Goal: Task Accomplishment & Management: Manage account settings

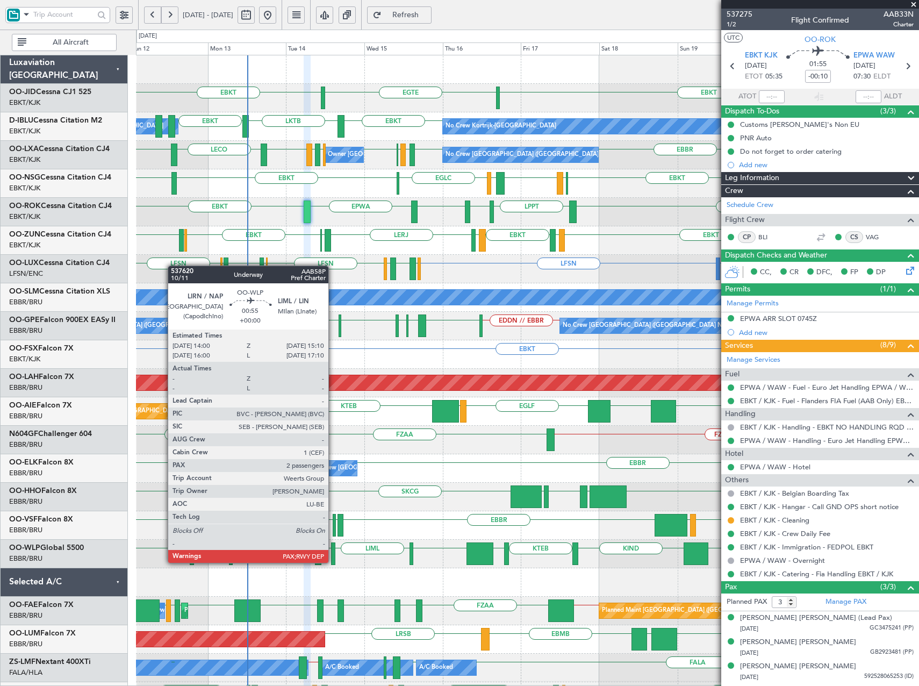
click at [333, 562] on div at bounding box center [333, 553] width 4 height 23
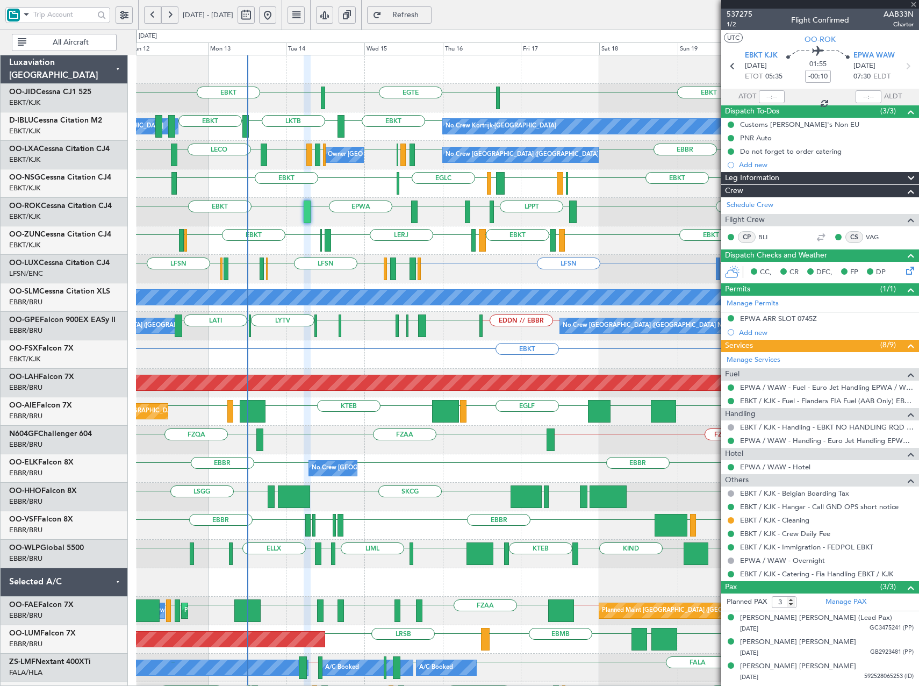
type input "2"
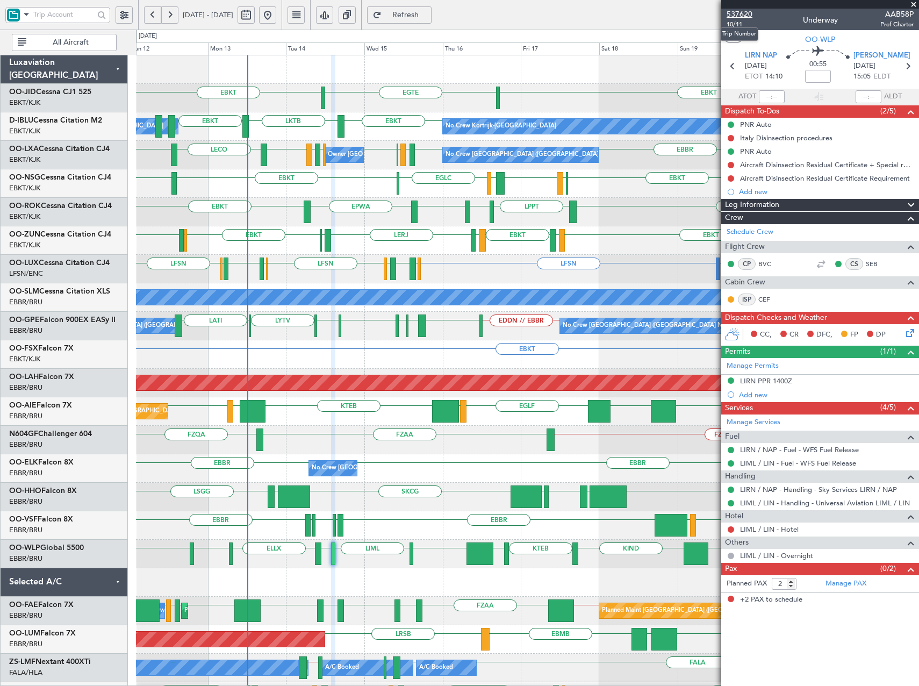
click at [735, 12] on span "537620" at bounding box center [740, 14] width 26 height 11
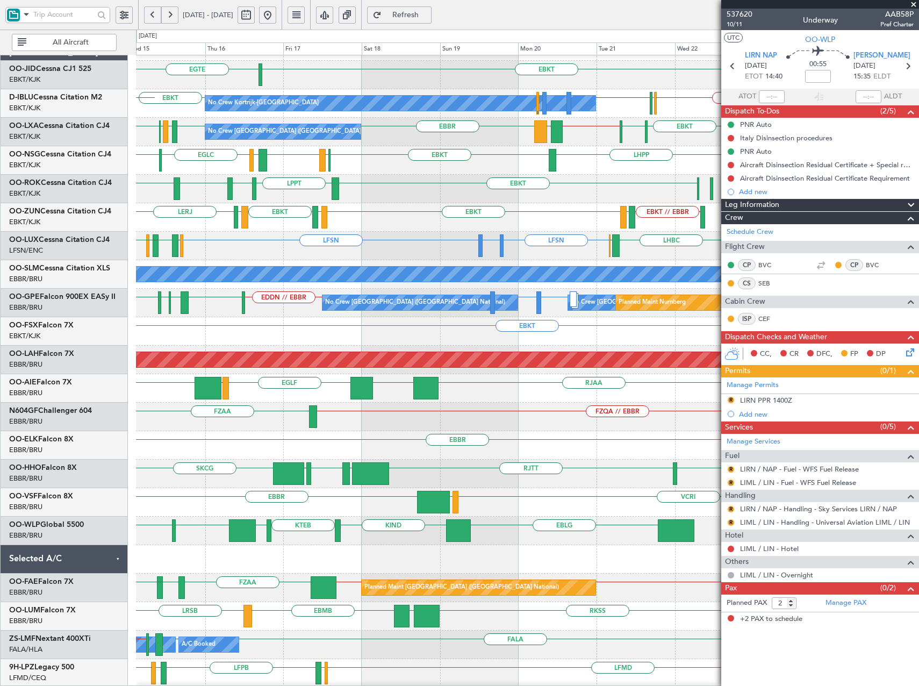
click at [218, 536] on div "LIML EBLG KIND KTEB KIND EBLG LIML ELLX LIRN LEBL" at bounding box center [527, 531] width 783 height 28
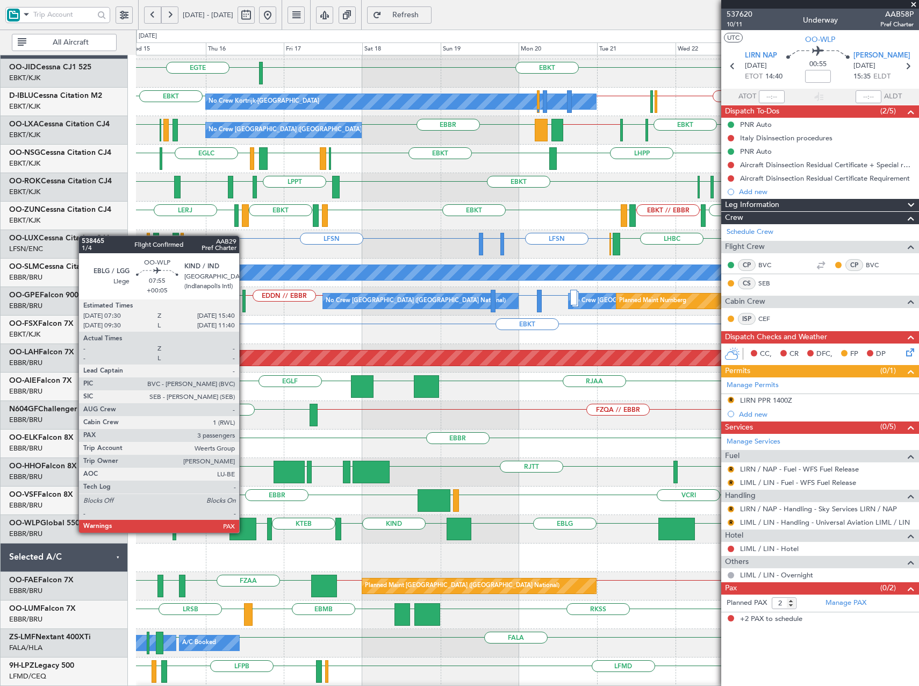
click at [244, 533] on div at bounding box center [243, 529] width 27 height 23
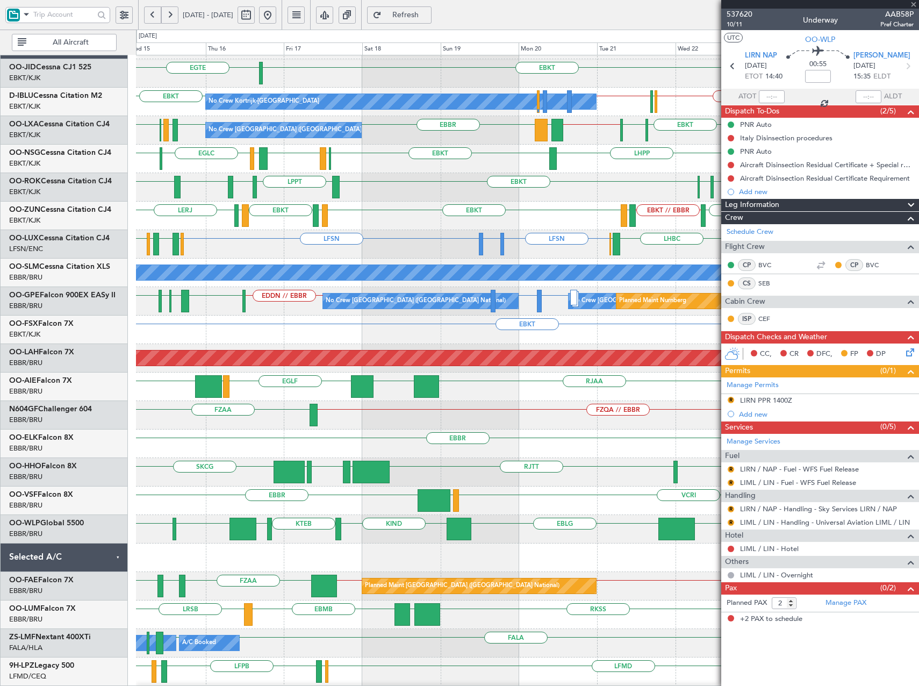
type input "+00:05"
type input "3"
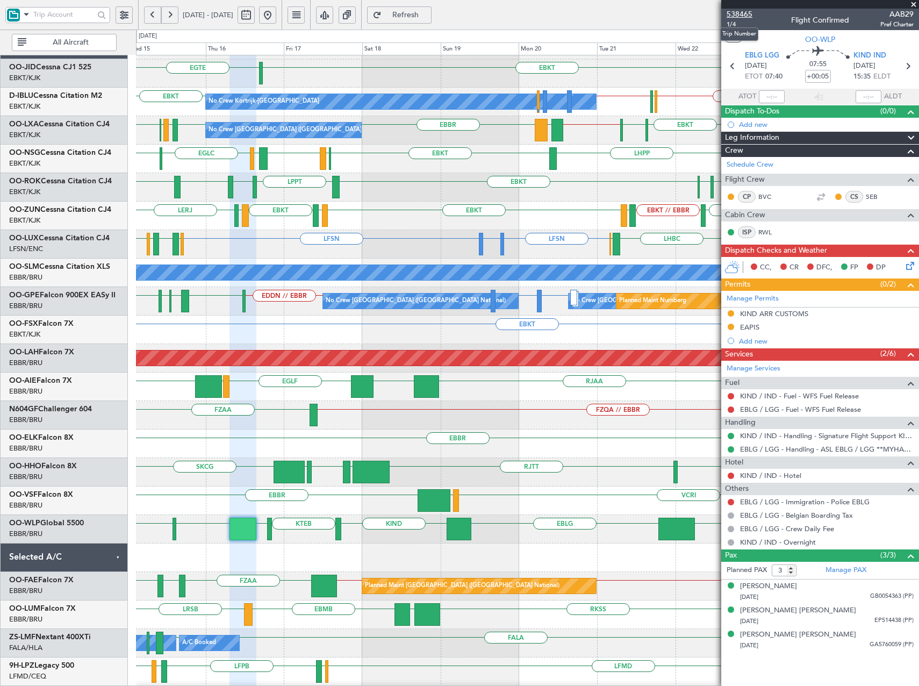
click at [747, 19] on span "538465" at bounding box center [740, 14] width 26 height 11
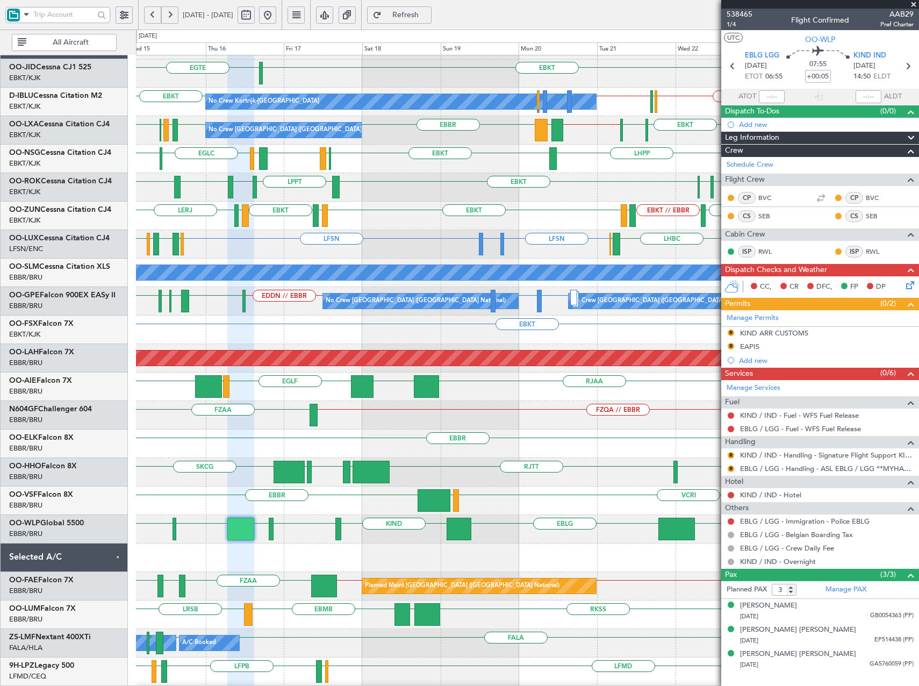
click at [151, 13] on button at bounding box center [152, 14] width 17 height 17
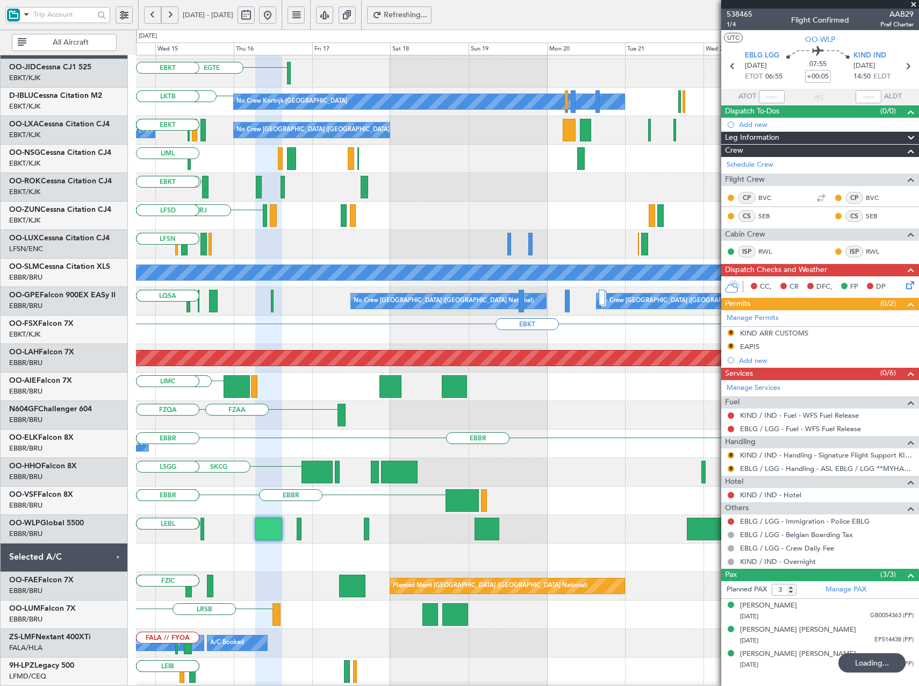
click at [151, 13] on button at bounding box center [152, 14] width 17 height 17
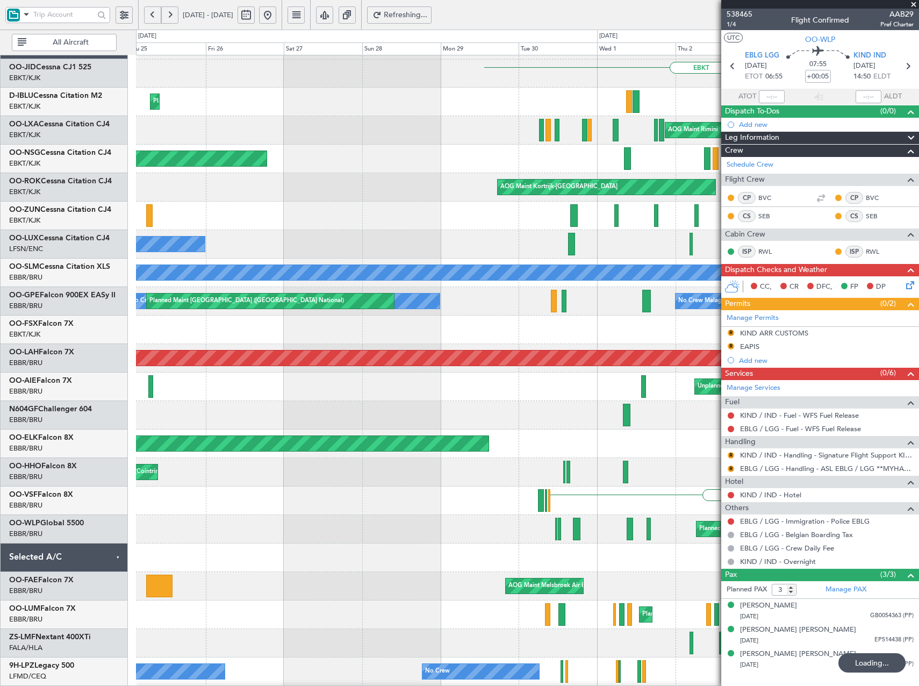
click at [151, 13] on button at bounding box center [152, 14] width 17 height 17
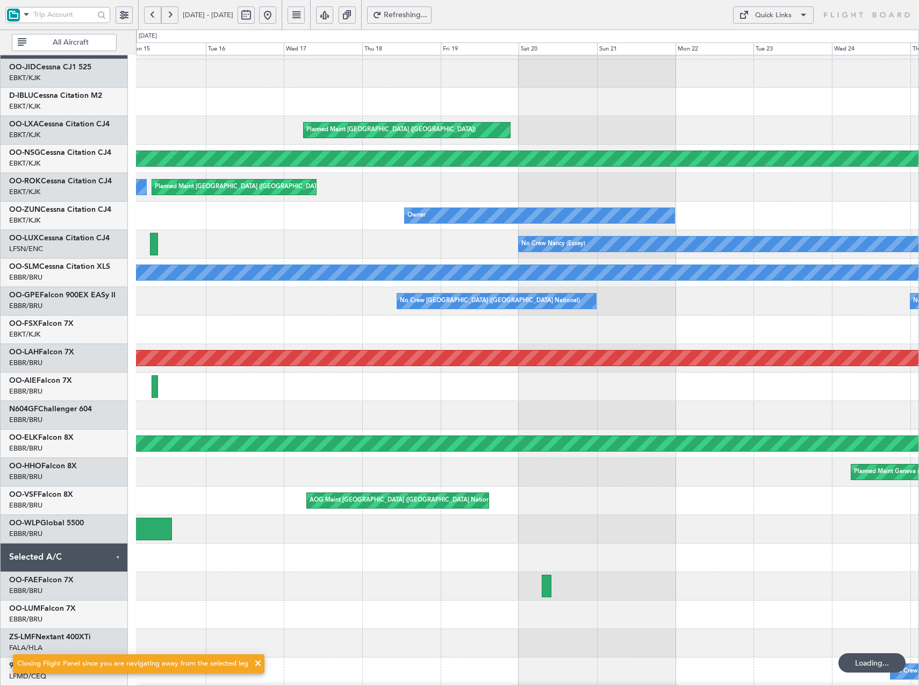
click at [151, 13] on button at bounding box center [152, 14] width 17 height 17
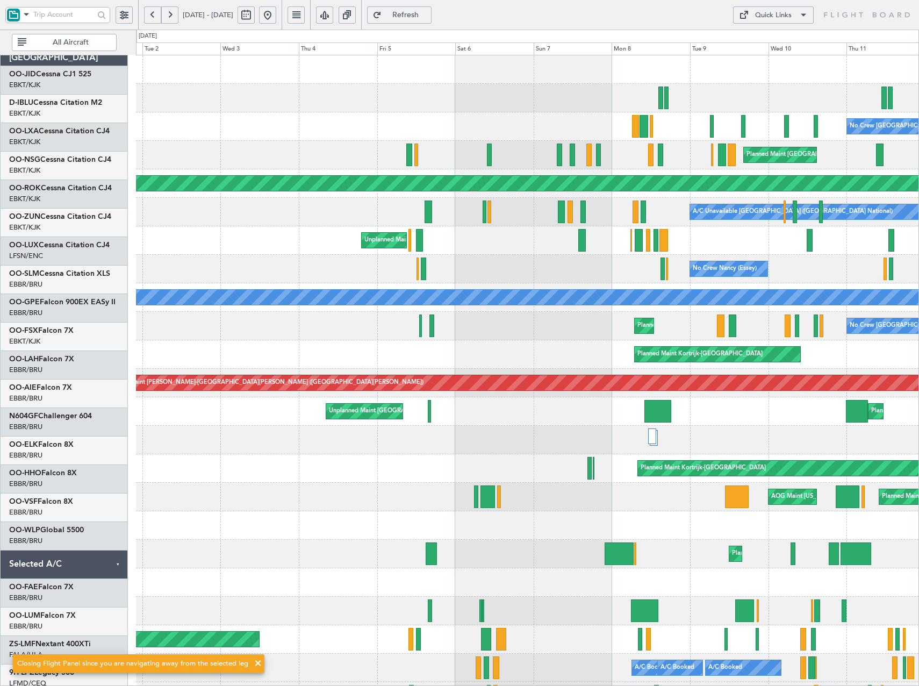
scroll to position [0, 0]
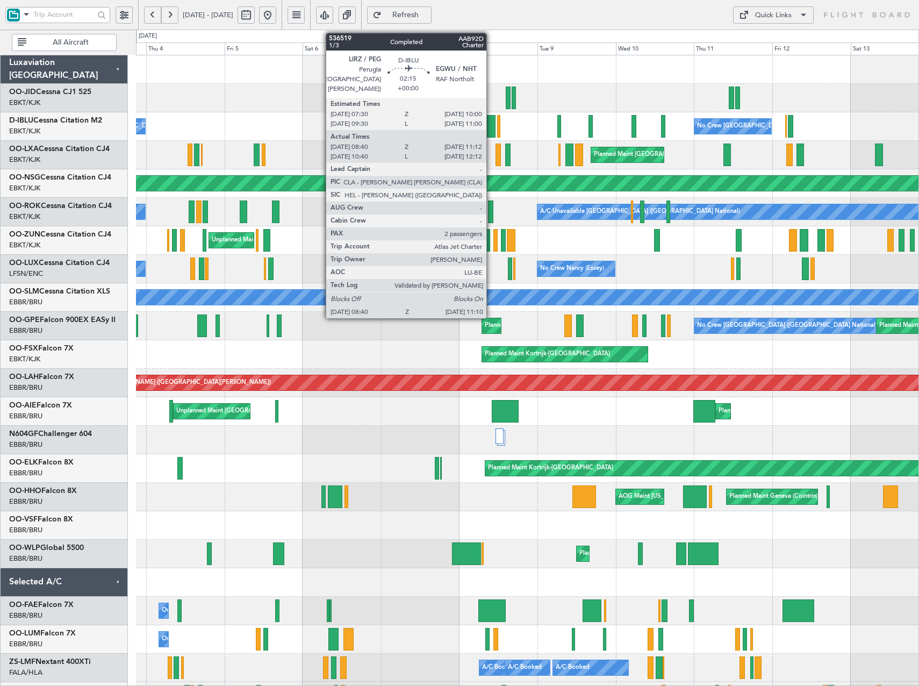
click at [491, 130] on div at bounding box center [491, 126] width 9 height 23
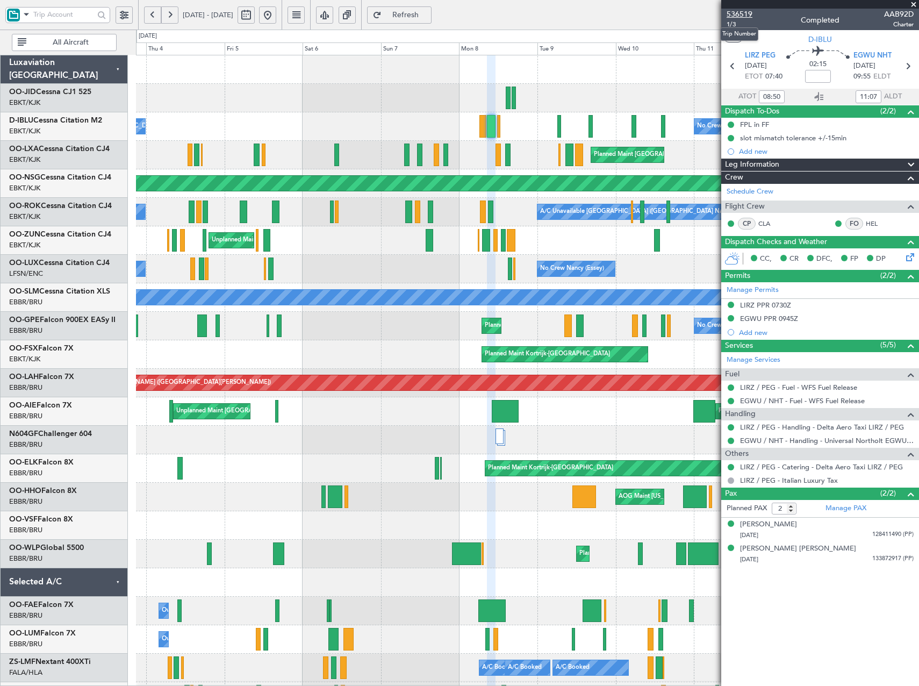
click at [743, 13] on span "536519" at bounding box center [740, 14] width 26 height 11
click at [276, 16] on button at bounding box center [267, 14] width 17 height 17
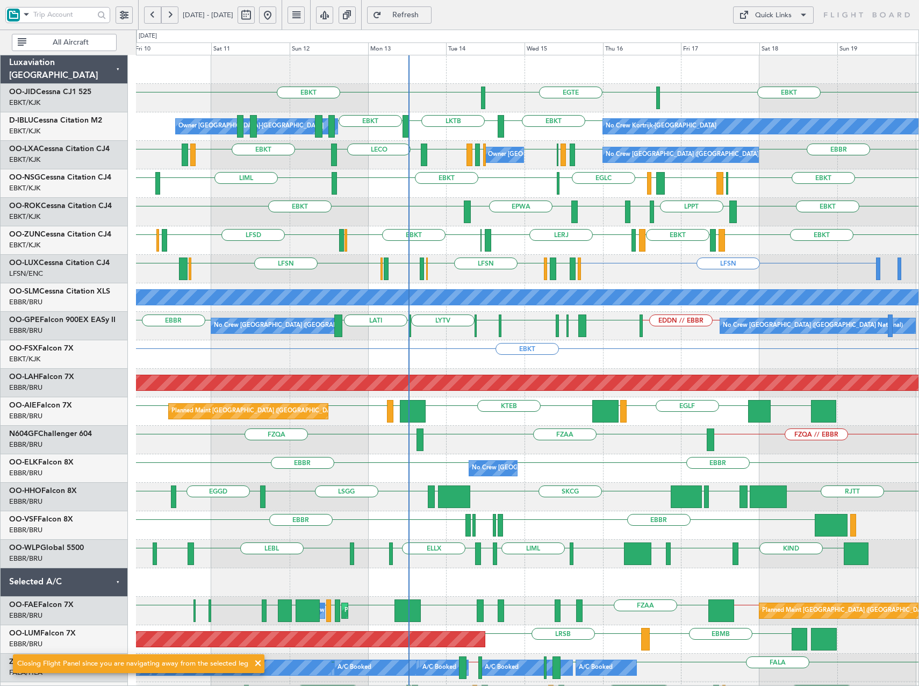
click at [561, 230] on div "EGTE EBKT EBKT EBKT LKTB EBKT No Crew Kortrijk-Wevelgem Owner Kortrijk-Wevelgem…" at bounding box center [527, 482] width 783 height 855
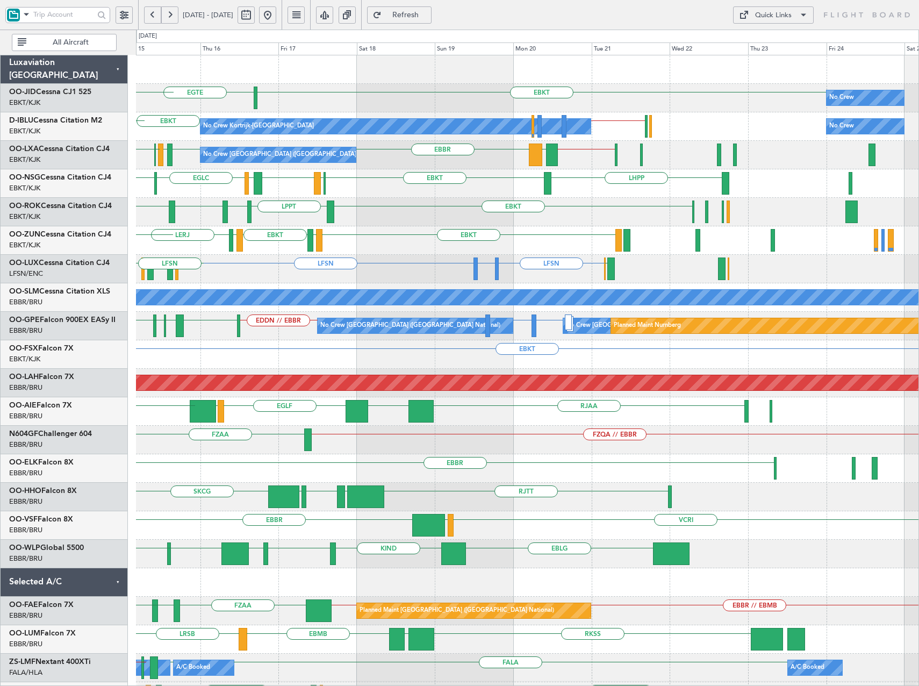
click at [304, 556] on div "EBLG KIND KTEB KIND EBLG LIML LIRN ELLX LIML LEBL" at bounding box center [527, 554] width 783 height 28
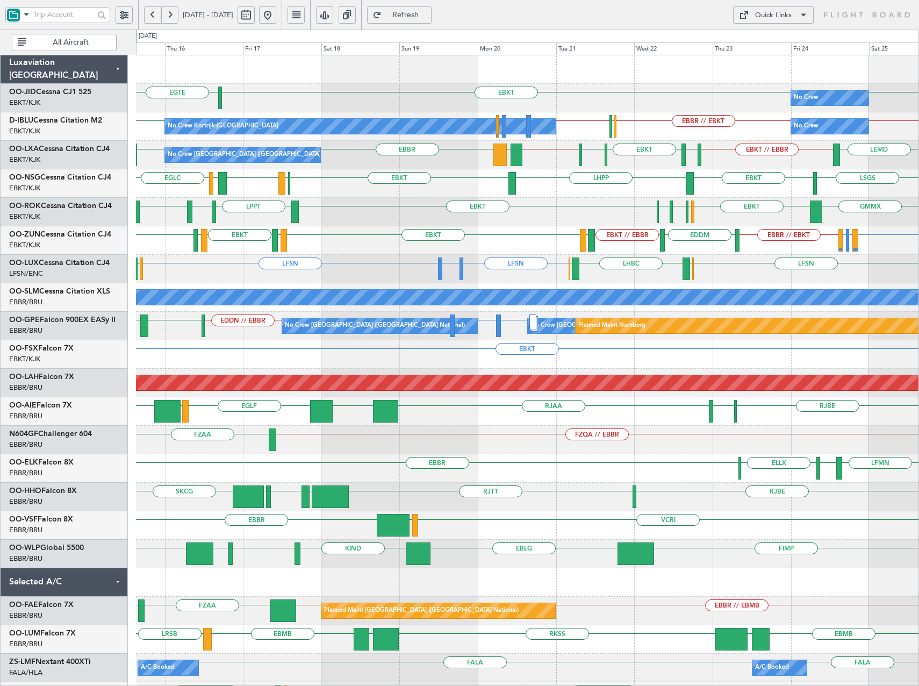
click at [785, 13] on div "Quick Links" at bounding box center [773, 15] width 37 height 11
click at [778, 42] on button "Trip Builder" at bounding box center [773, 41] width 81 height 26
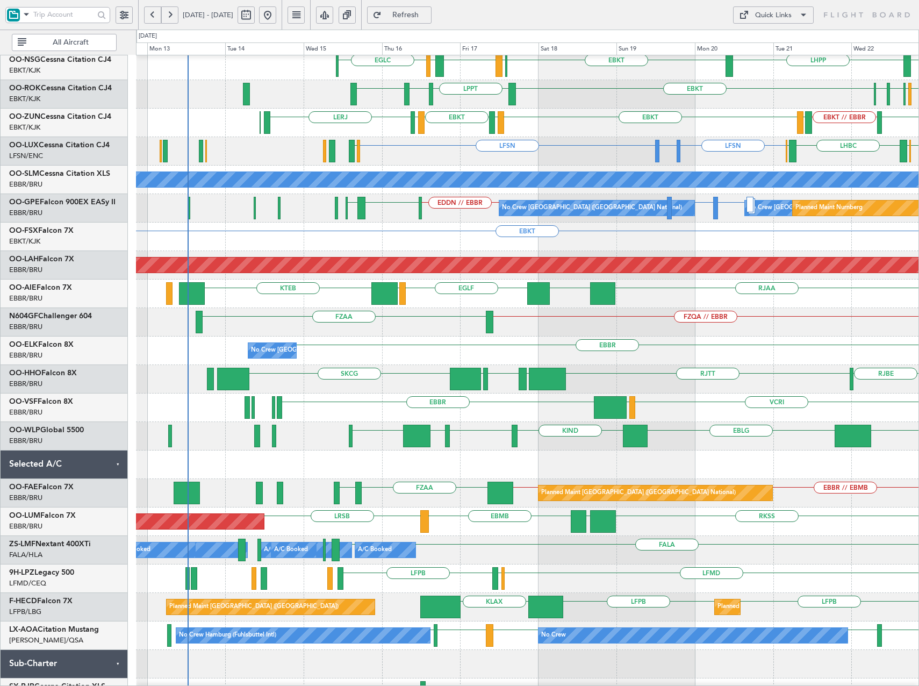
click at [838, 418] on div "VCRI VRMU EBBR" at bounding box center [527, 407] width 783 height 28
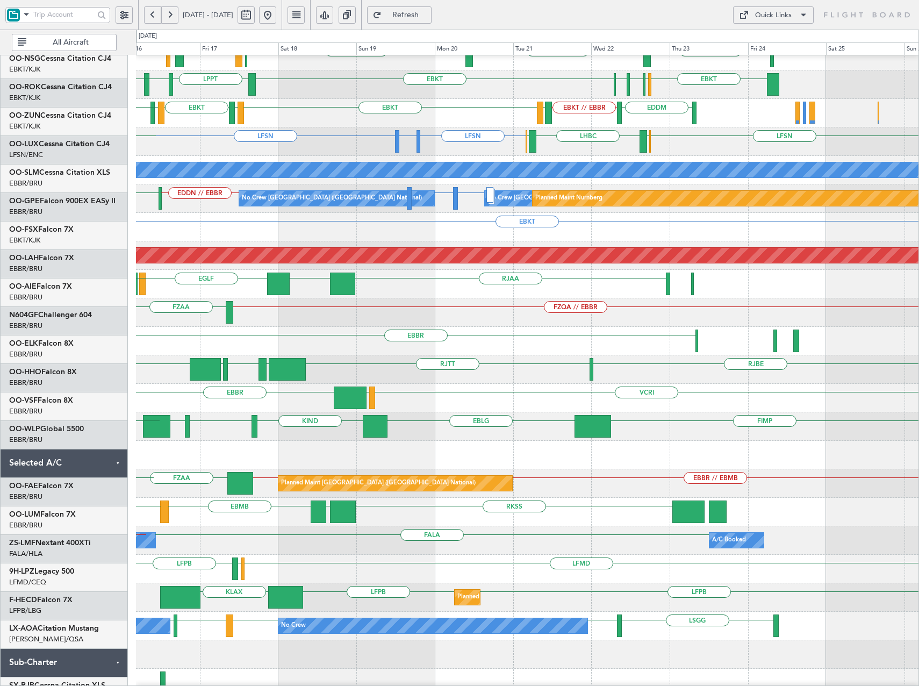
scroll to position [135, 0]
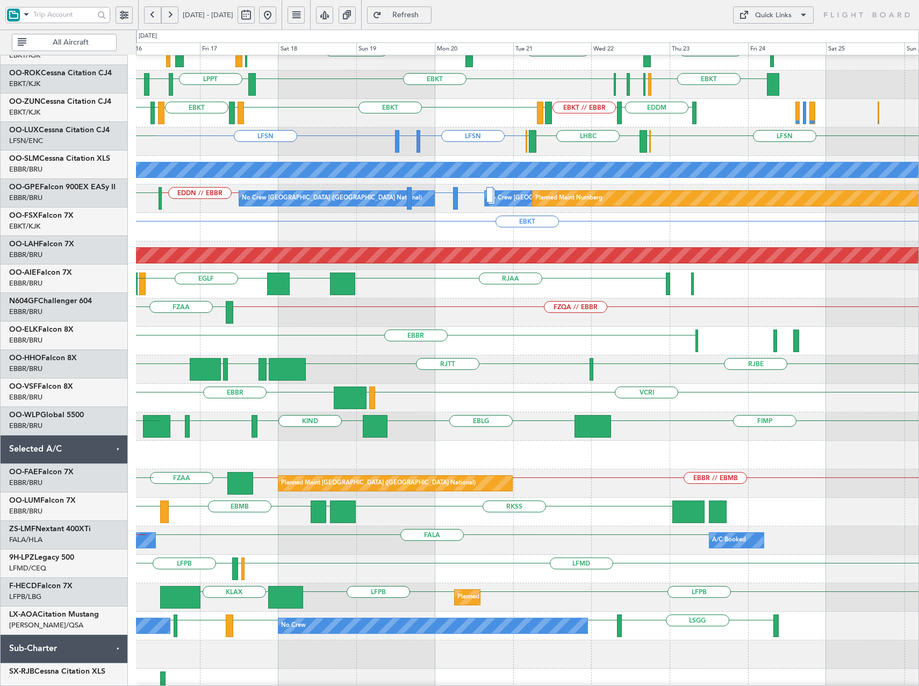
click at [592, 472] on div "Planned Maint Brussels (Brussels National) EBMB // EBBR FZAA EBBR // EBMB FZAA …" at bounding box center [527, 483] width 783 height 28
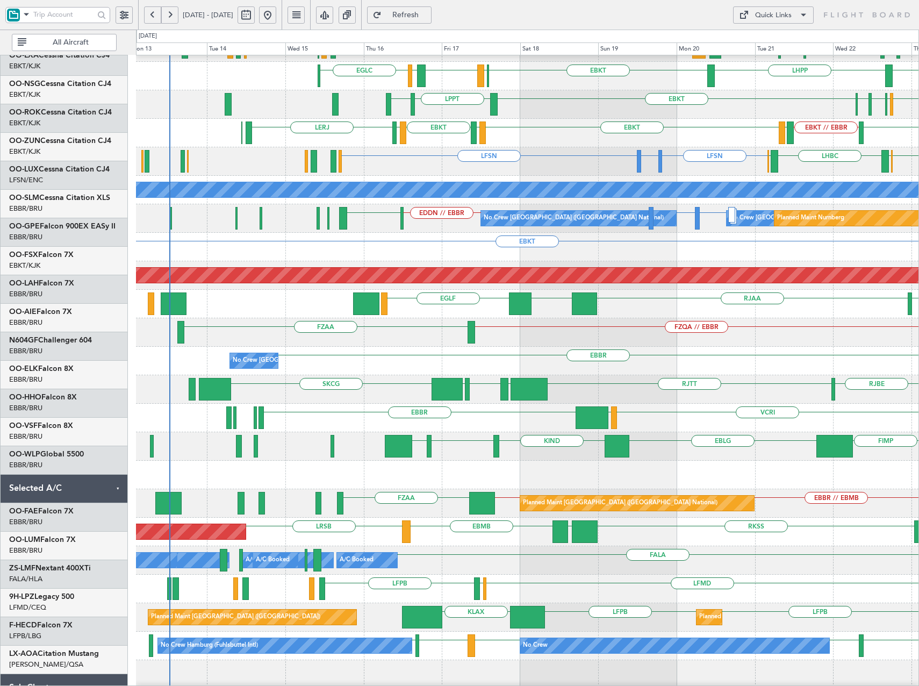
scroll to position [108, 0]
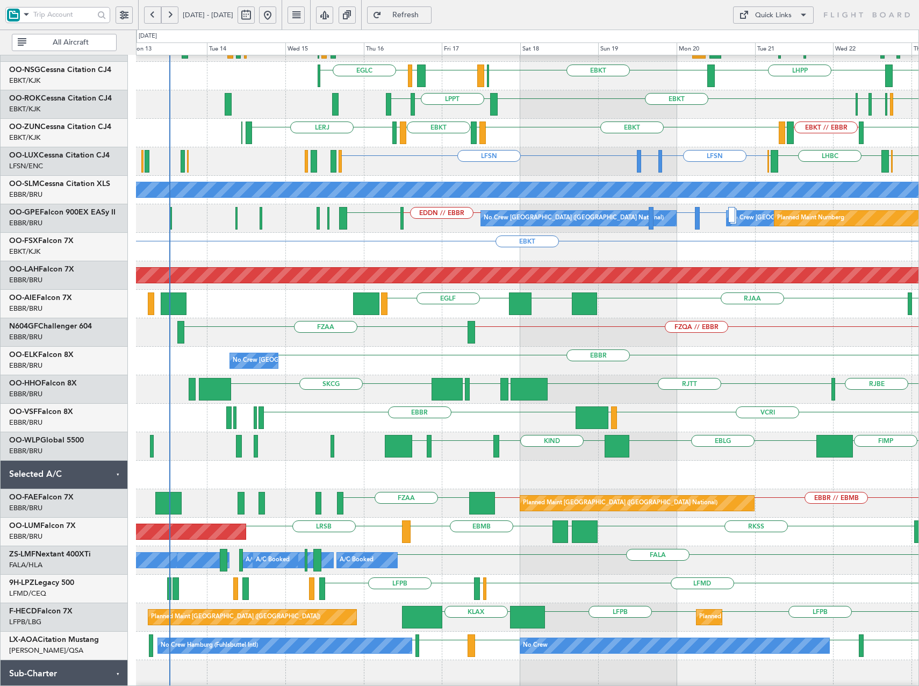
click at [527, 450] on div "EBLG KIND KTEB KIND FIMP" at bounding box center [527, 446] width 783 height 28
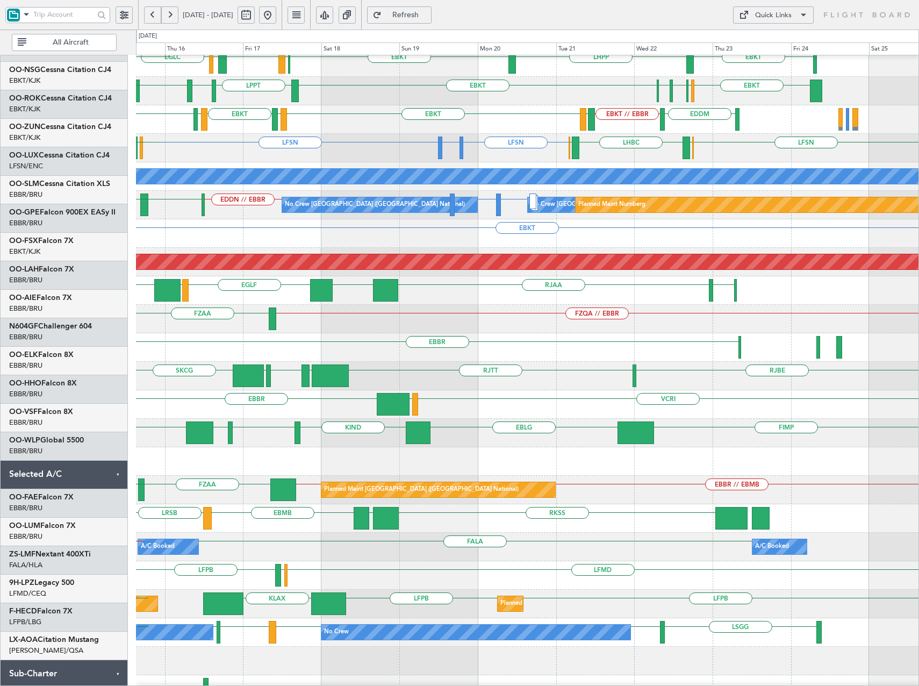
scroll to position [126, 0]
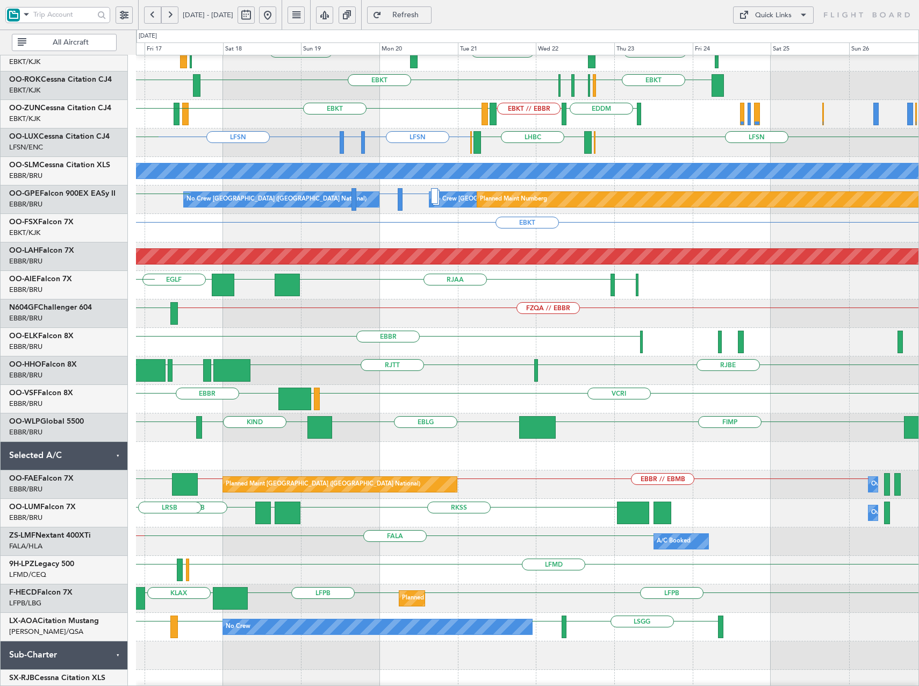
click at [477, 445] on div at bounding box center [527, 456] width 783 height 28
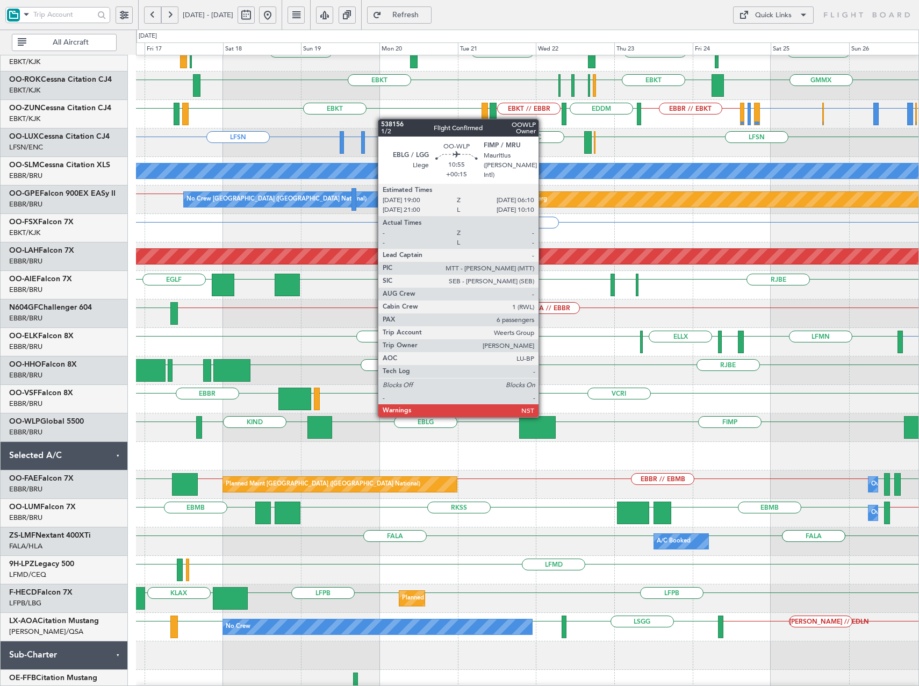
click at [543, 425] on div at bounding box center [537, 427] width 37 height 23
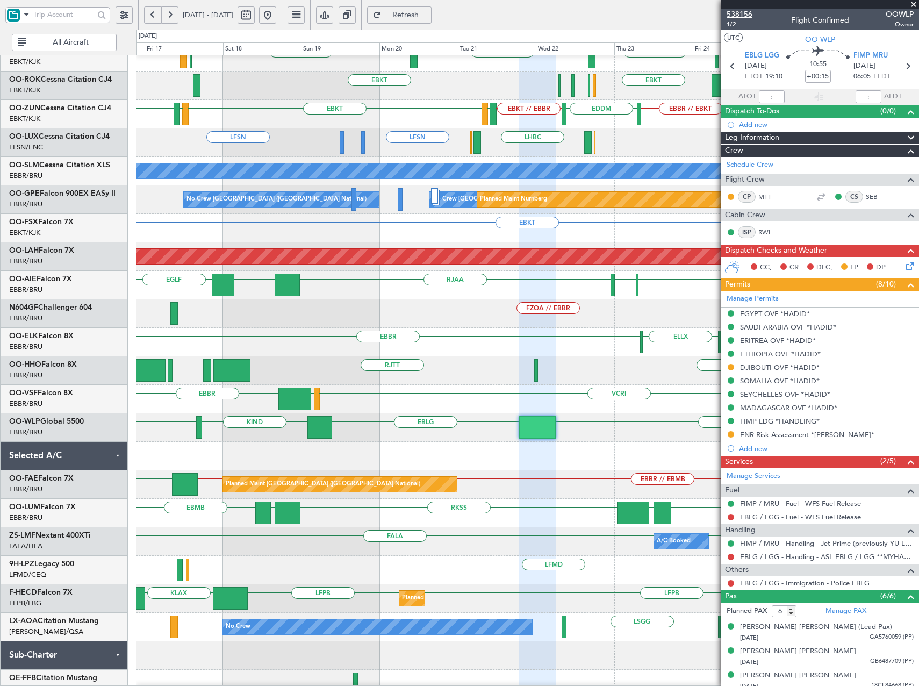
click at [748, 14] on span "538156" at bounding box center [740, 14] width 26 height 11
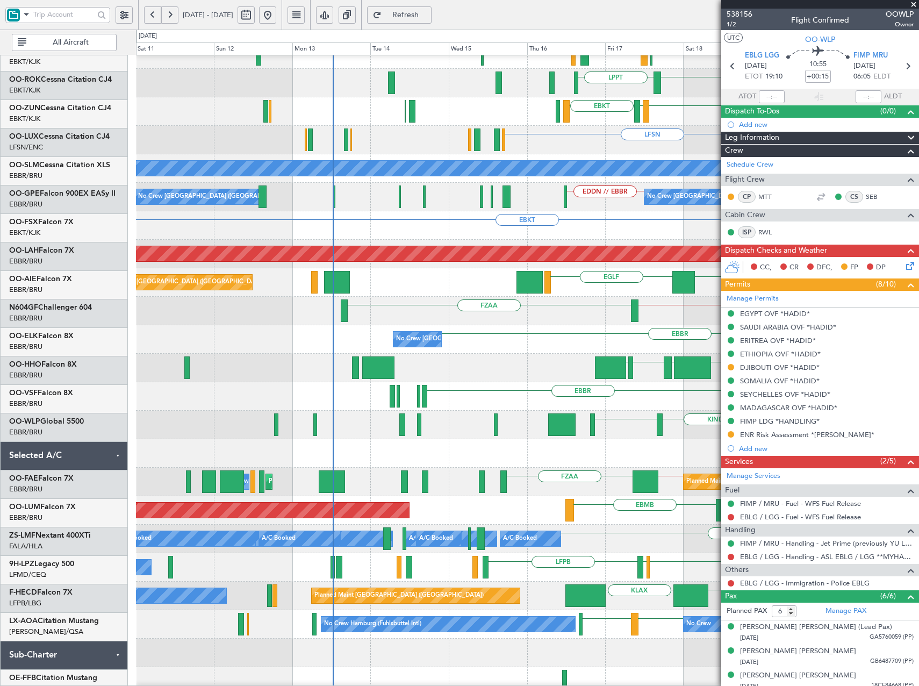
scroll to position [129, 0]
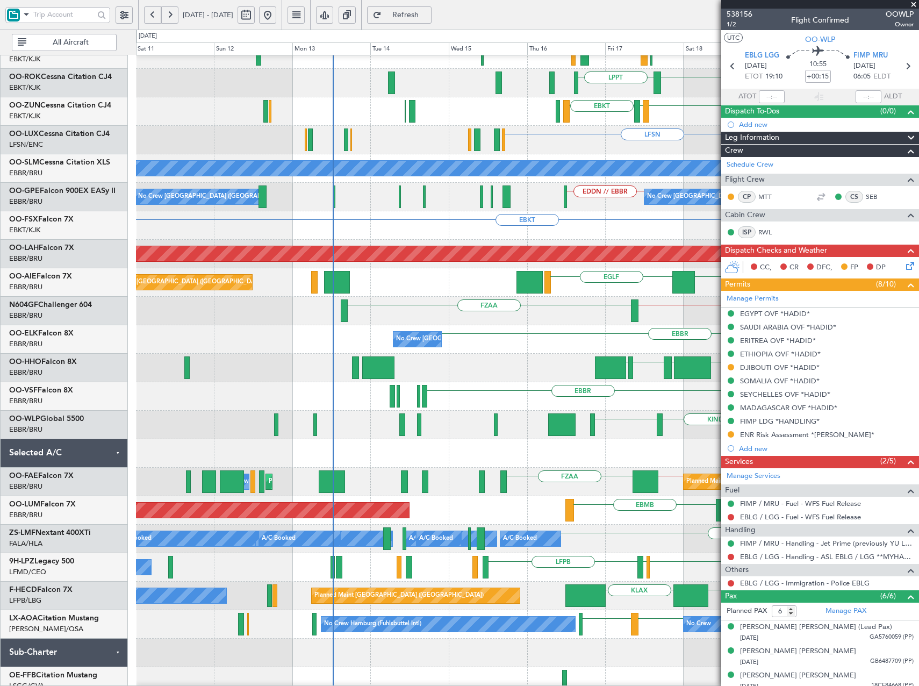
click at [673, 428] on div "EBLG KIND KTEB FIMP" at bounding box center [527, 425] width 783 height 28
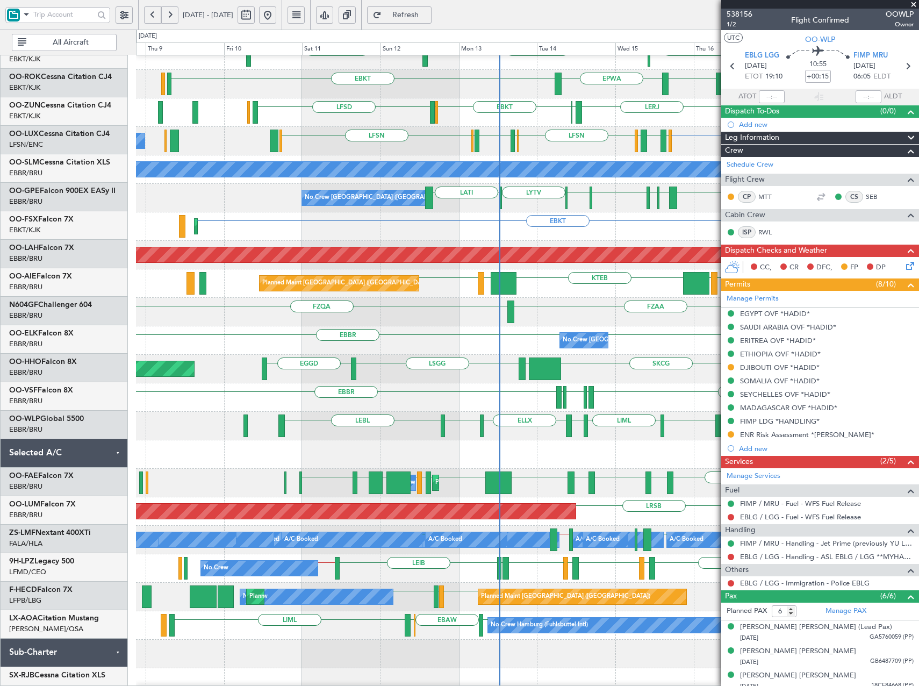
scroll to position [127, 0]
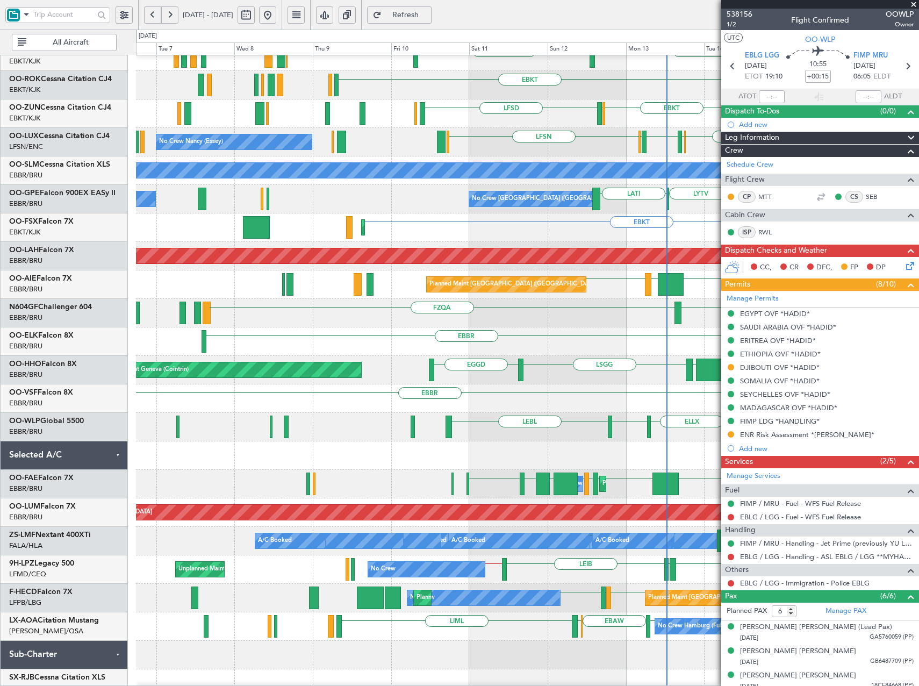
click at [625, 438] on div "KIND EBLG LIML LIRN ELLX LIML LEBL KTEB KIND" at bounding box center [527, 427] width 783 height 28
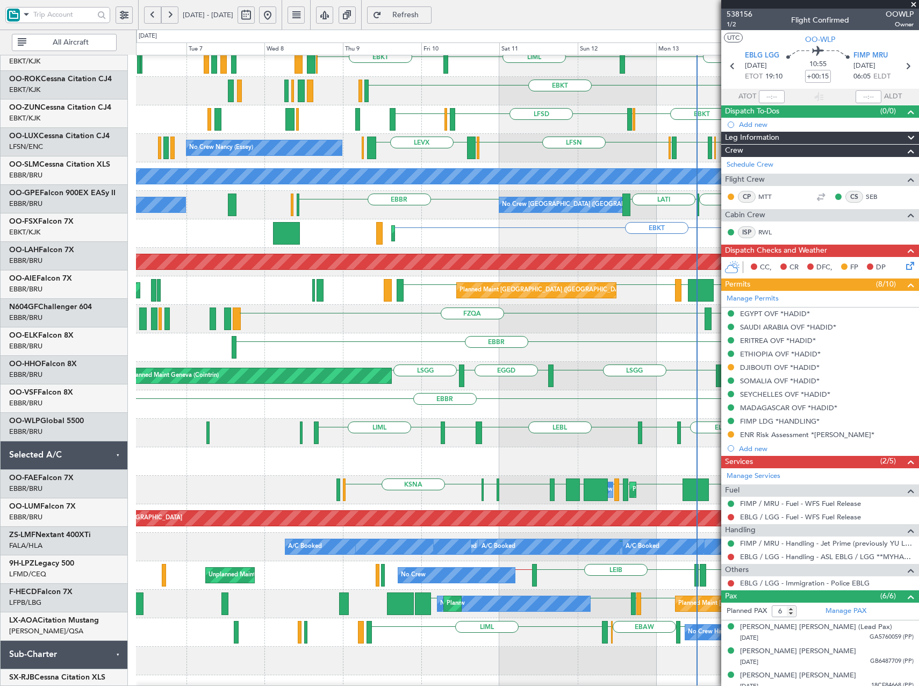
scroll to position [120, 0]
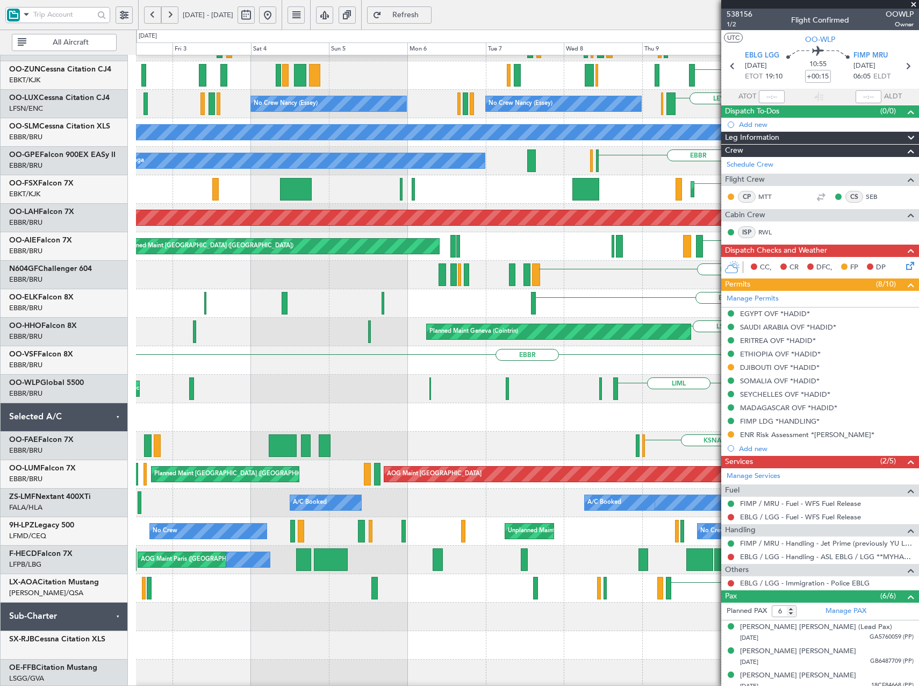
click at [652, 393] on div "LEBL EBLG LIML Planned Maint Milan (Linate) LIML ELLX LIRN LIML" at bounding box center [527, 389] width 783 height 28
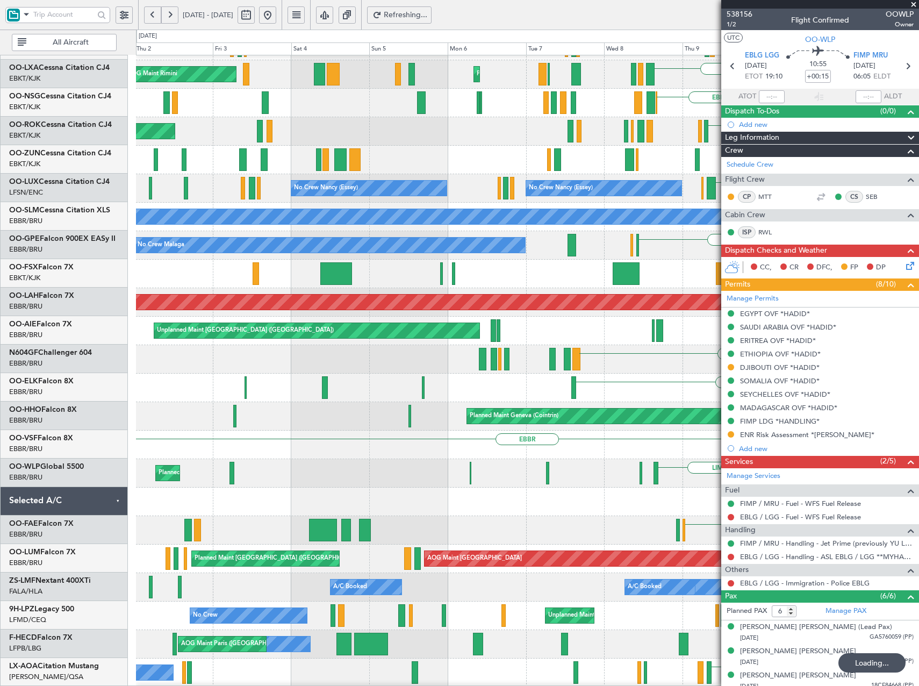
scroll to position [81, 0]
click at [364, 396] on div "EBBR No Crew Brussels (Brussels National) Planned Maint Kortrijk-Wevelgem" at bounding box center [527, 388] width 783 height 28
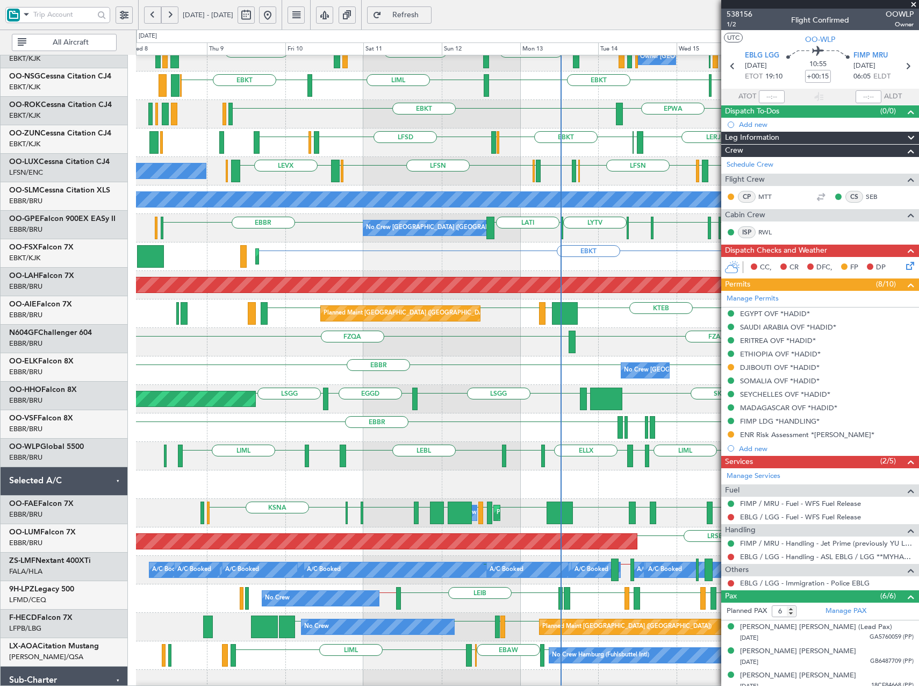
scroll to position [98, 0]
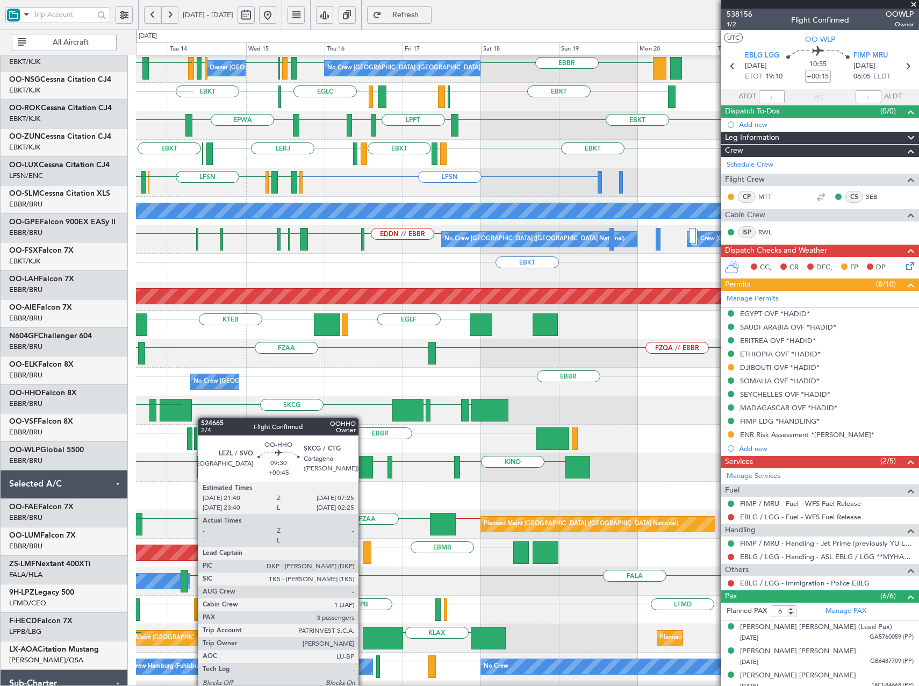
click at [184, 421] on div "LROP LSGG EGGD SKCG LEZL LSGG EGGD" at bounding box center [527, 410] width 783 height 28
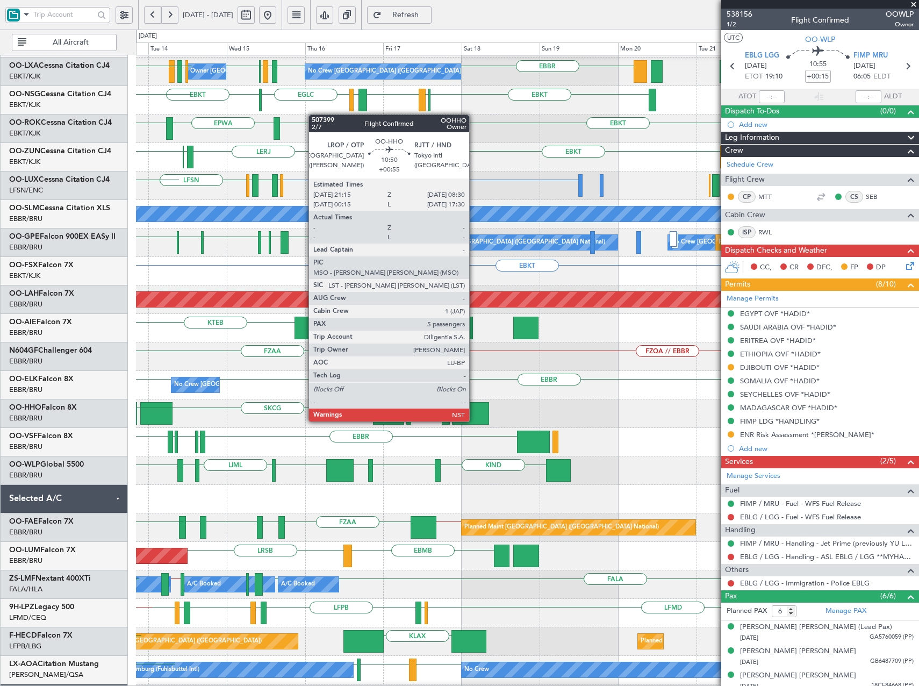
click at [204, 426] on div "LROP LSGG EGGD SKCG LEZL LSGG EGGD" at bounding box center [527, 413] width 783 height 28
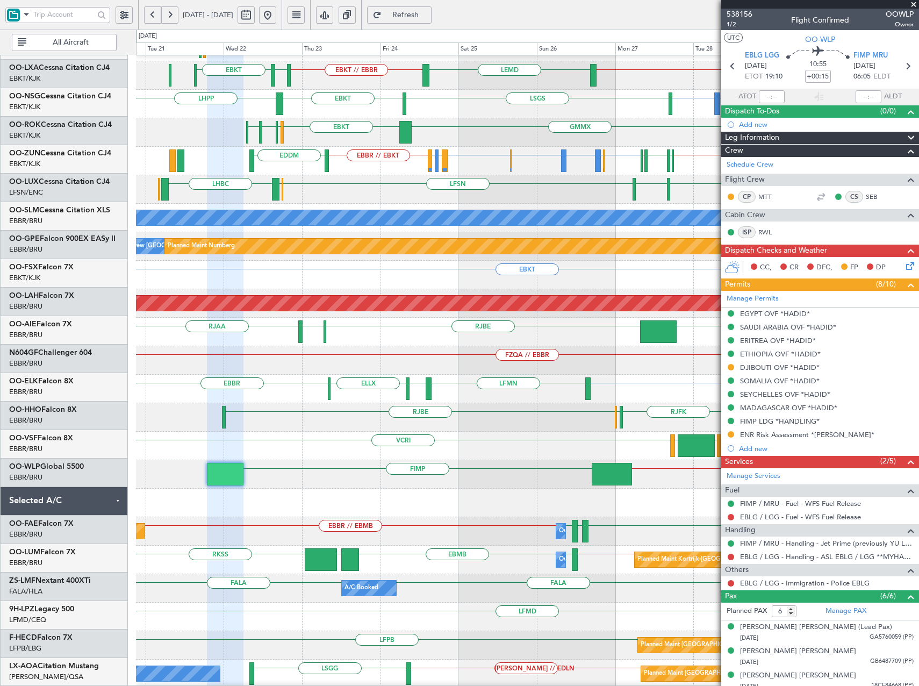
scroll to position [80, 0]
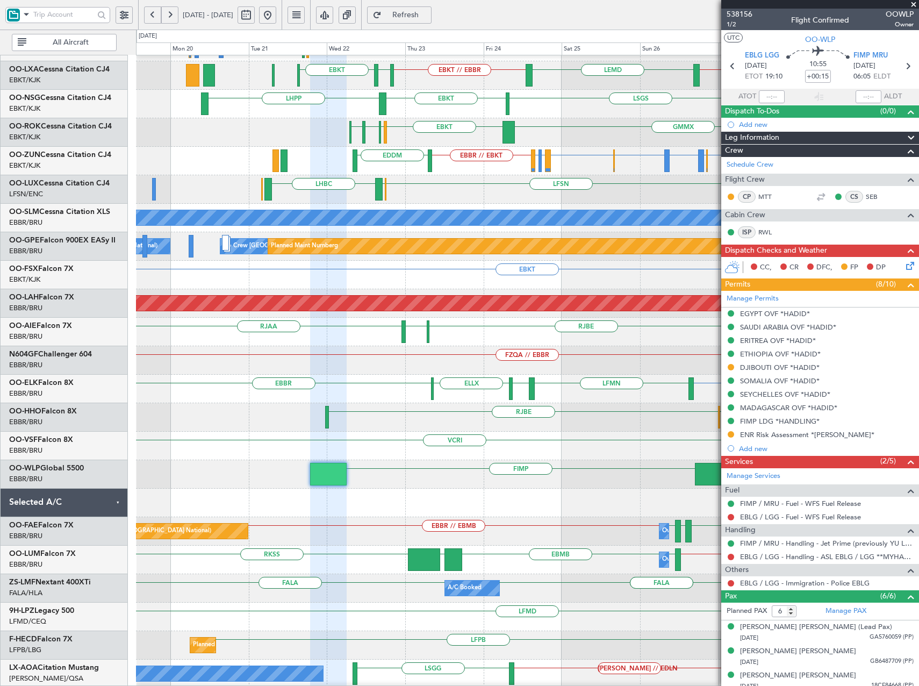
click at [634, 483] on div "EBLG // EBBR FIMP LIML // EBBR" at bounding box center [527, 474] width 783 height 28
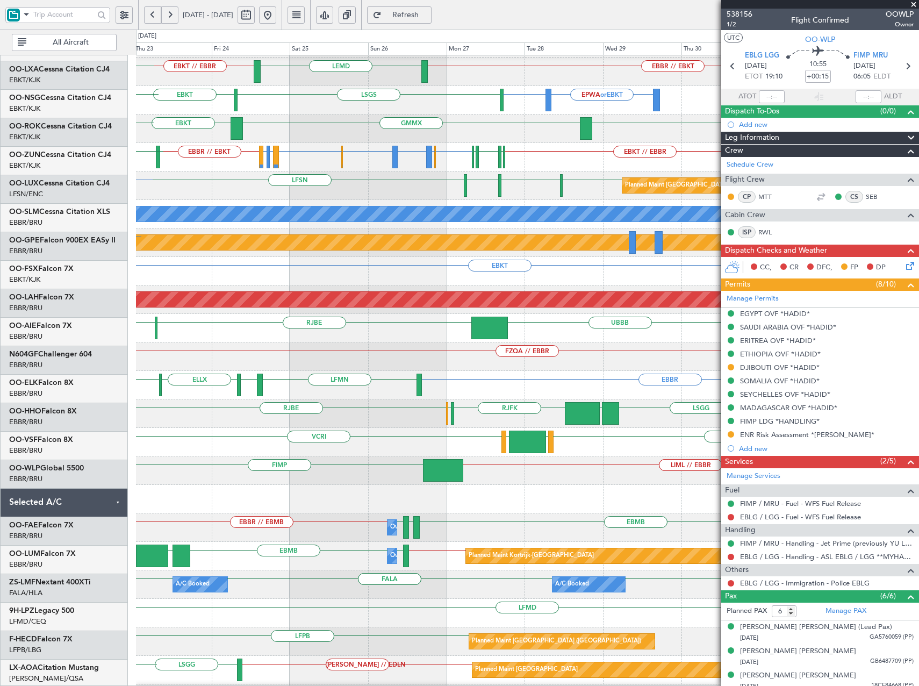
click at [197, 466] on div "EBLG // EBBR FIMP LIML // EBBR EBLG" at bounding box center [527, 470] width 783 height 28
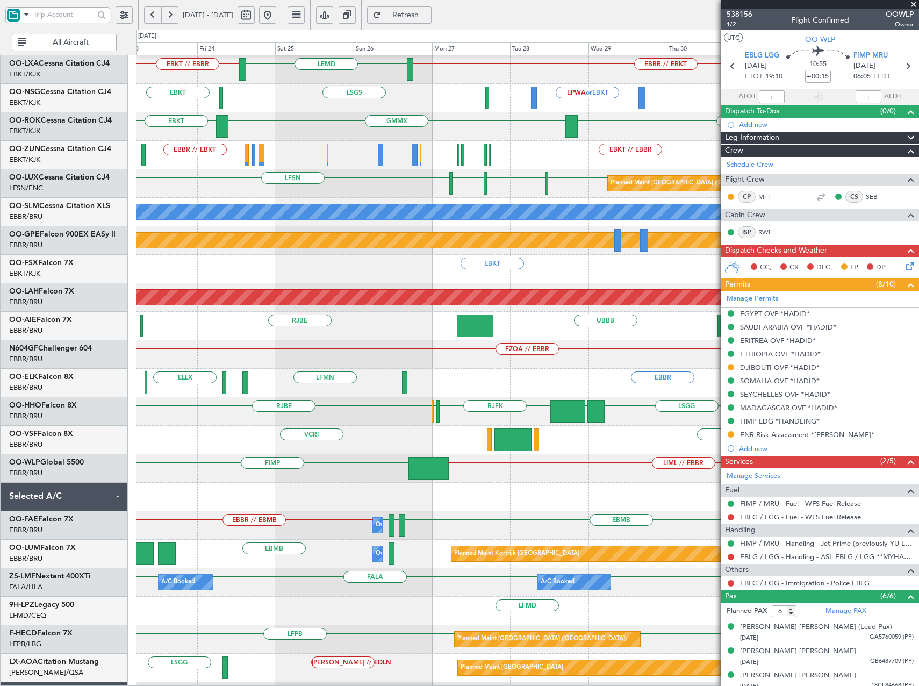
scroll to position [81, 0]
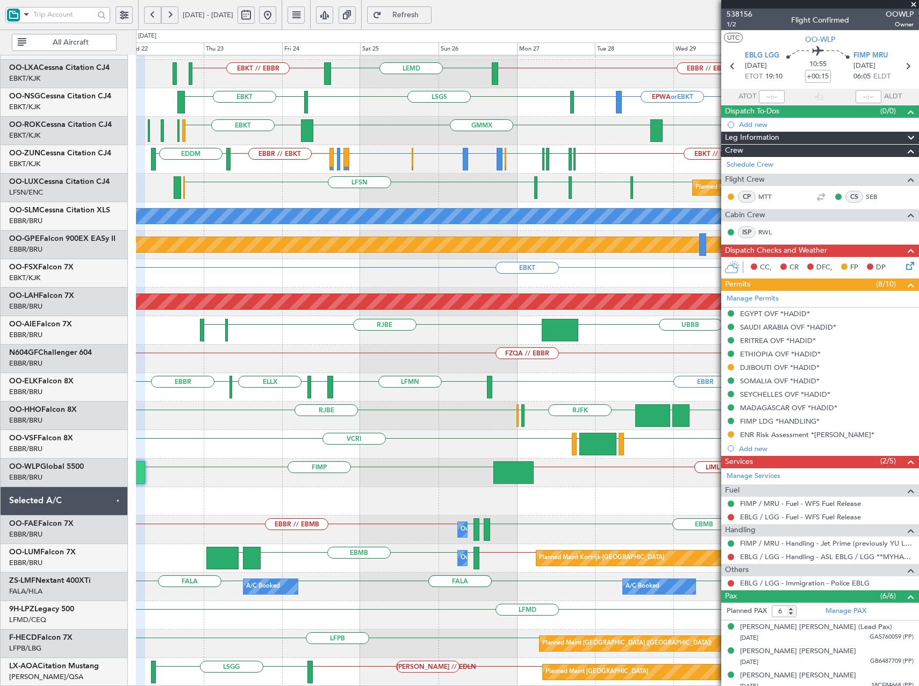
click at [413, 432] on div "No Crew EBKT // EBBR EBBR // EBKT No Crew Kortrijk-Wevelgem EBBR // EBKT LEMD E…" at bounding box center [527, 330] width 783 height 712
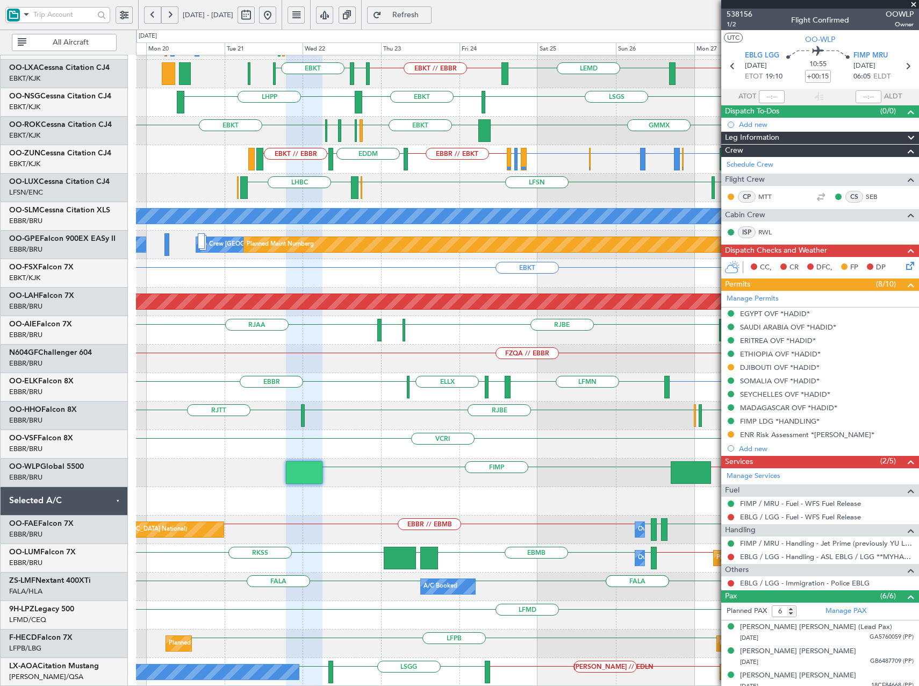
click at [555, 452] on div "No Crew EBKT // EBBR EBBR // EBKT No Crew Kortrijk-Wevelgem EBBR // EBKT LEMD E…" at bounding box center [527, 330] width 783 height 712
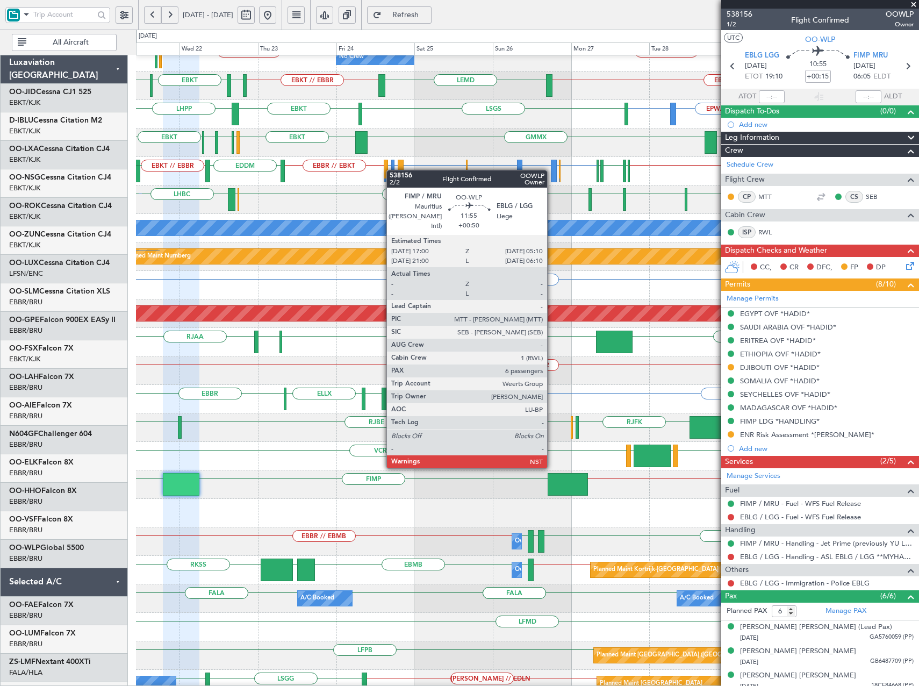
scroll to position [69, 0]
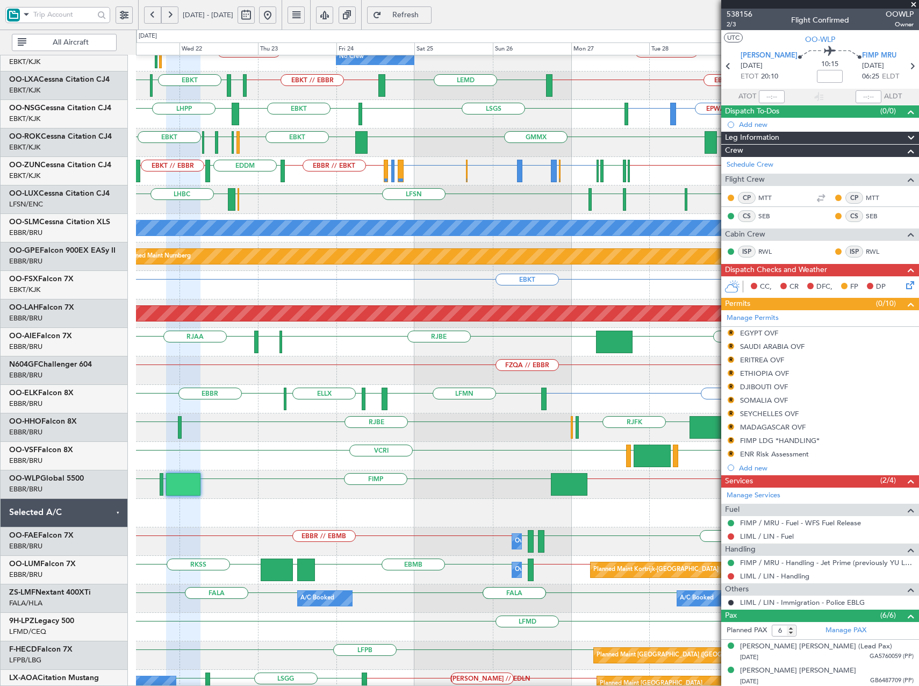
click at [428, 19] on span "Refresh" at bounding box center [406, 15] width 44 height 8
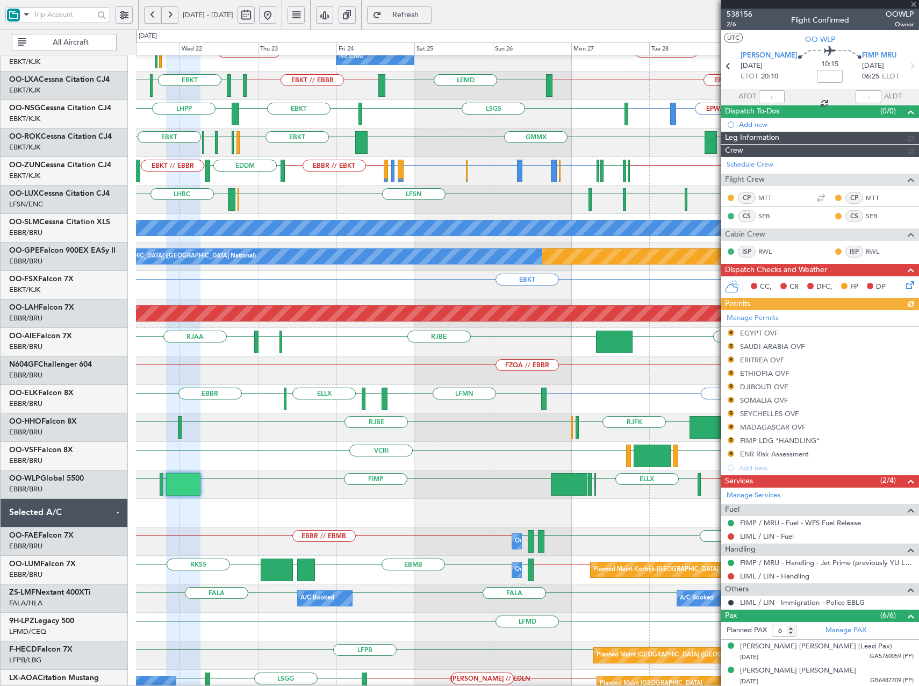
scroll to position [81, 0]
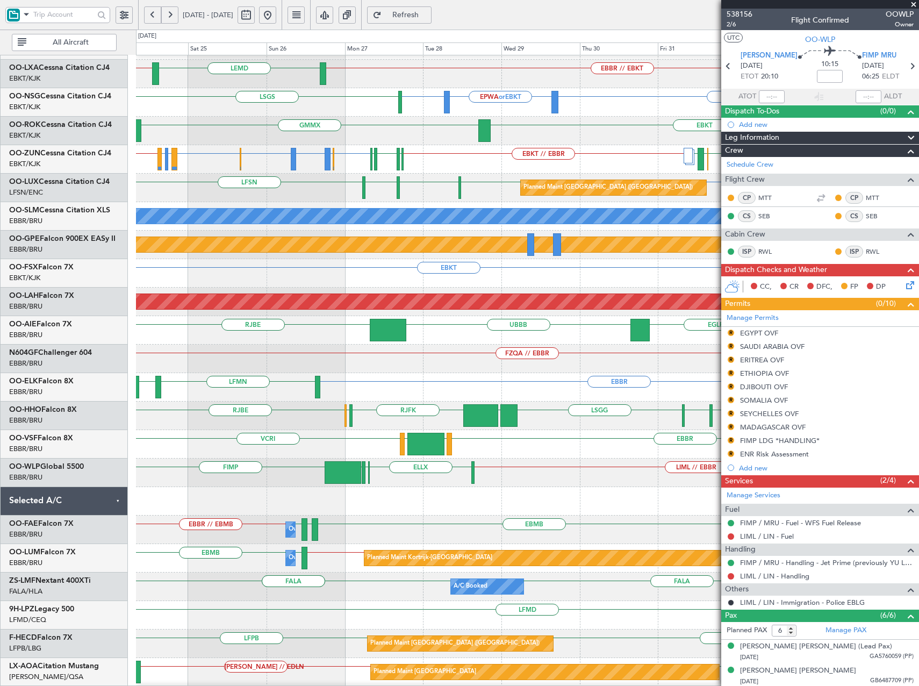
click at [428, 17] on span "Refresh" at bounding box center [406, 15] width 44 height 8
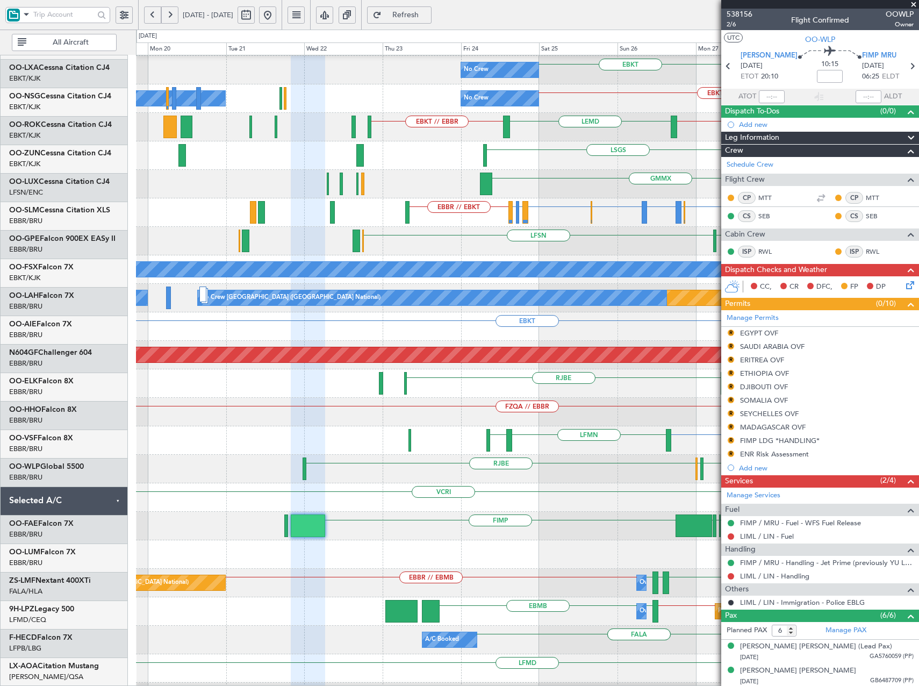
click at [742, 535] on fb-app "24 Oct 2025 - 03 Nov 2025 Refresh Quick Links All Aircraft EBKT EBKT No Crew Pl…" at bounding box center [459, 349] width 919 height 673
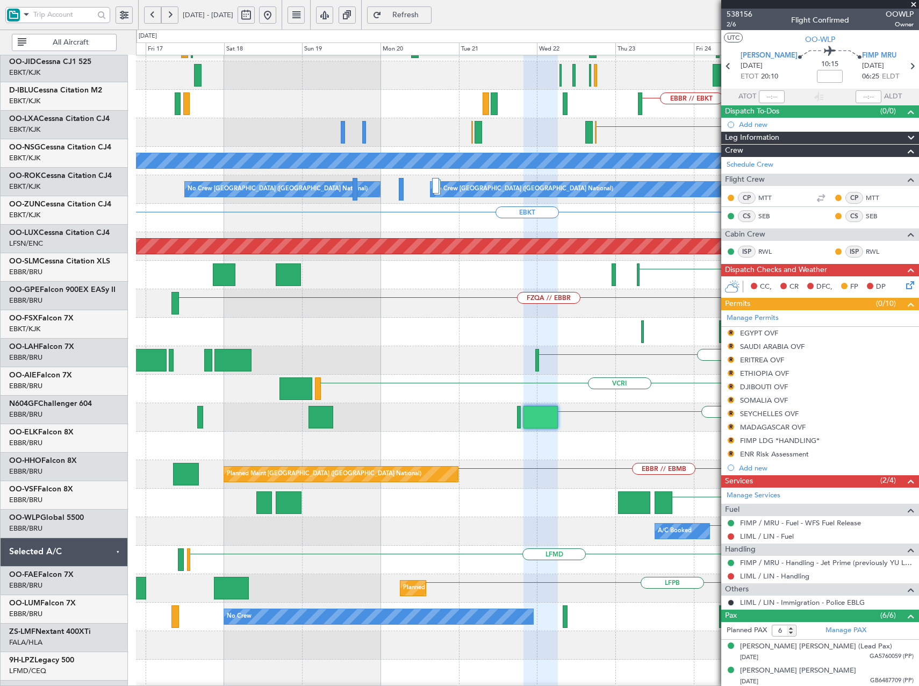
scroll to position [138, 0]
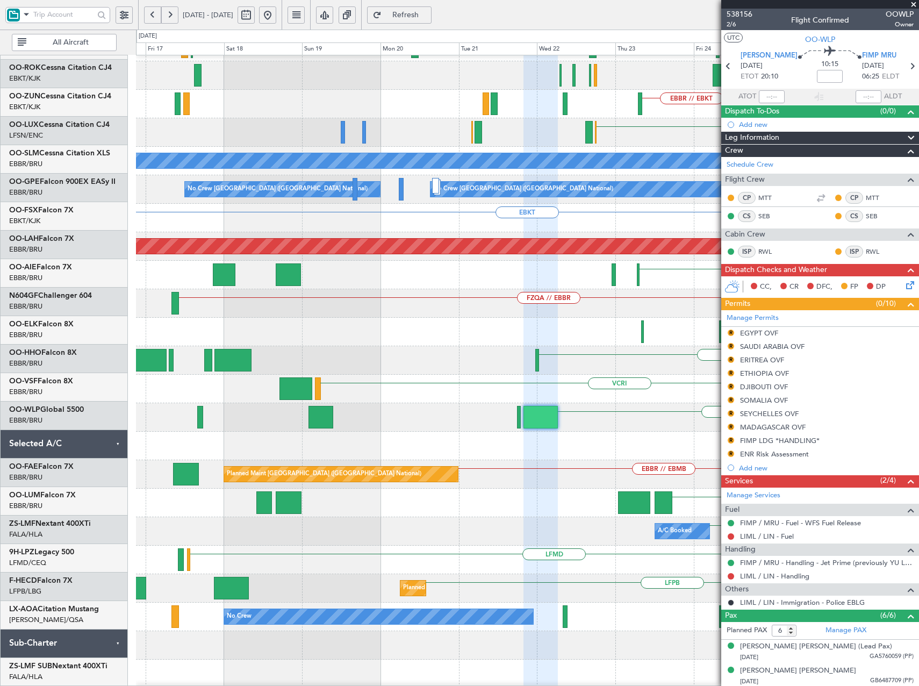
click at [486, 427] on div "LSGS EBKT EPWA or EBKT GMMX EBKT EBKT or EBBR LEPA or EBBR LFML or EBBR EBBR //…" at bounding box center [527, 303] width 783 height 769
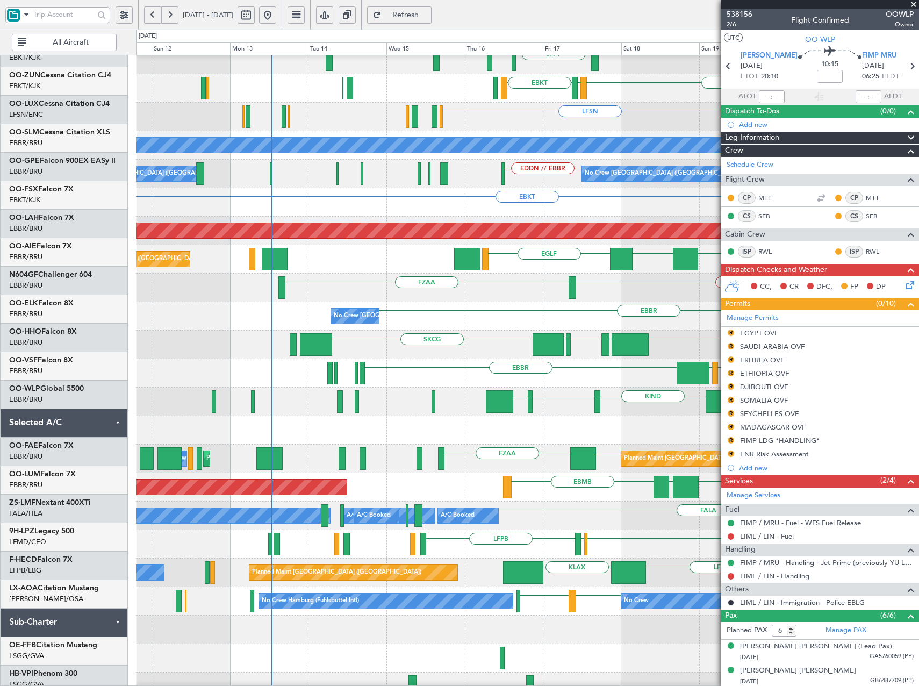
click at [573, 416] on div at bounding box center [527, 430] width 783 height 28
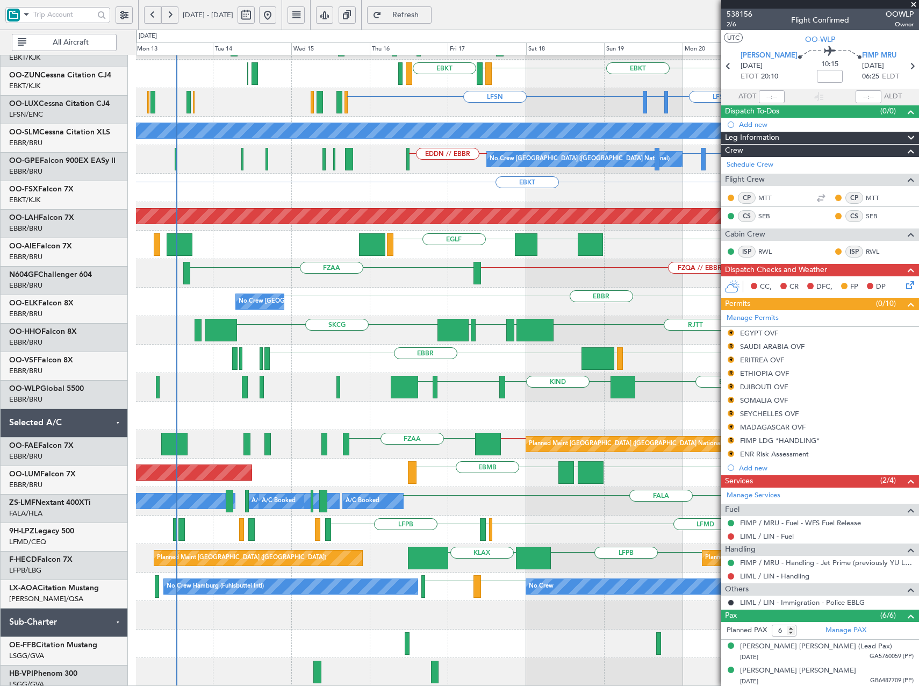
scroll to position [167, 0]
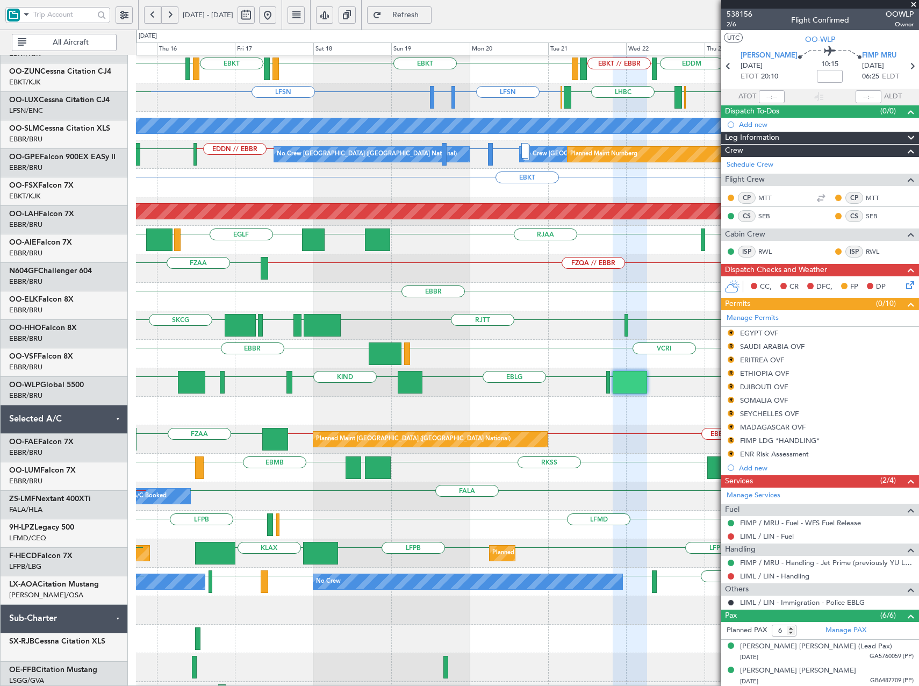
click at [197, 314] on div "SKCG RJTT LROP LSGG EGGD RJBE LEZL LSGG" at bounding box center [527, 325] width 783 height 28
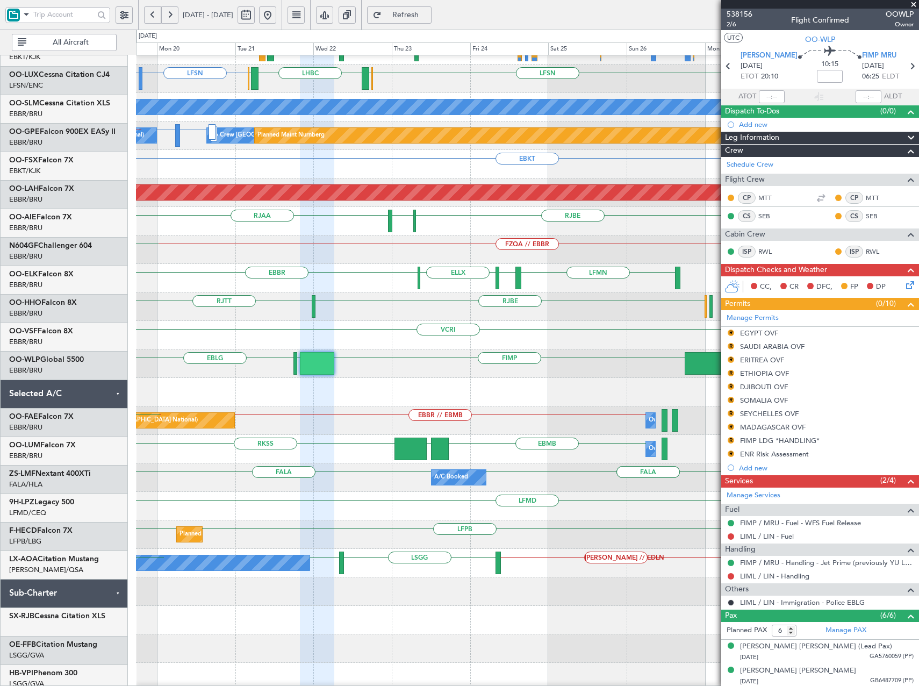
click at [209, 396] on div at bounding box center [527, 392] width 783 height 28
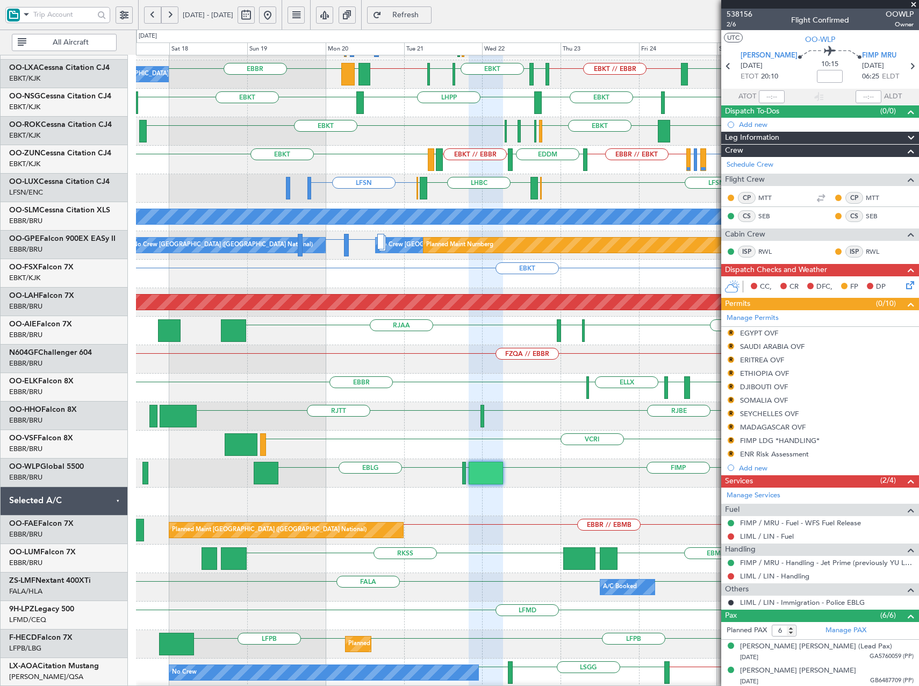
scroll to position [81, 0]
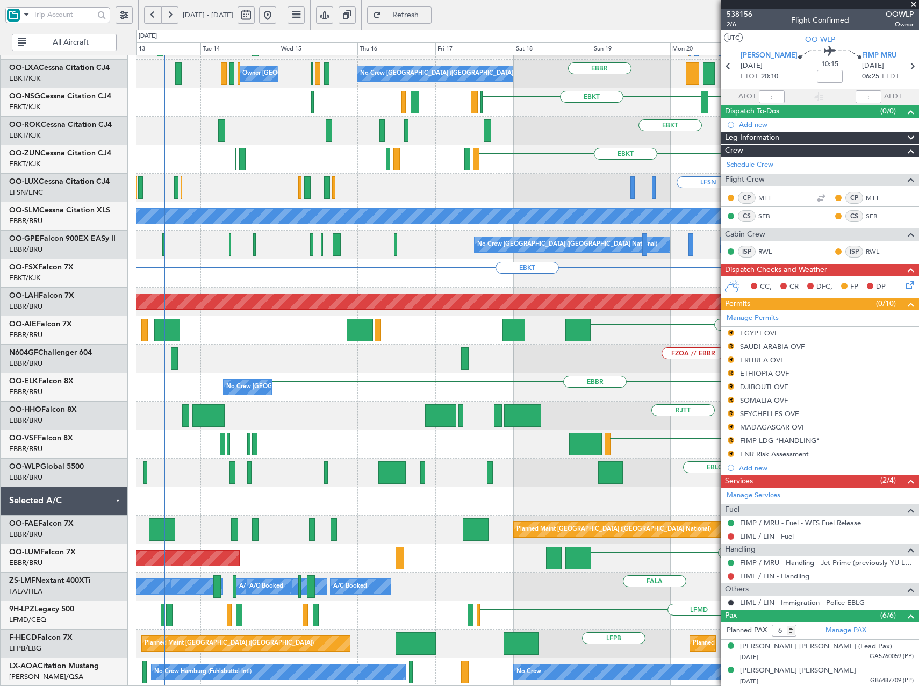
click at [719, 287] on div "No Crew Kortrijk-Wevelgem EBBR // EBKT LFPB EBKT // EBBR No Crew EBKT // EBBR O…" at bounding box center [527, 330] width 783 height 712
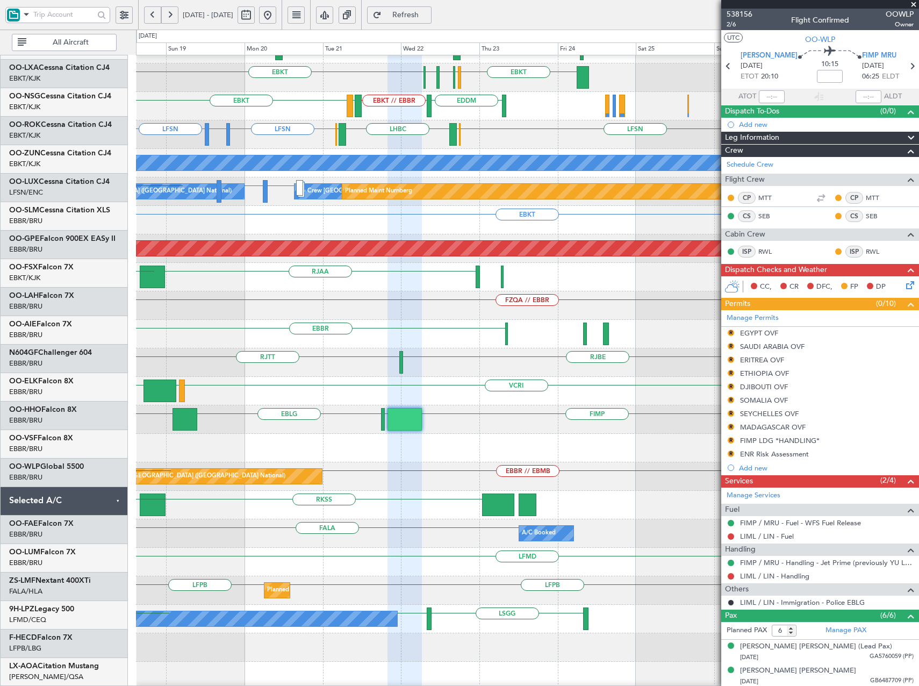
scroll to position [138, 0]
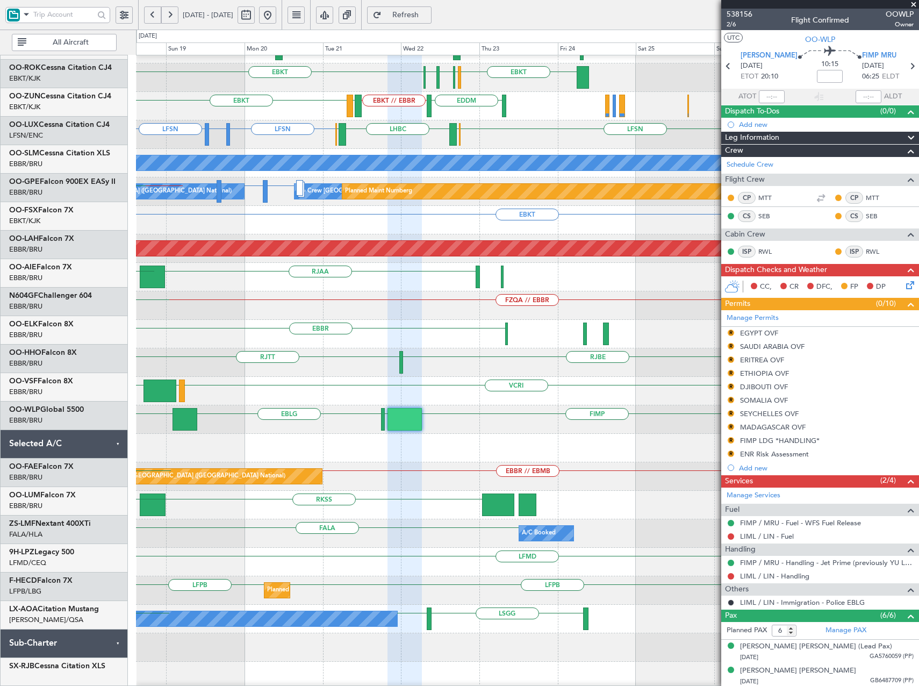
click at [120, 438] on div "EBKT EBKT LHPP EGPH LFML EGLC EGLC EBKT EBKT LFST EDDM EDDL LPPT LERJ EBKT EBKT…" at bounding box center [459, 358] width 919 height 656
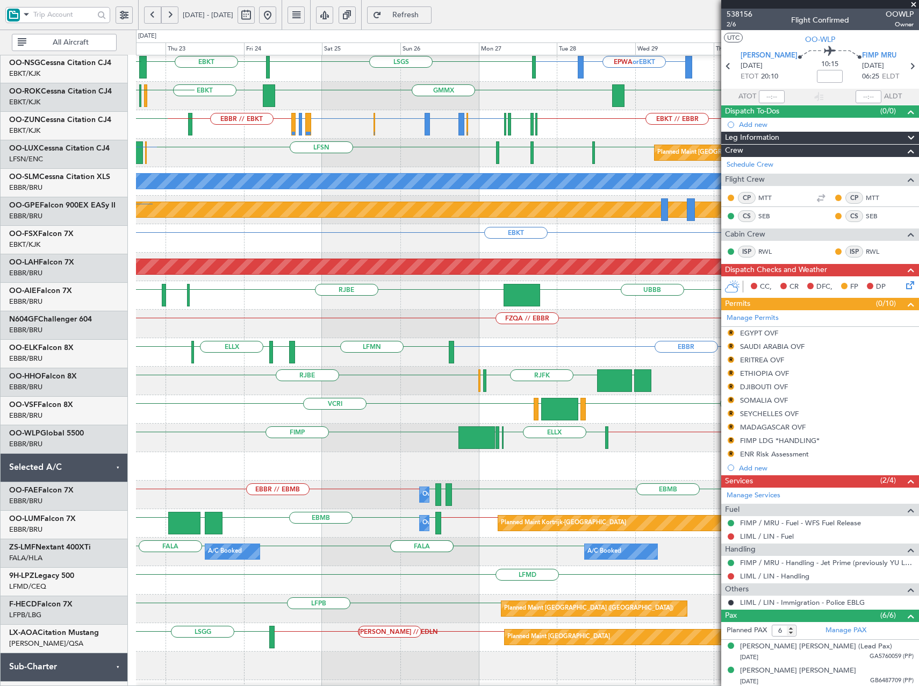
click at [252, 439] on div "LIML // EBBR FIMP ELLX EBLG LIML LIML EBLG" at bounding box center [527, 438] width 783 height 28
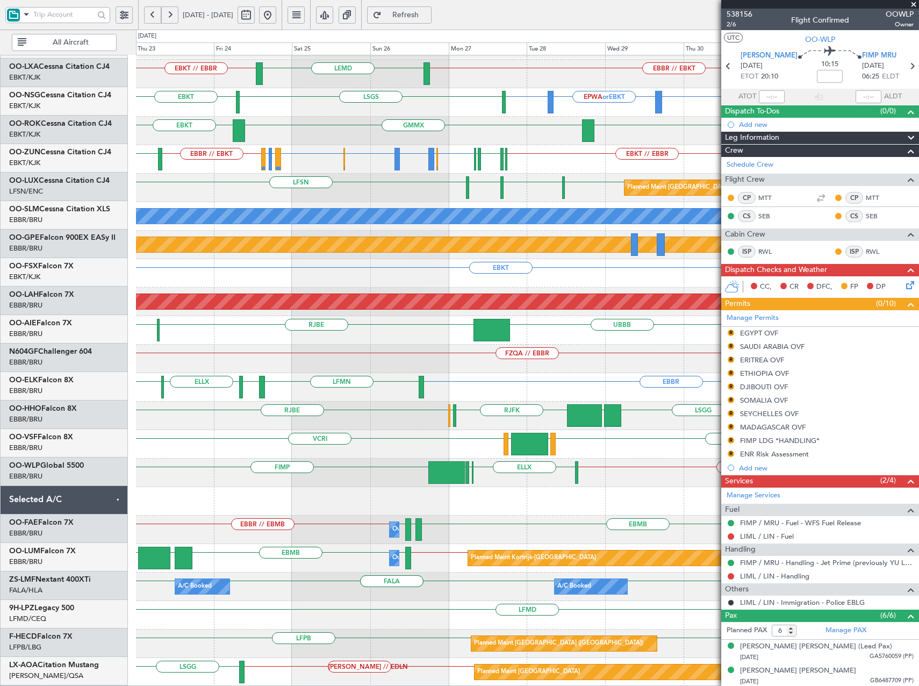
scroll to position [81, 0]
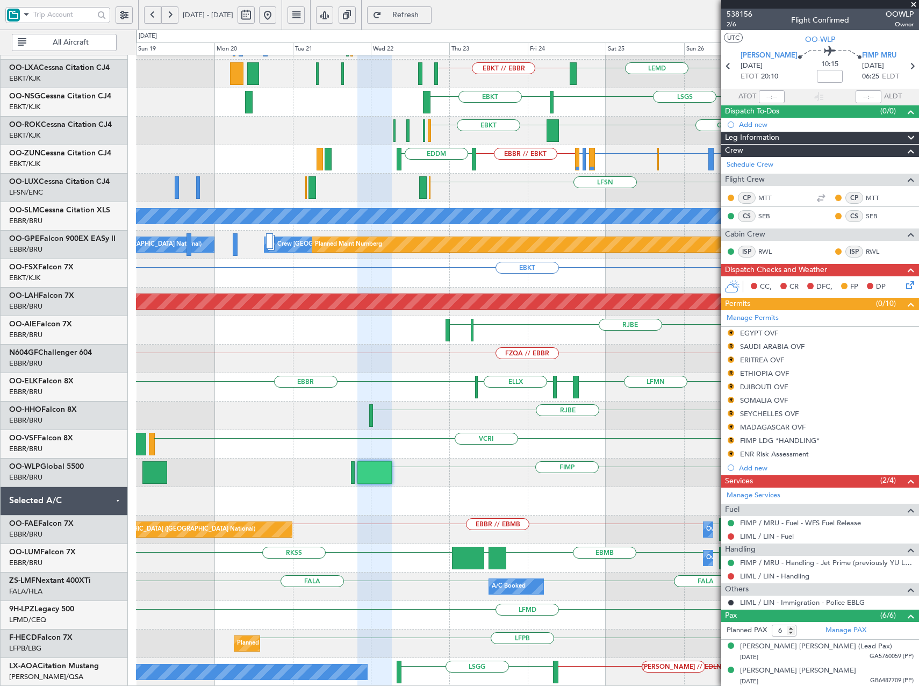
click at [634, 404] on div "No Crew EBKT // EBBR EBBR // EBKT No Crew Kortrijk-Wevelgem EBBR // EBKT LEMD E…" at bounding box center [527, 330] width 783 height 712
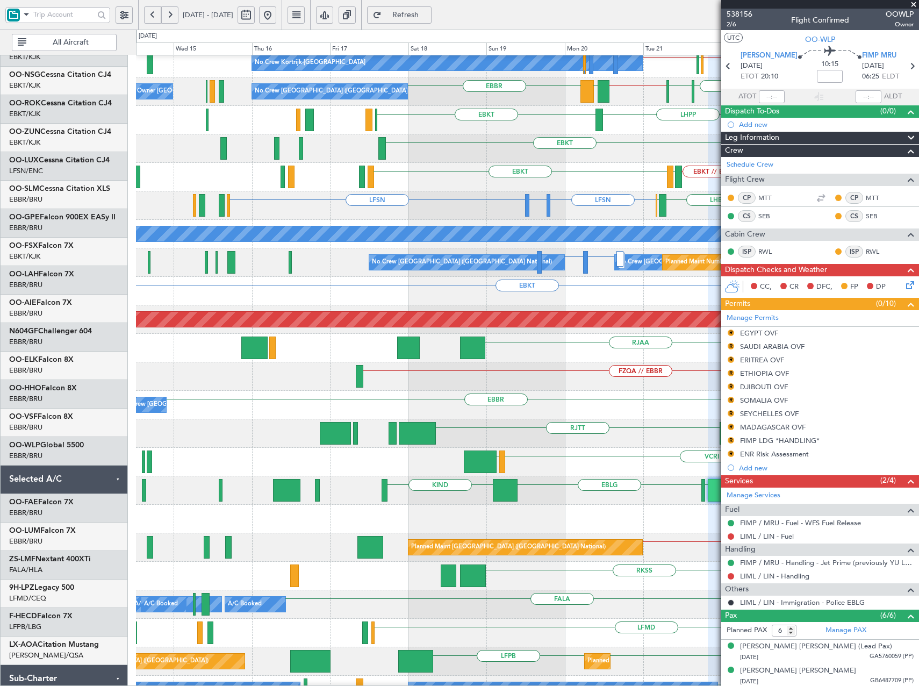
scroll to position [13, 0]
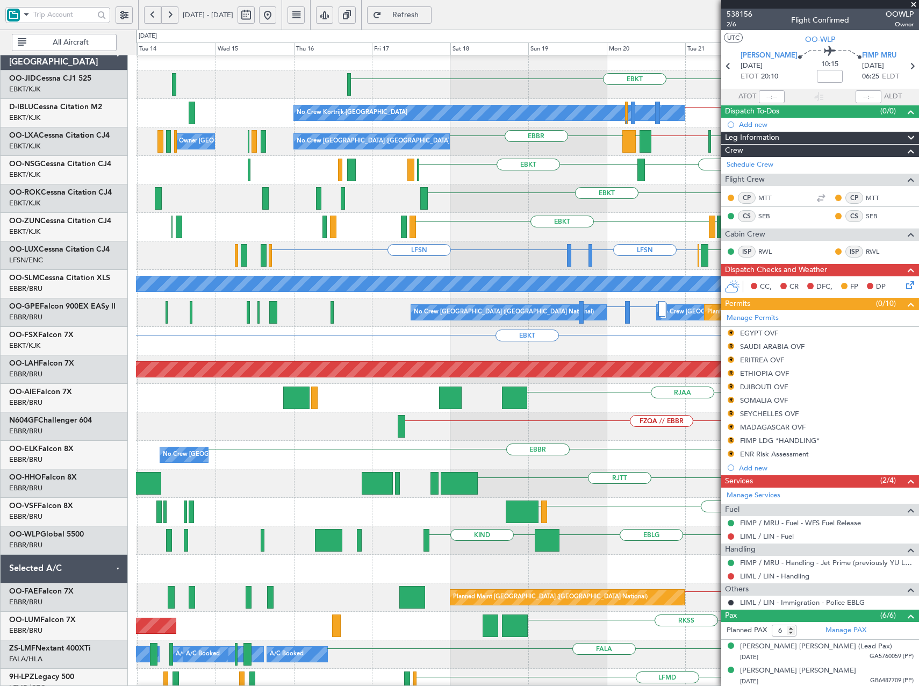
click at [620, 467] on div "EBBR ELLX No Crew Brussels (Brussels National) EDDH LFMN" at bounding box center [527, 455] width 783 height 28
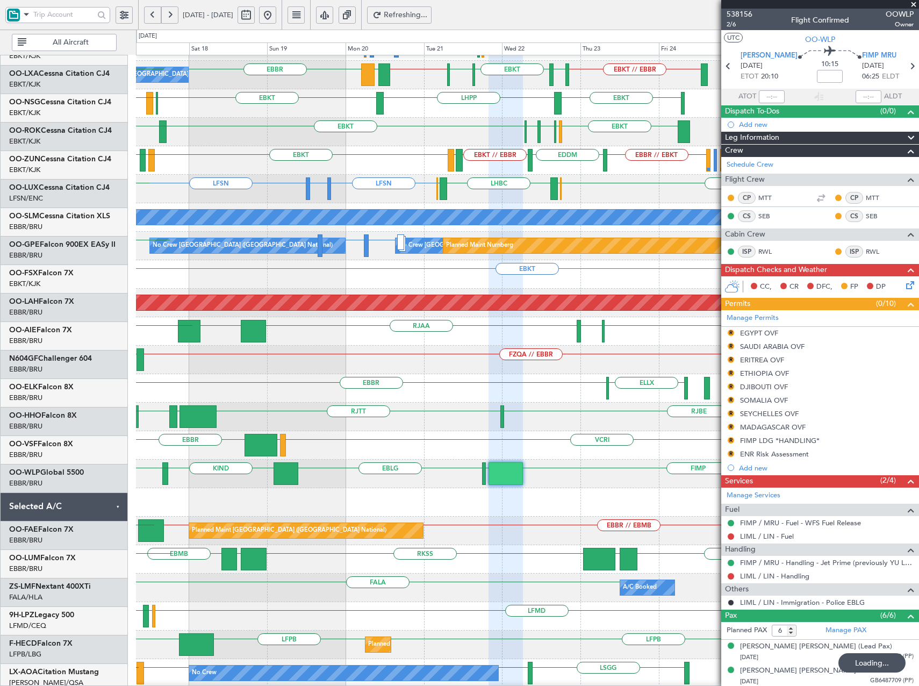
scroll to position [80, 0]
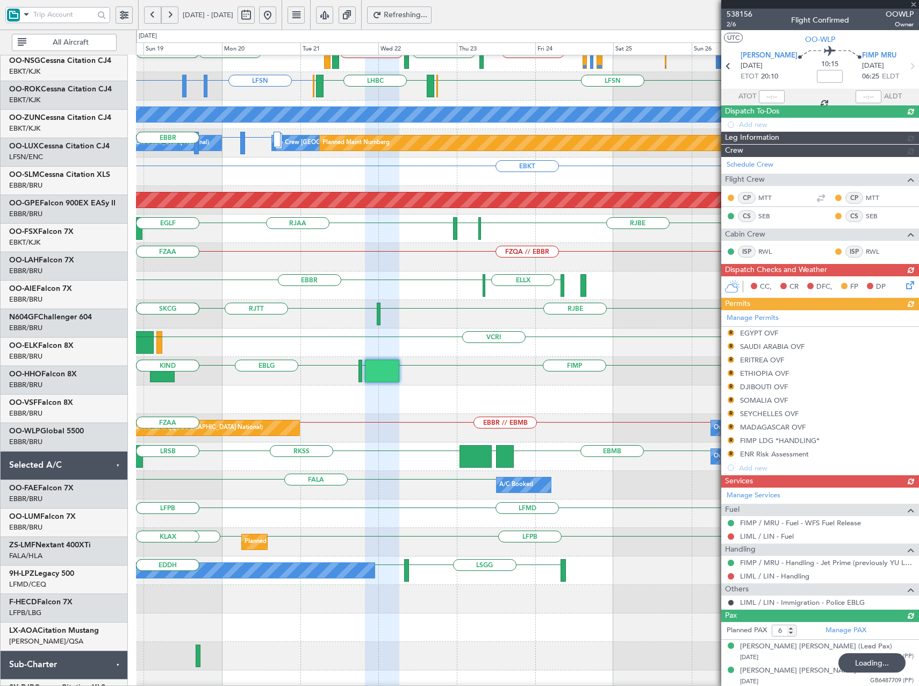
click at [286, 342] on div "VCRI VRMU [GEOGRAPHIC_DATA]" at bounding box center [527, 342] width 783 height 28
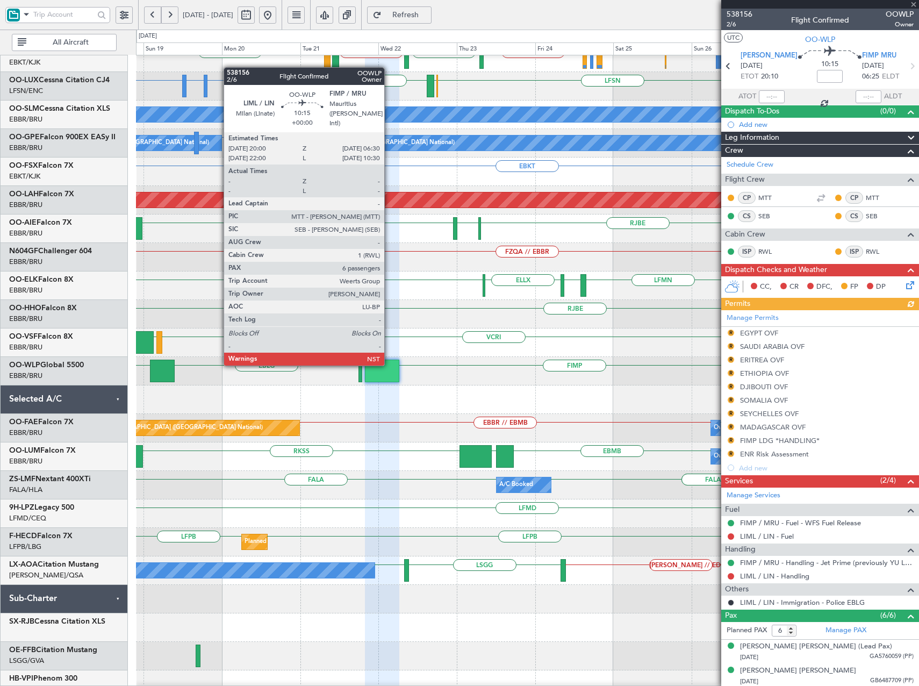
scroll to position [138, 0]
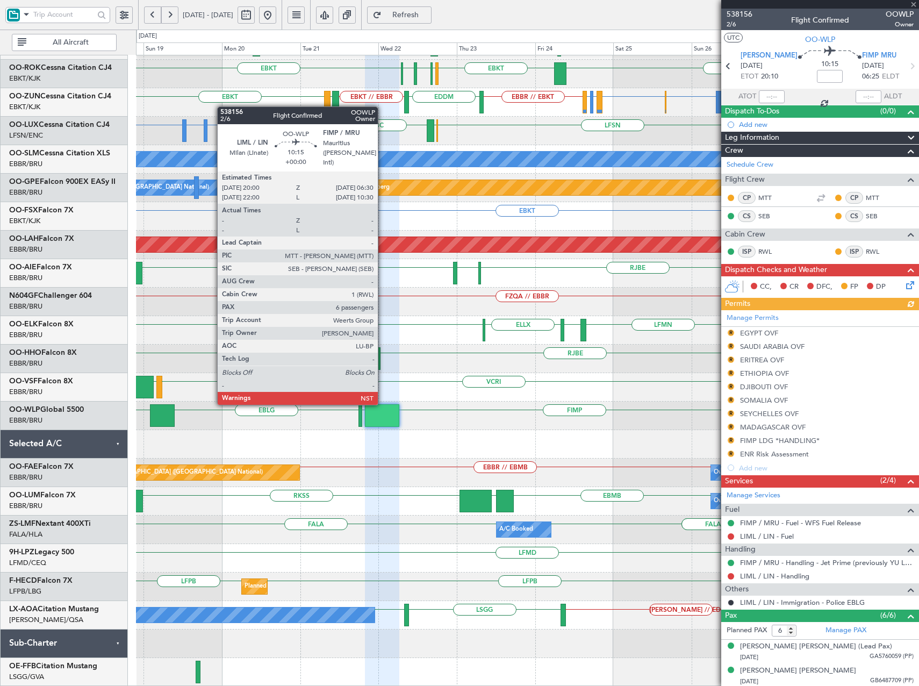
click at [383, 413] on div at bounding box center [382, 415] width 34 height 23
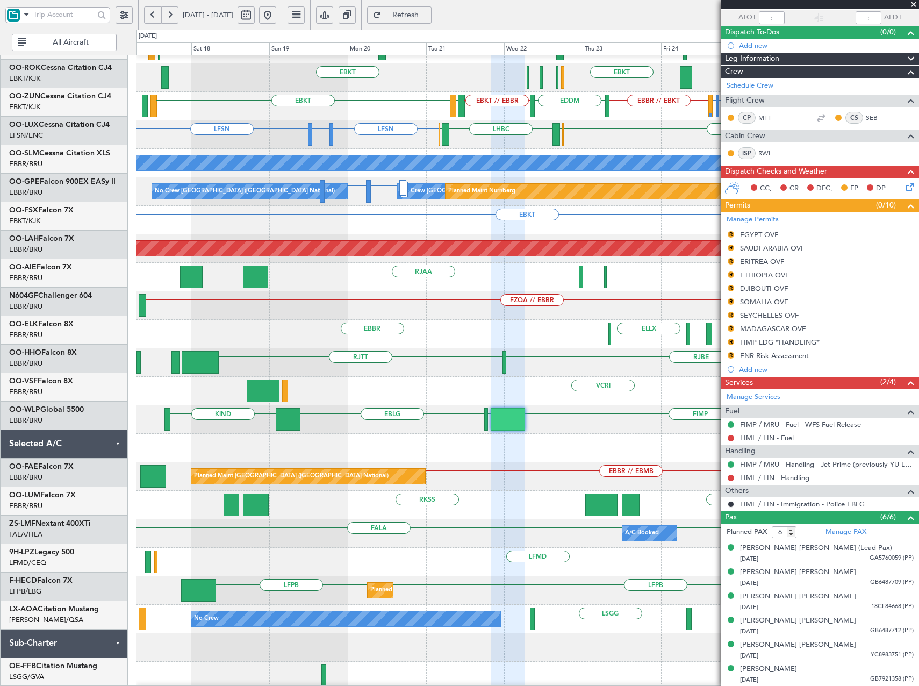
scroll to position [133, 0]
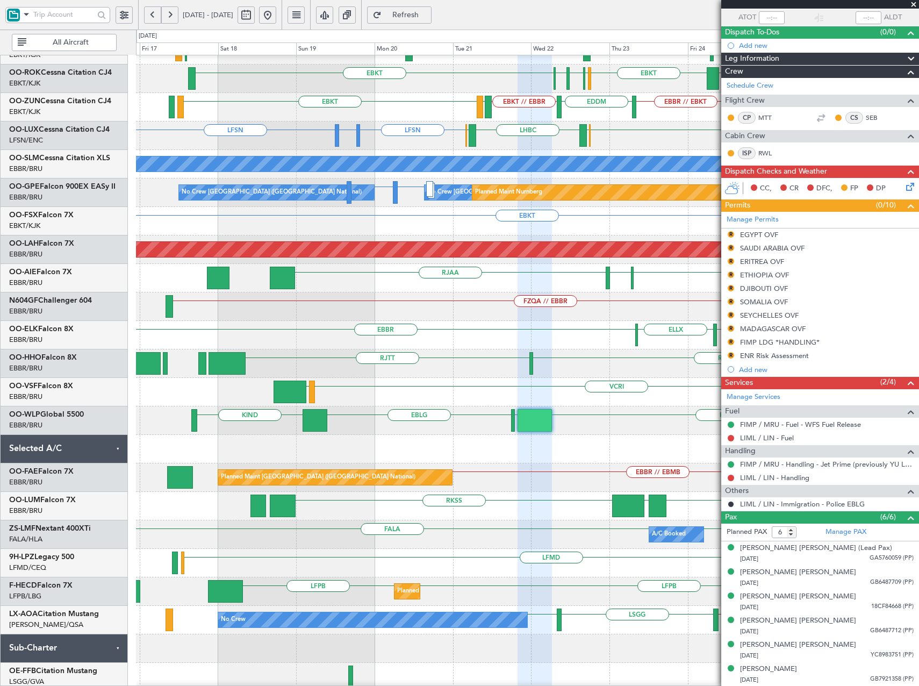
click at [493, 347] on div "EBBR EBBR LFMN EDDH ELLX No Crew Brussels (Brussels National)" at bounding box center [527, 335] width 783 height 28
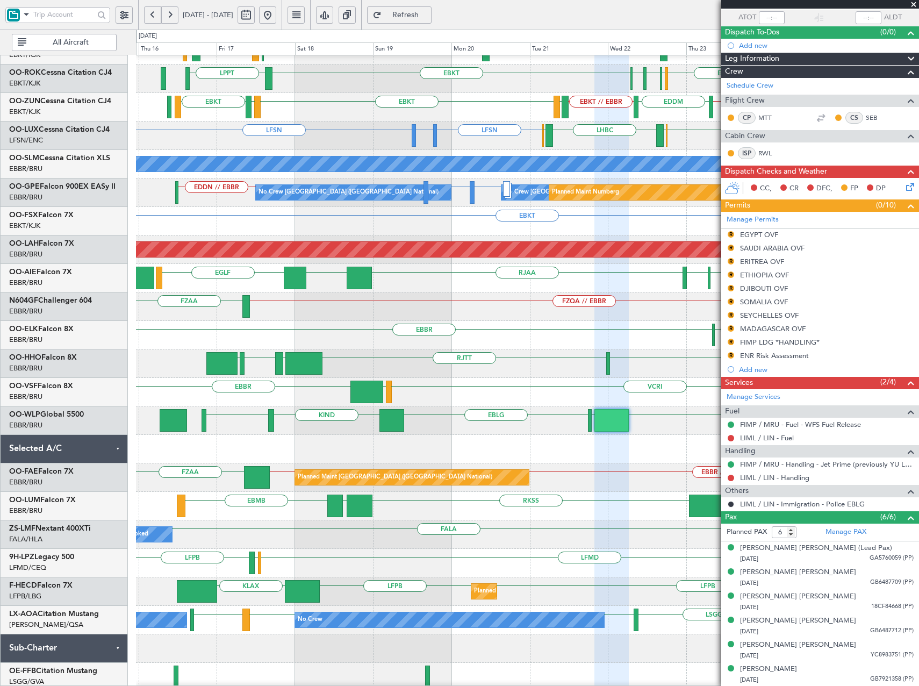
click at [386, 332] on div "EBBR LFMN EDDH ELLX No Crew Brussels (Brussels National) EBBR" at bounding box center [527, 335] width 783 height 28
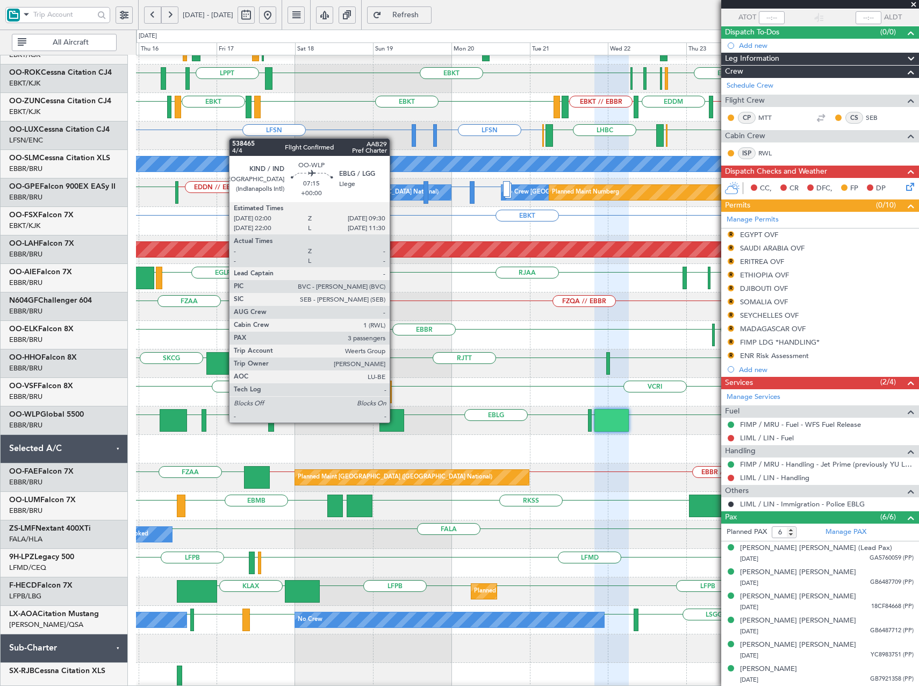
click at [395, 423] on div at bounding box center [392, 420] width 25 height 23
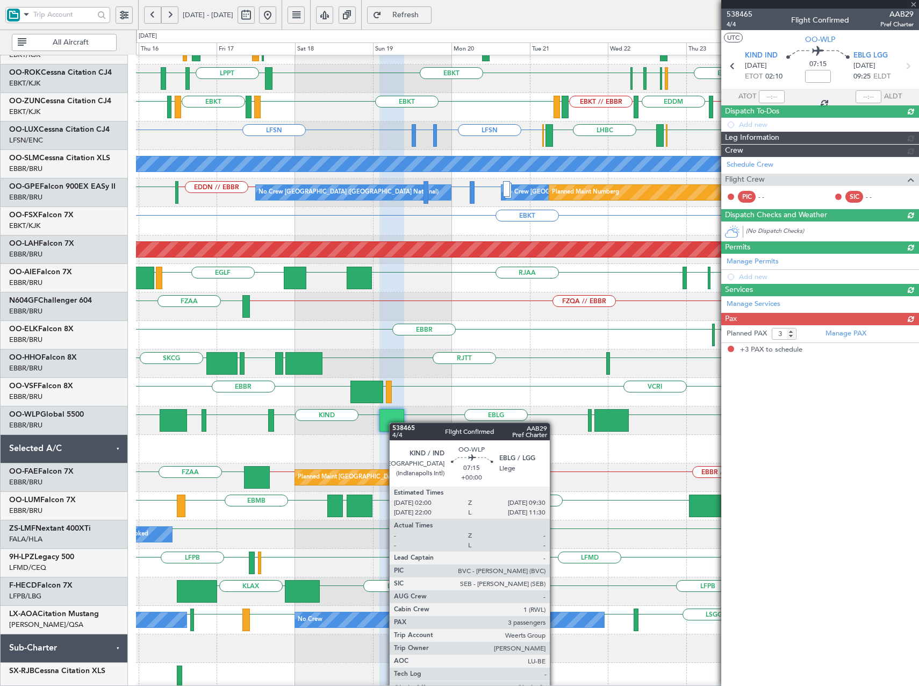
scroll to position [0, 0]
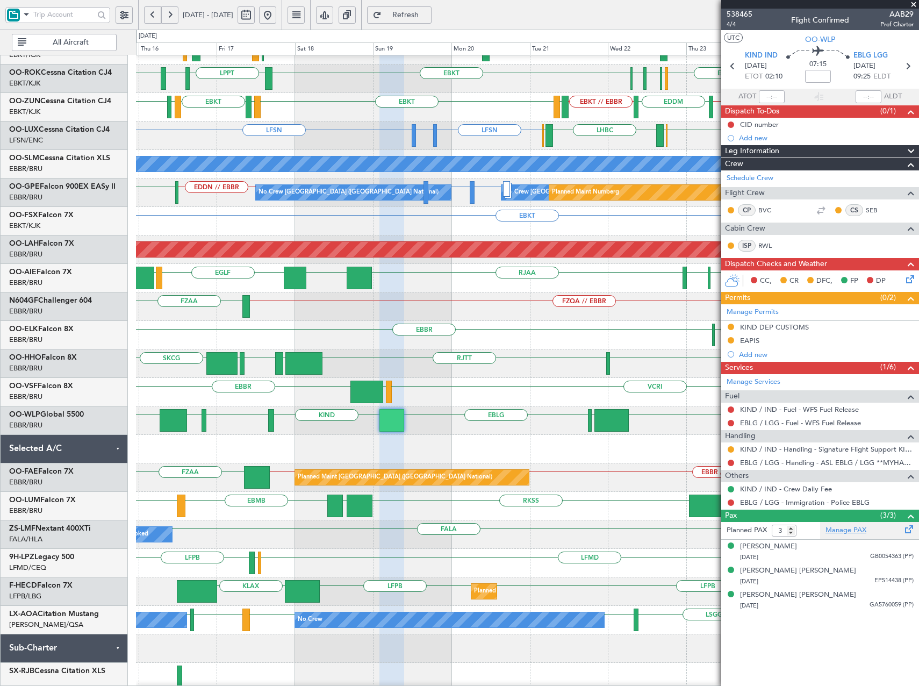
click at [842, 529] on link "Manage PAX" at bounding box center [846, 530] width 41 height 11
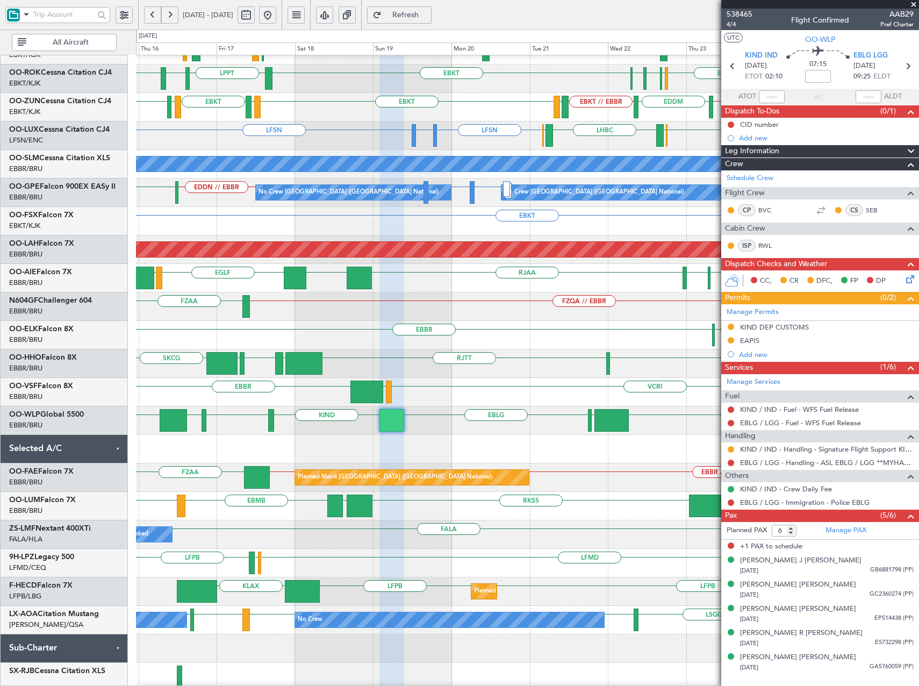
click at [837, 528] on mat-tooltip-component "Incomplete" at bounding box center [820, 535] width 49 height 28
click at [857, 533] on link "Manage PAX" at bounding box center [846, 530] width 41 height 11
click at [428, 17] on span "Refresh" at bounding box center [406, 15] width 44 height 8
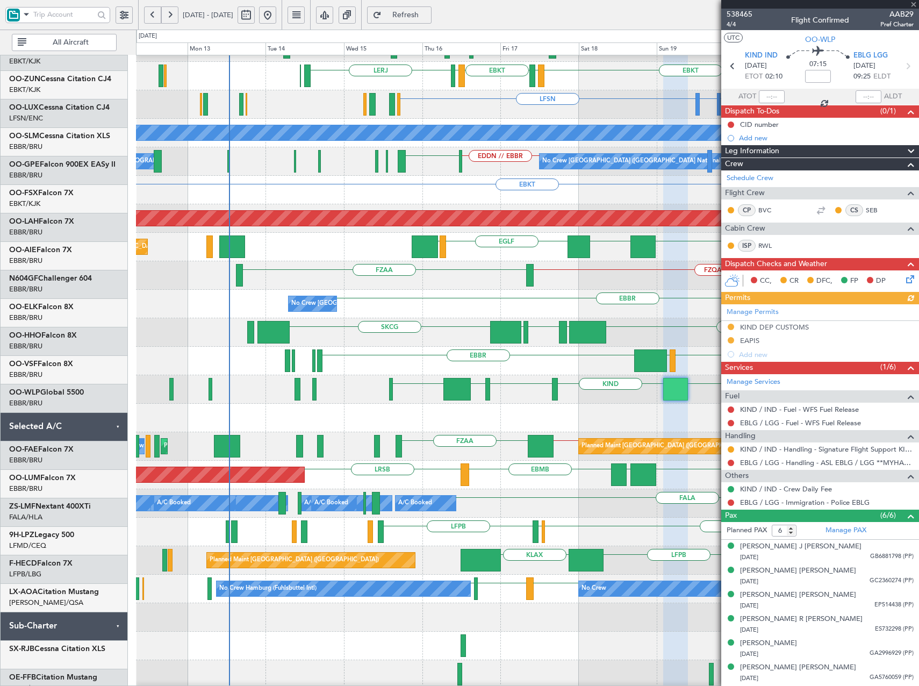
scroll to position [170, 0]
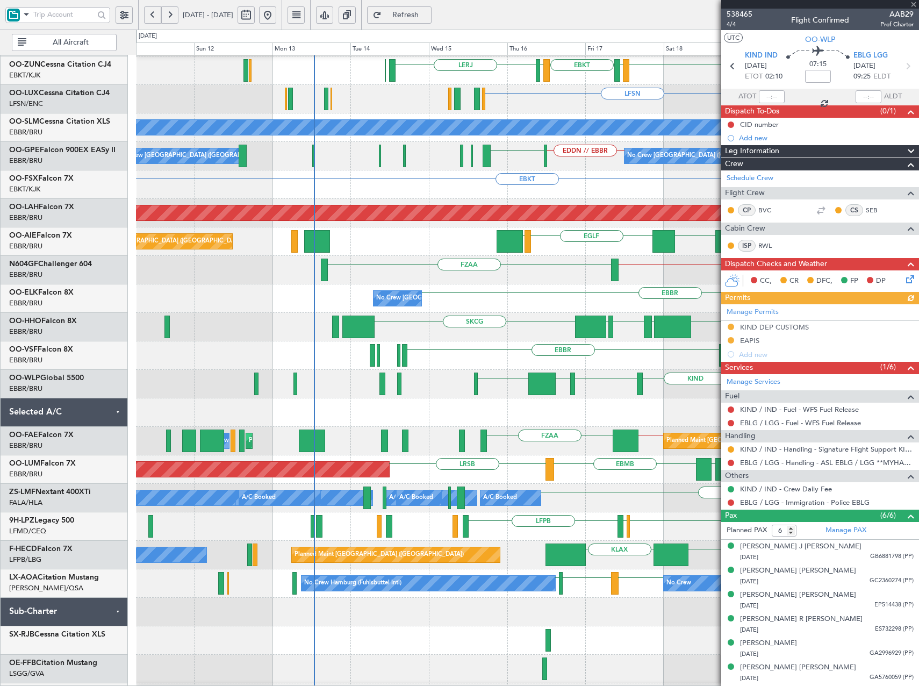
click at [535, 420] on div at bounding box center [527, 412] width 783 height 28
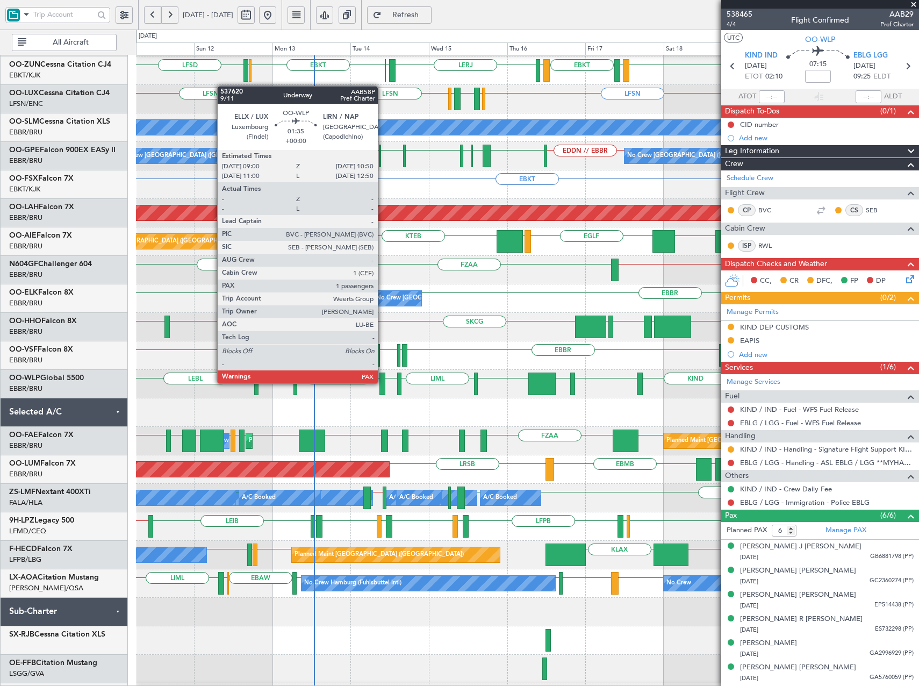
click at [383, 382] on div at bounding box center [383, 384] width 6 height 23
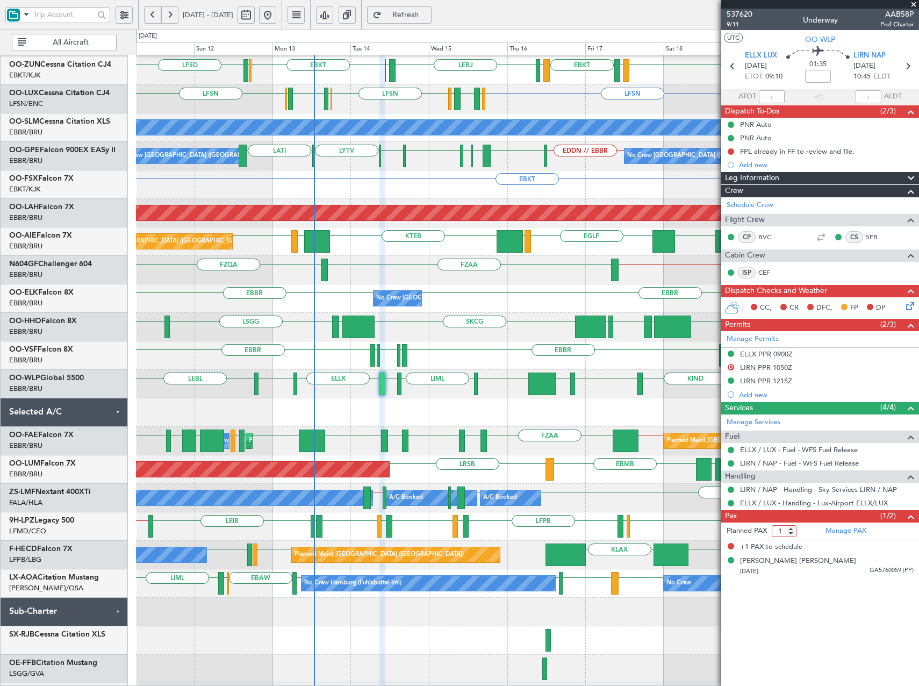
type input "1"
click at [791, 533] on input "1" at bounding box center [784, 531] width 25 height 12
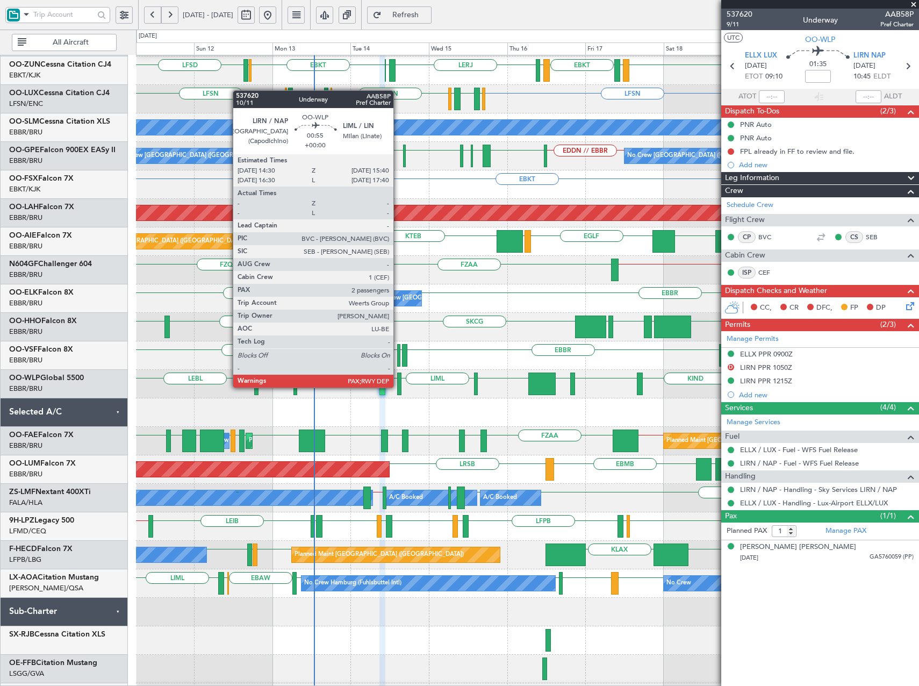
click at [398, 386] on div at bounding box center [399, 384] width 4 height 23
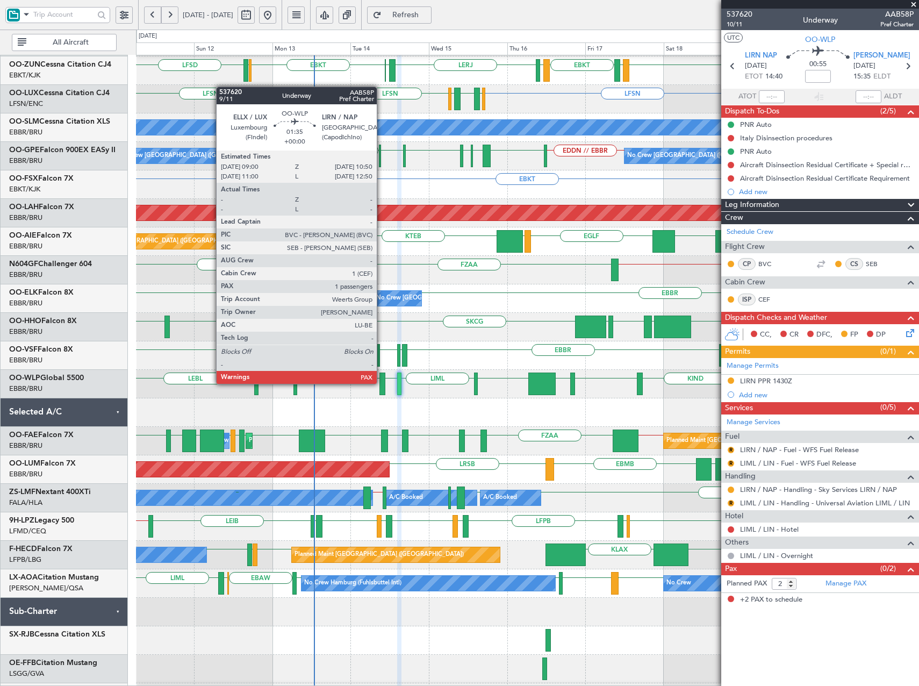
click at [382, 383] on div at bounding box center [383, 384] width 6 height 23
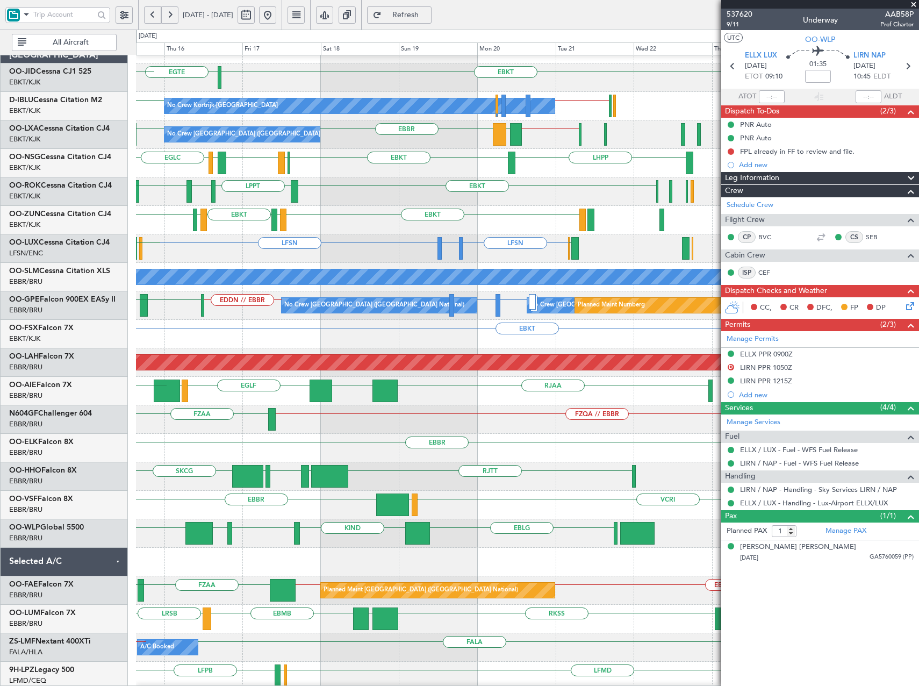
click at [201, 445] on div "EBBR No Crew Brussels (Brussels National) EBBR" at bounding box center [527, 448] width 783 height 28
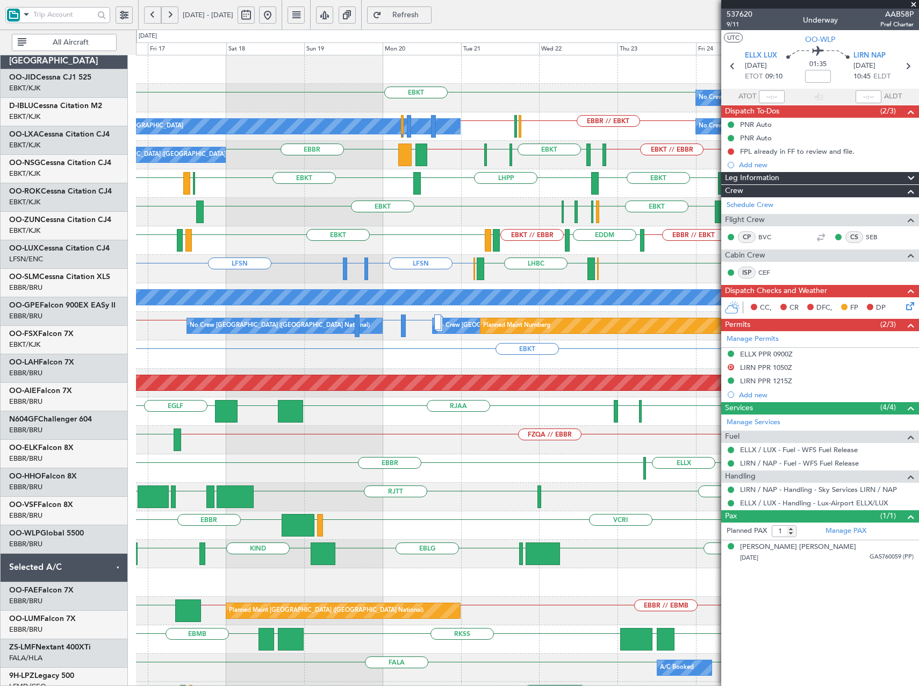
scroll to position [0, 0]
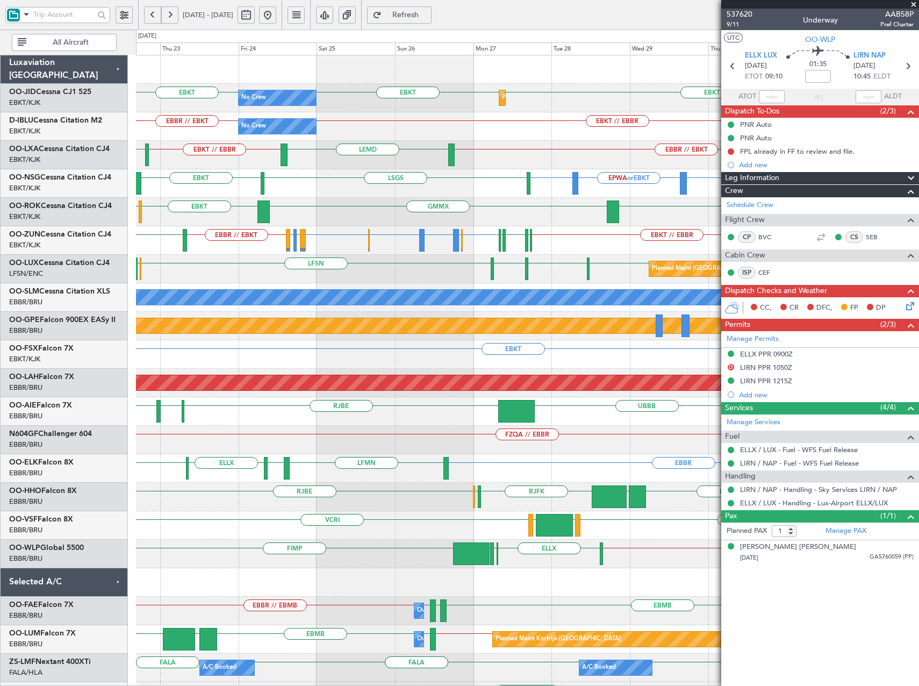
click at [276, 18] on button at bounding box center [267, 14] width 17 height 17
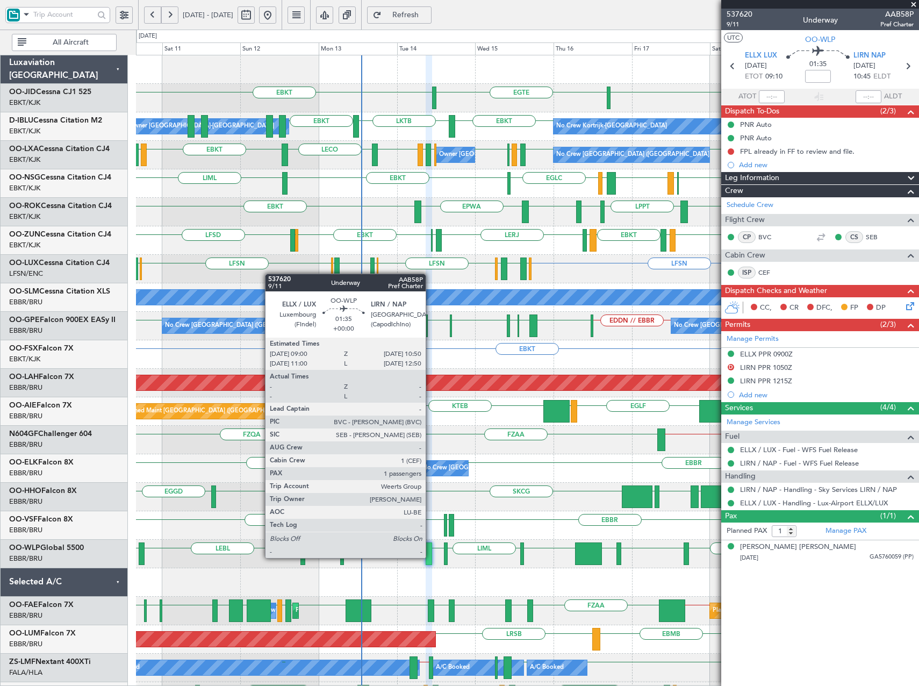
click at [431, 557] on div at bounding box center [429, 553] width 6 height 23
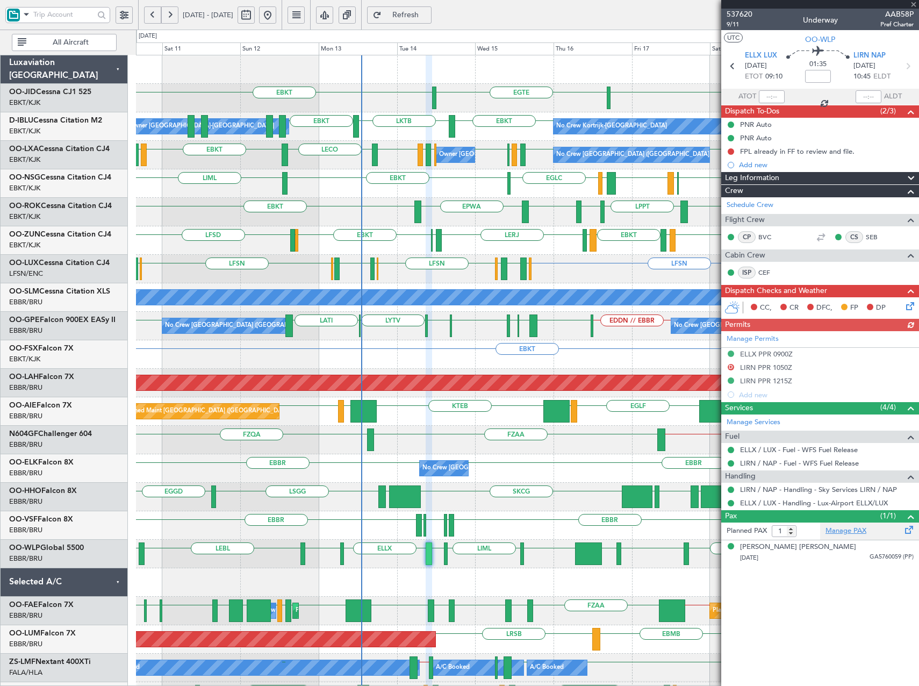
click at [843, 535] on link "Manage PAX" at bounding box center [846, 531] width 41 height 11
click at [428, 15] on span "Refresh" at bounding box center [406, 15] width 44 height 8
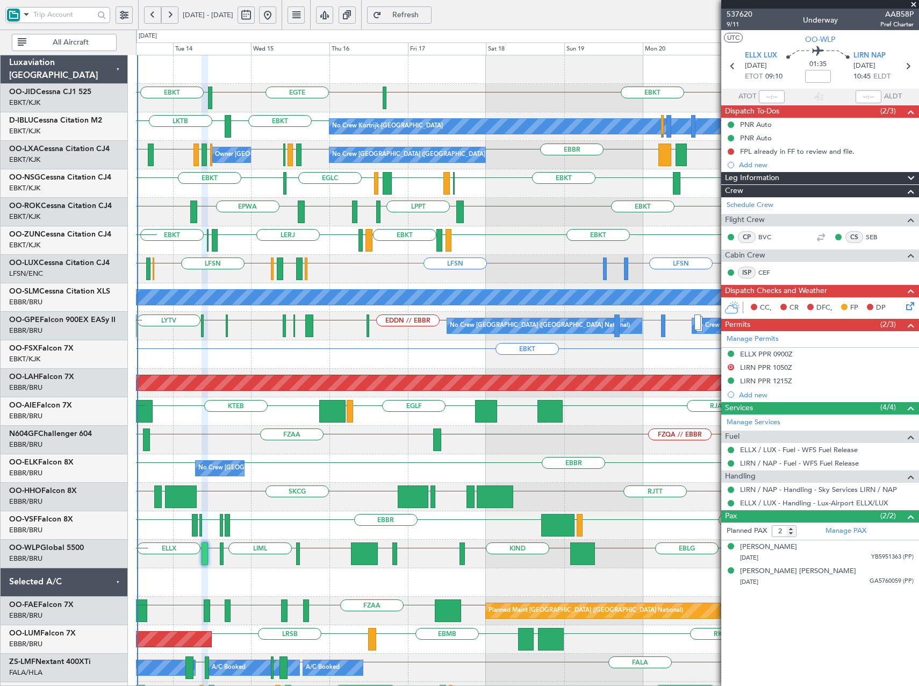
click at [417, 354] on div "EBKT" at bounding box center [527, 354] width 783 height 28
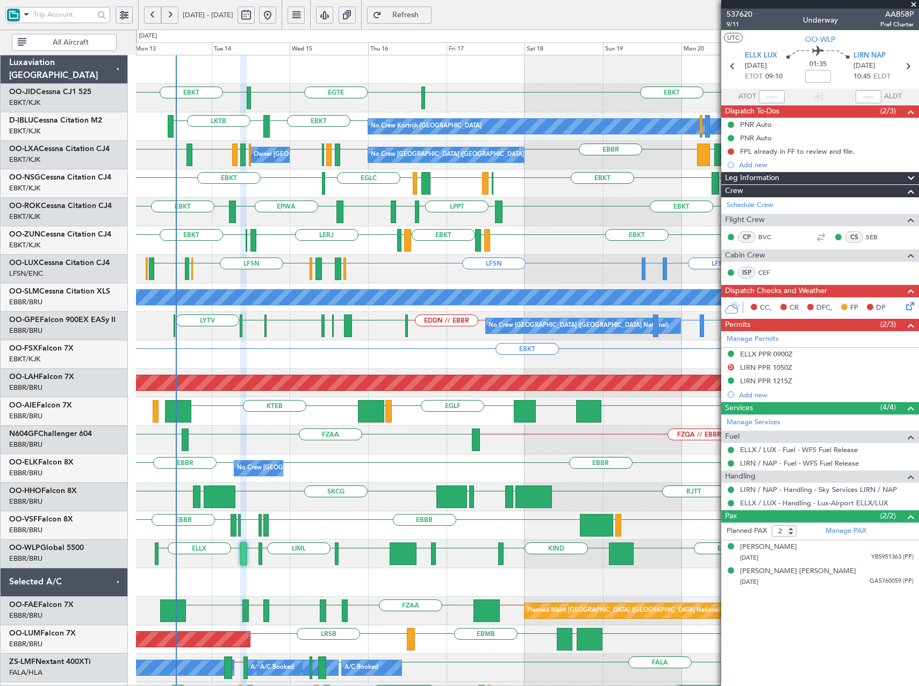
click at [709, 363] on div "EBKT" at bounding box center [527, 354] width 783 height 28
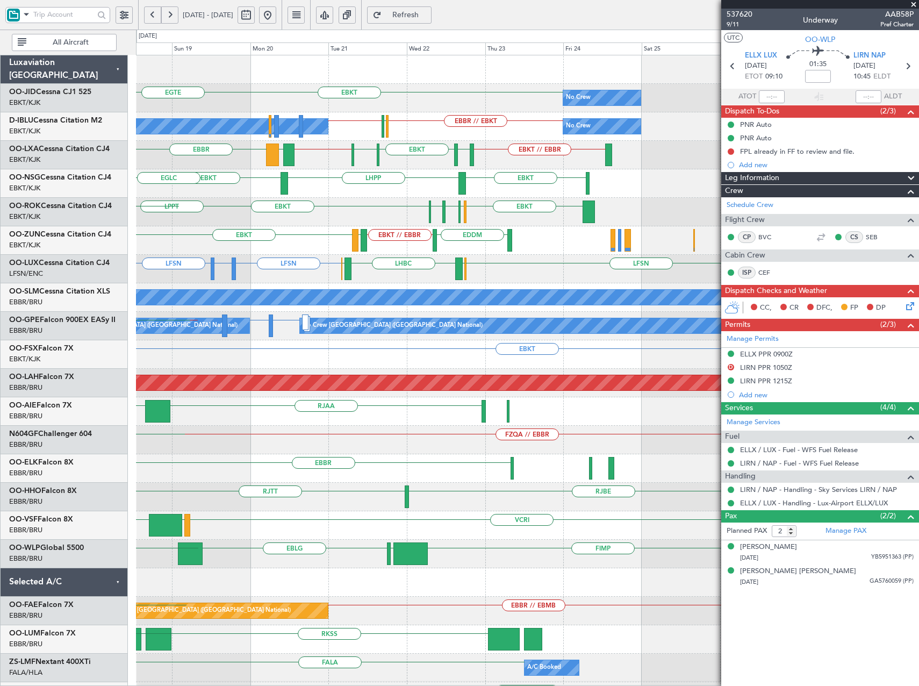
click at [177, 355] on div "EBKT" at bounding box center [527, 354] width 783 height 28
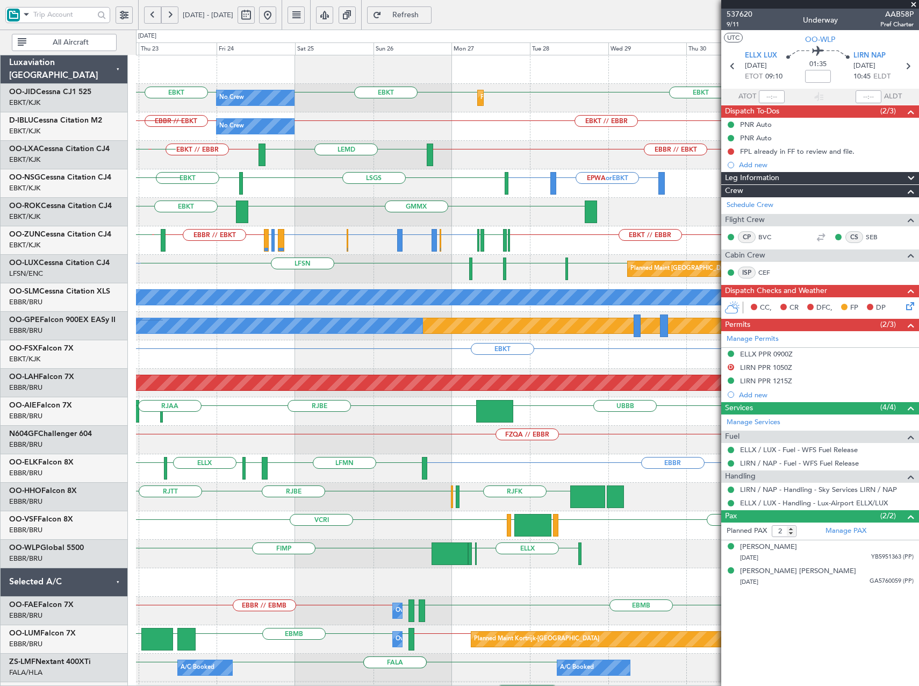
click at [55, 367] on div "No Crew Planned Maint Kortrijk-Wevelgem EBKT EBKT EBKT No Crew EBKT // EBBR EBB…" at bounding box center [459, 358] width 919 height 656
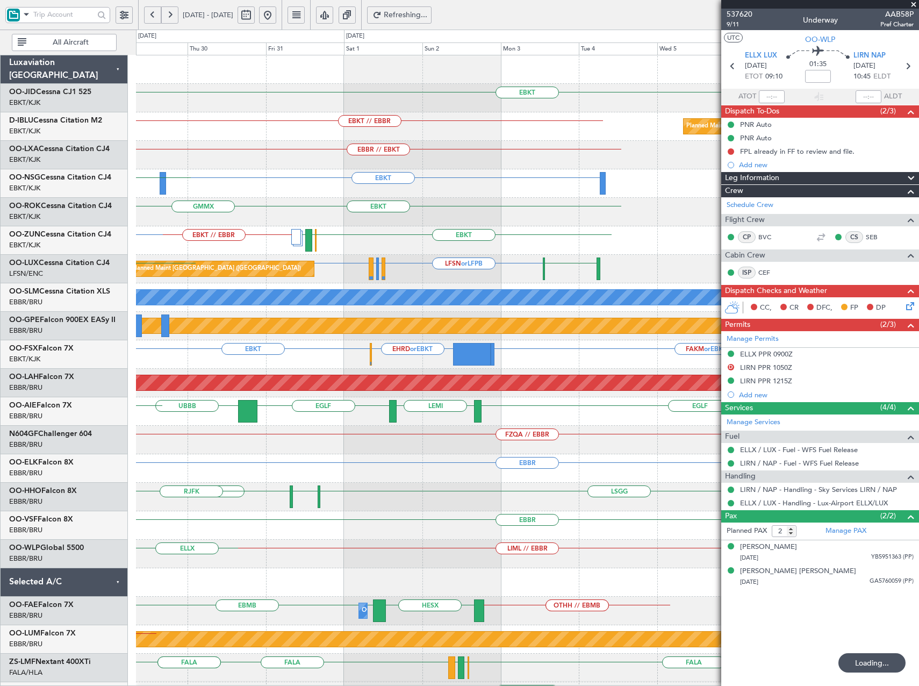
click at [3, 366] on div "EBKT Planned Maint Kortrijk-Wevelgem EBKT EBKT // EBBR Planned Maint Paris (Le …" at bounding box center [459, 358] width 919 height 656
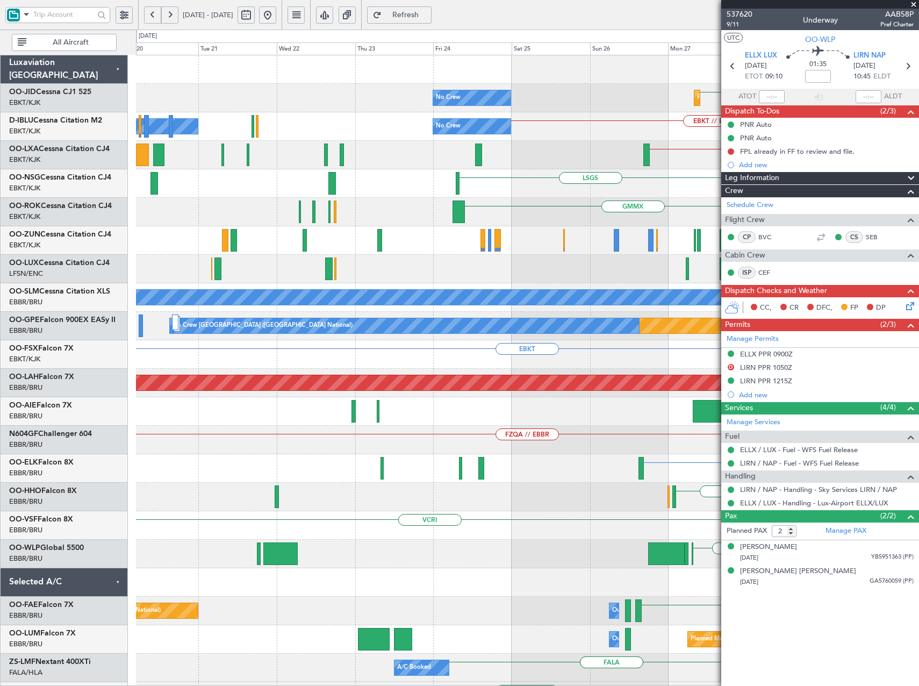
click at [900, 426] on fb-app "27 Oct 2025 - 06 Nov 2025 Refresh Quick Links All Aircraft EBKT Planned Maint K…" at bounding box center [459, 349] width 919 height 673
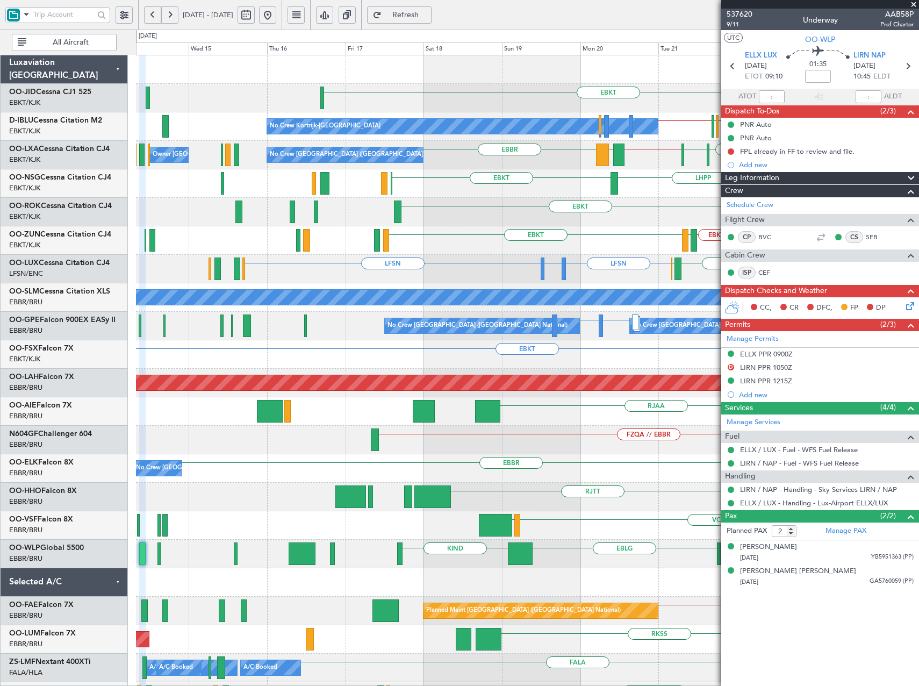
click at [617, 369] on div "No Crew EBKT EBKT No Crew No Crew Kortrijk-Wevelgem EBBR // EBKT LFPB EBKT // E…" at bounding box center [527, 439] width 783 height 769
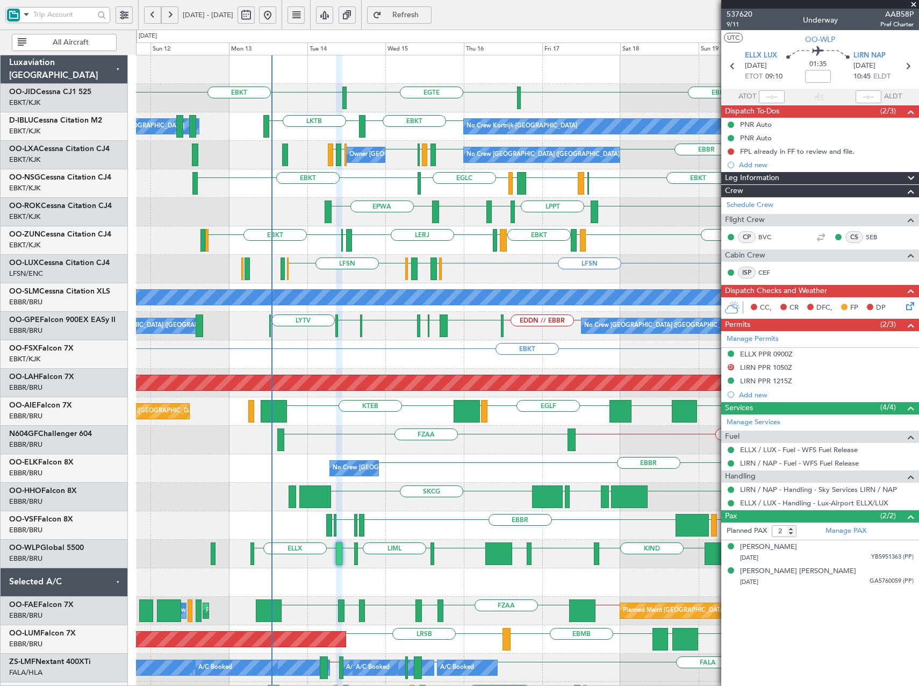
click at [491, 355] on div "EBKT" at bounding box center [527, 354] width 783 height 28
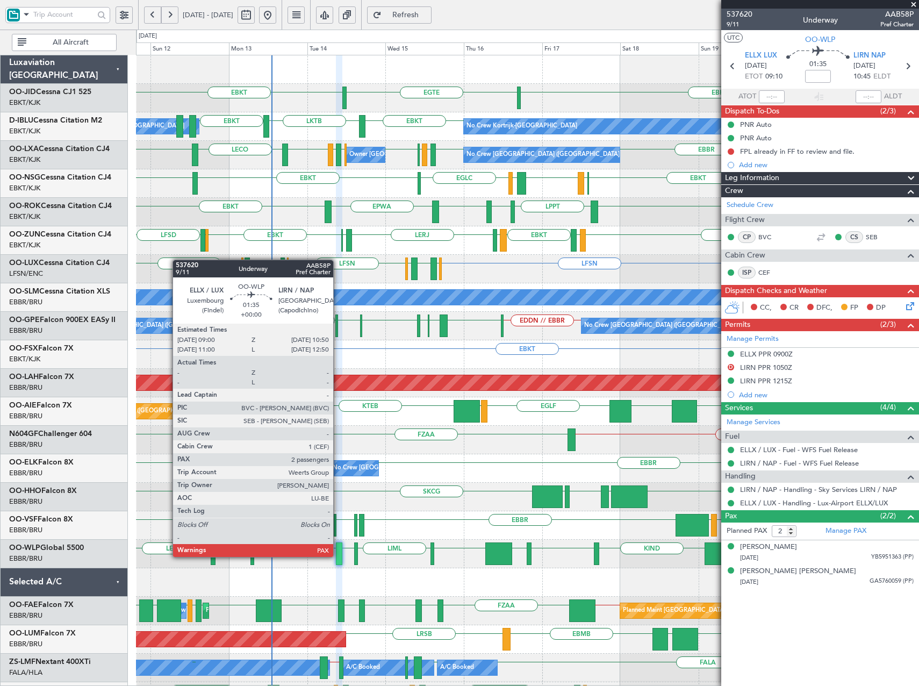
click at [338, 556] on div at bounding box center [339, 553] width 6 height 23
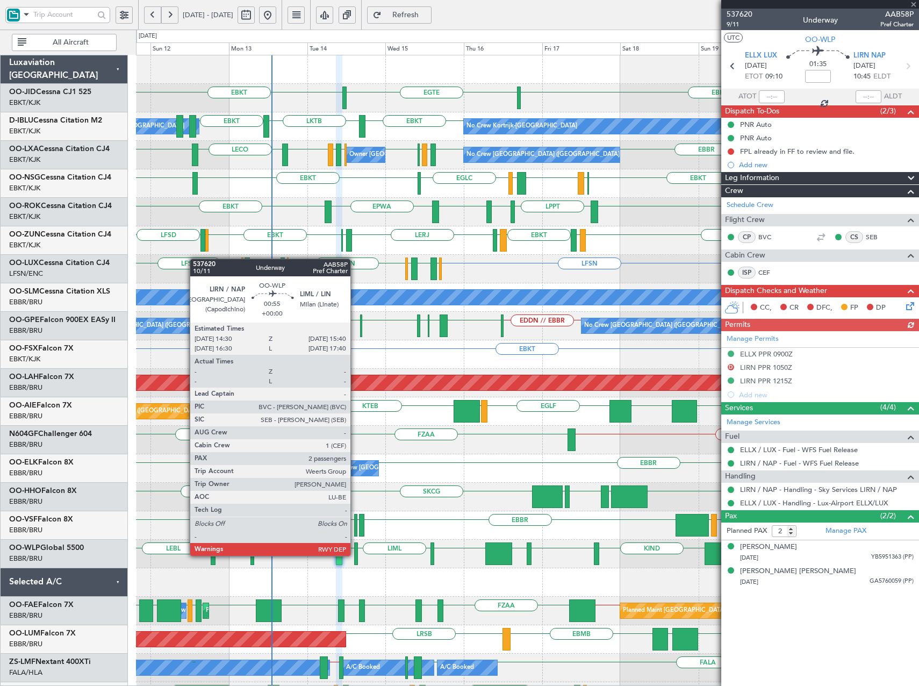
click at [355, 555] on div at bounding box center [356, 553] width 4 height 23
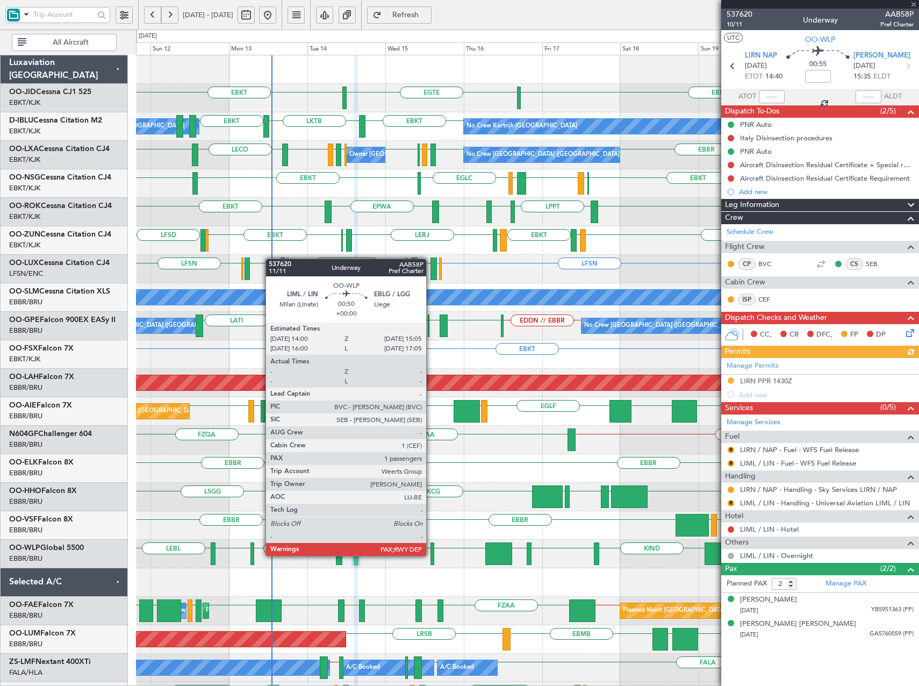
click at [431, 555] on div at bounding box center [433, 553] width 4 height 23
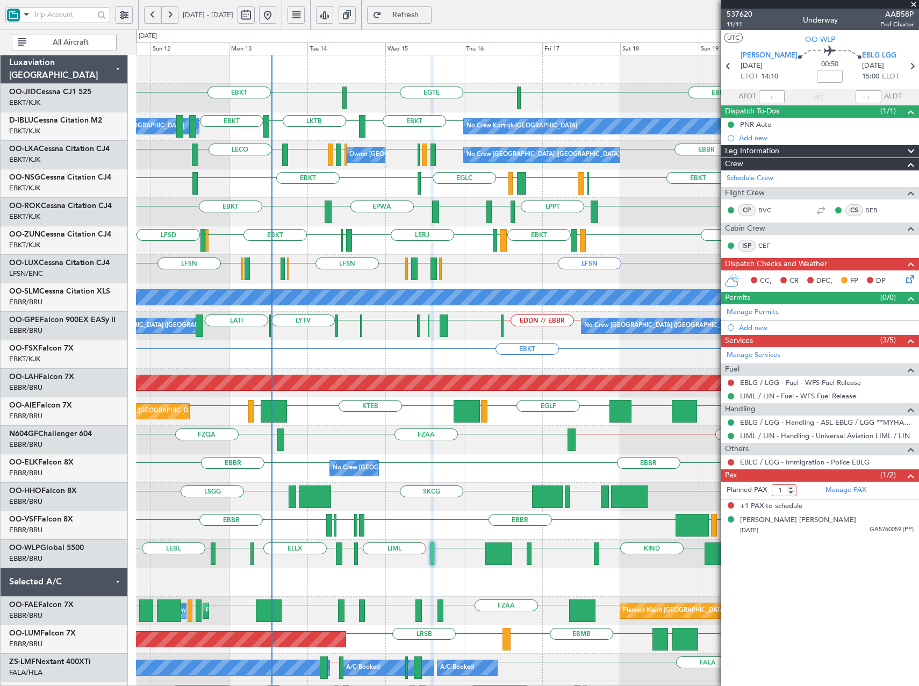
type input "1"
click at [790, 492] on input "1" at bounding box center [784, 490] width 25 height 12
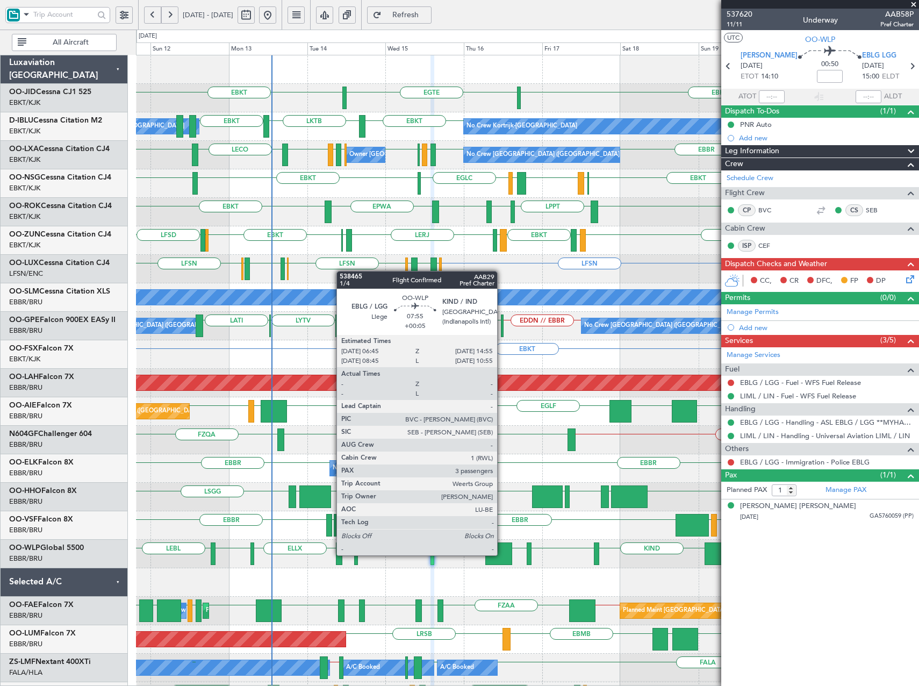
click at [502, 555] on div at bounding box center [498, 553] width 27 height 23
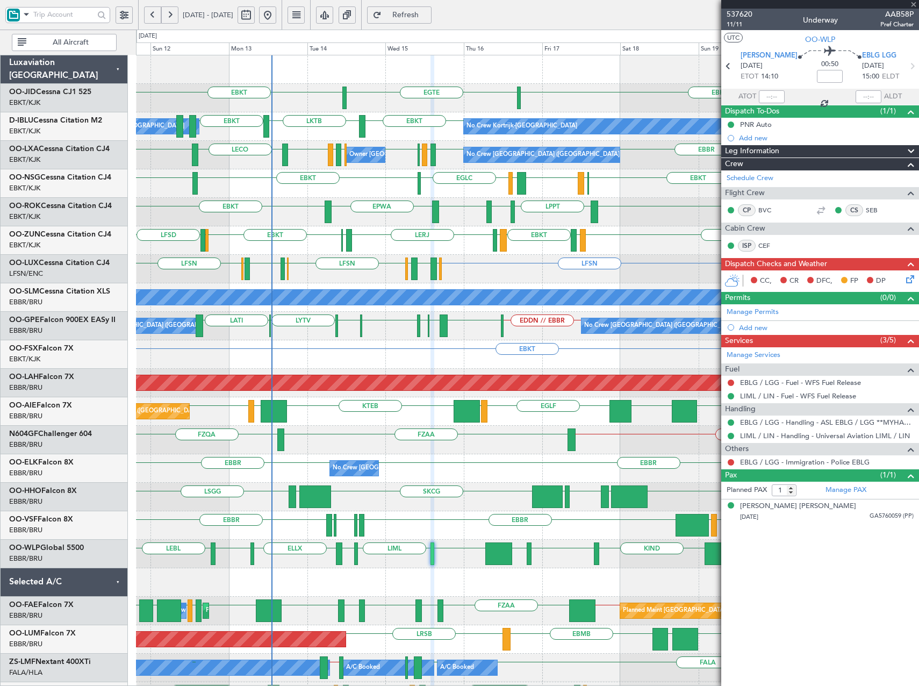
type input "+00:05"
type input "3"
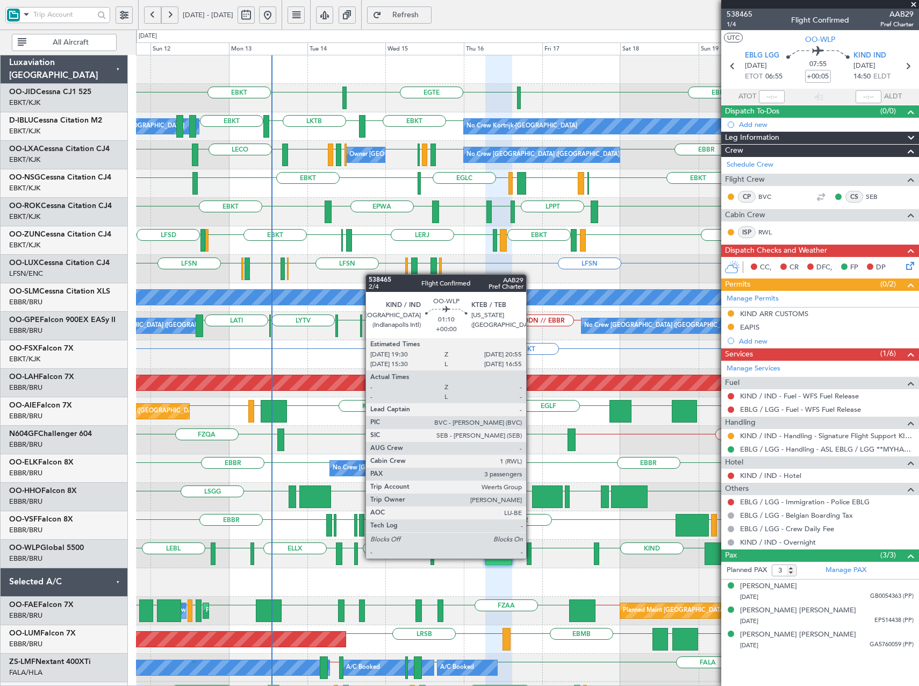
click at [531, 559] on div at bounding box center [529, 553] width 5 height 23
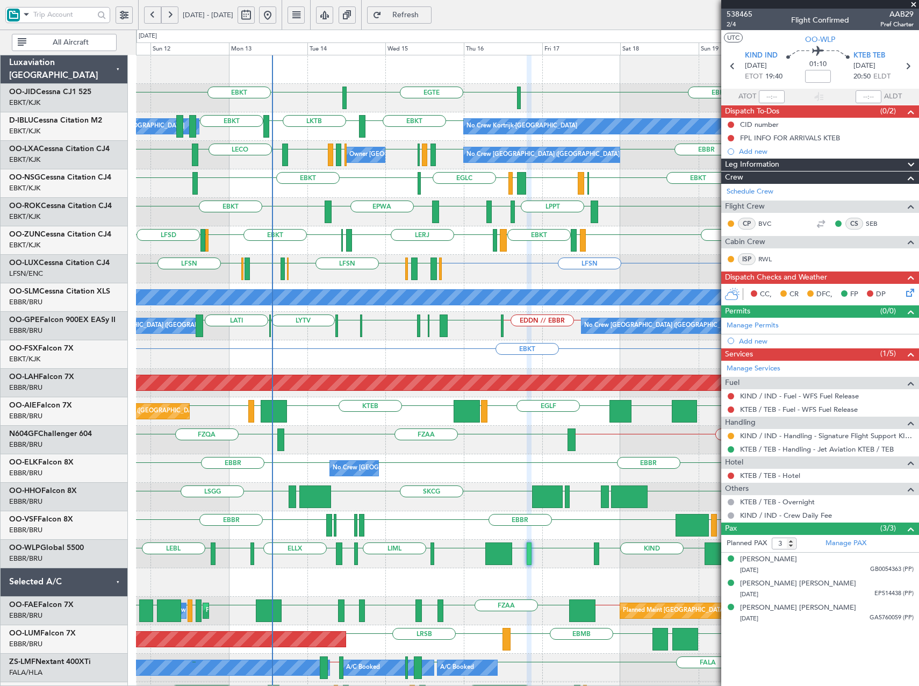
click at [77, 271] on div "EGTE EBKT EBKT No Crew EBKT LKTB EBKT EBBR // EBKT LFPB EBKT // EBBR Owner Kort…" at bounding box center [459, 358] width 919 height 656
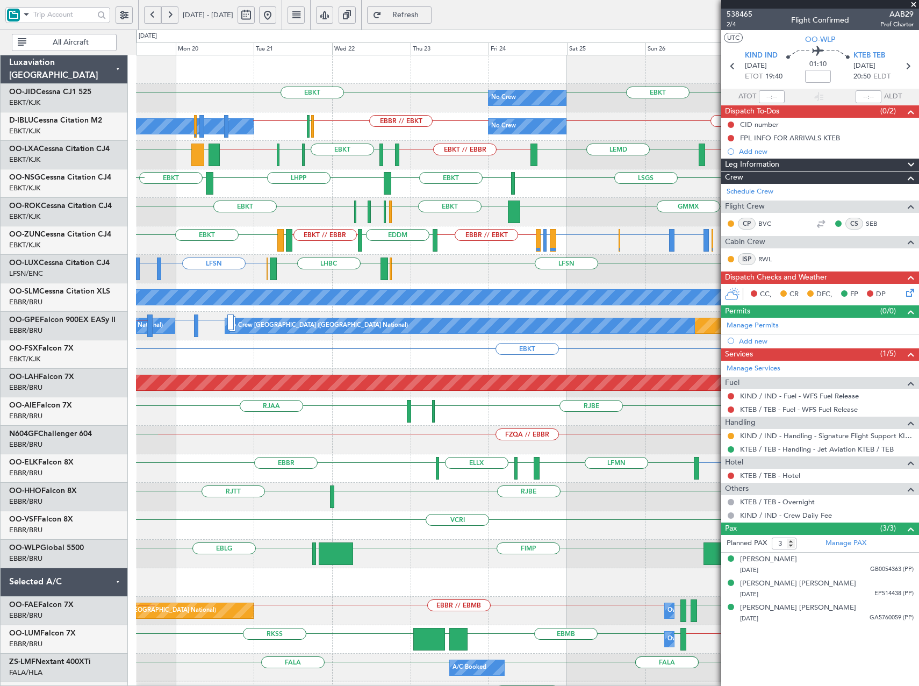
click at [440, 282] on div "No Crew EBKT EBKT Planned Maint Kortrijk-Wevelgem No Crew Kortrijk-Wevelgem No …" at bounding box center [527, 454] width 783 height 798
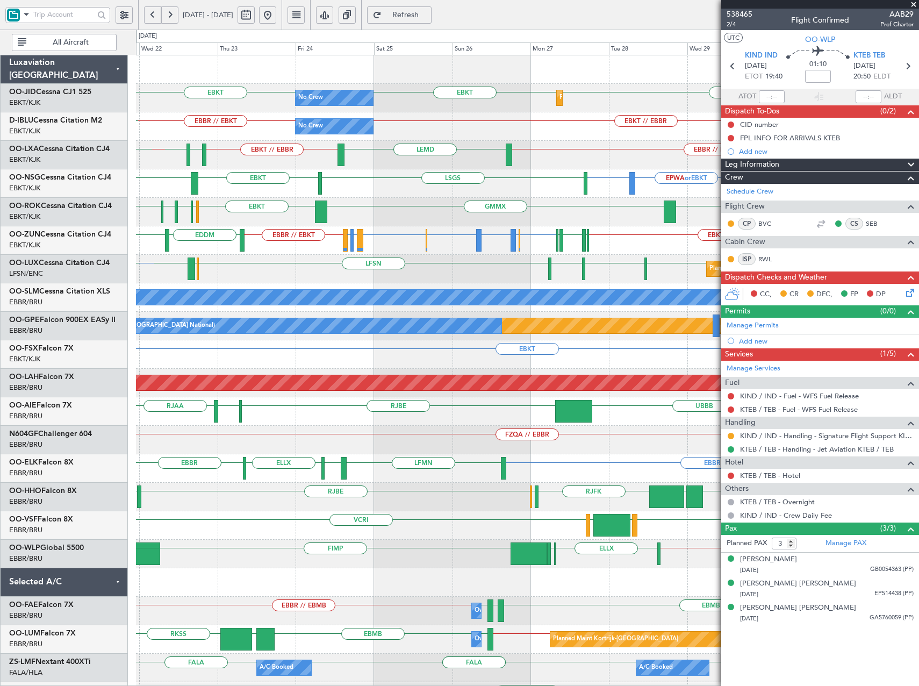
click at [399, 263] on div "No Crew Planned Maint Kortrijk-Wevelgem EBKT EBKT EBKT No Crew EBKT // EBBR EBB…" at bounding box center [527, 439] width 783 height 769
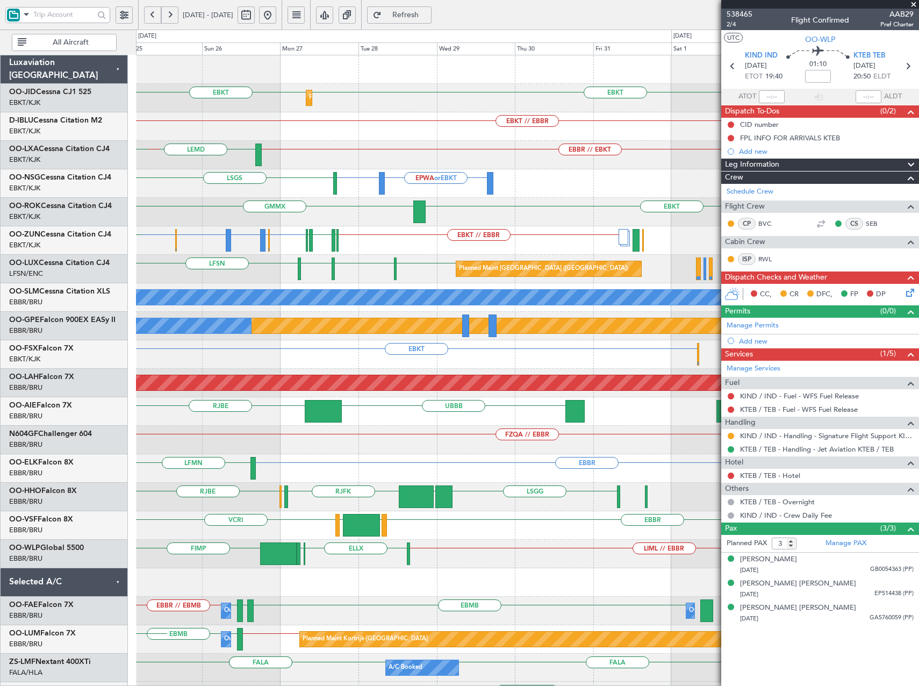
click at [369, 258] on div "Planned Maint Kortrijk-Wevelgem EBKT EBKT No Crew EBKT EBKT // EBBR No Crew Pla…" at bounding box center [527, 439] width 783 height 769
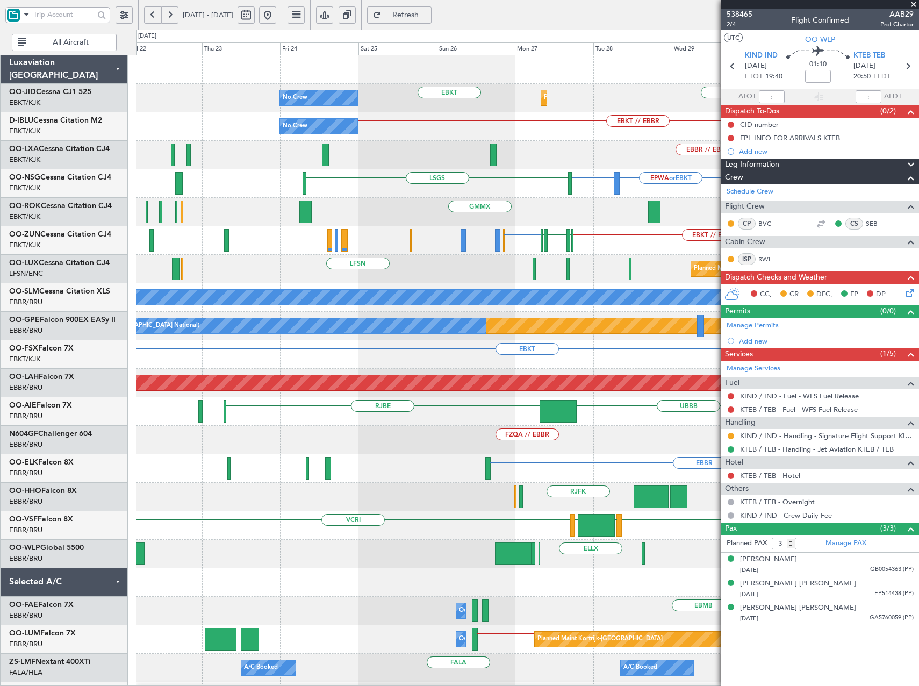
click at [698, 262] on div "EBKT EBKT Planned Maint Kortrijk-Wevelgem No Crew EBKT // EBBR No Crew No Crew …" at bounding box center [527, 439] width 783 height 769
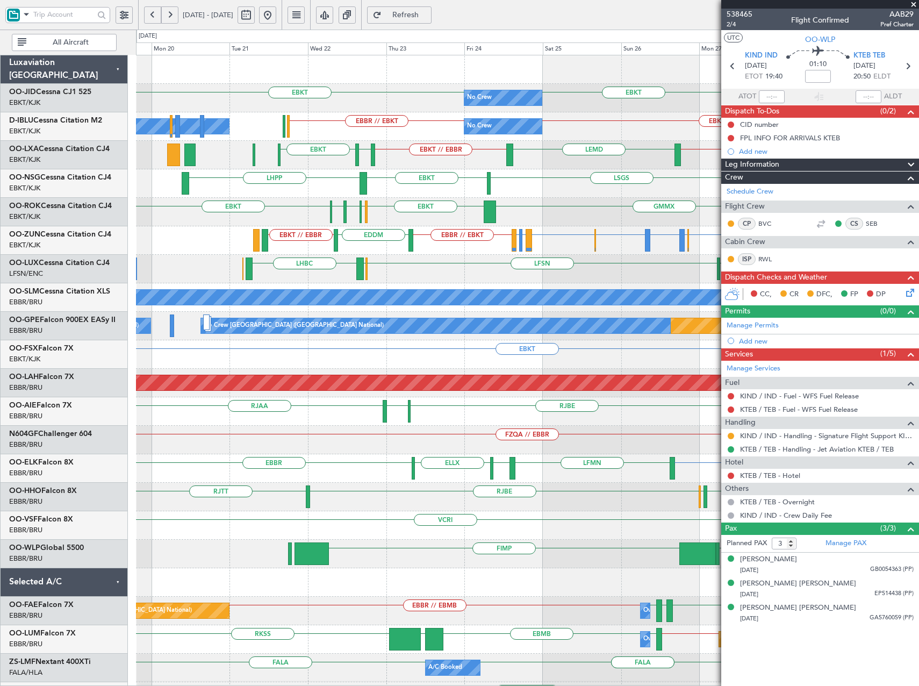
click at [206, 270] on div "LFSN ELLX LHBC LFOH LFSN LFPB Planned Maint Paris (Le Bourget) LFPB" at bounding box center [527, 269] width 783 height 28
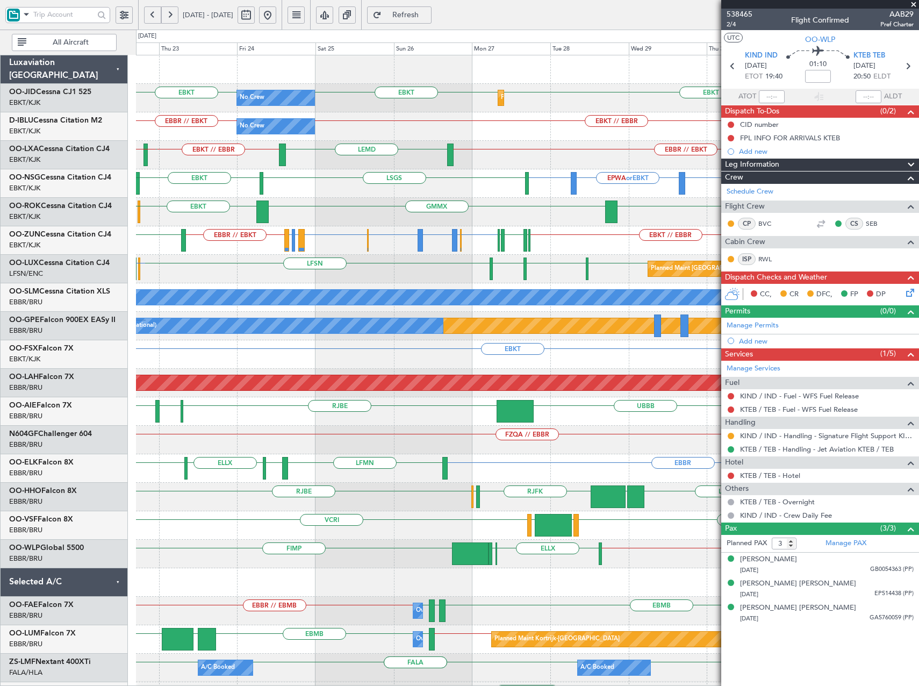
click at [402, 222] on div "GMMX EBKT LFST EBKT EDDM EDDL EBKT" at bounding box center [527, 212] width 783 height 28
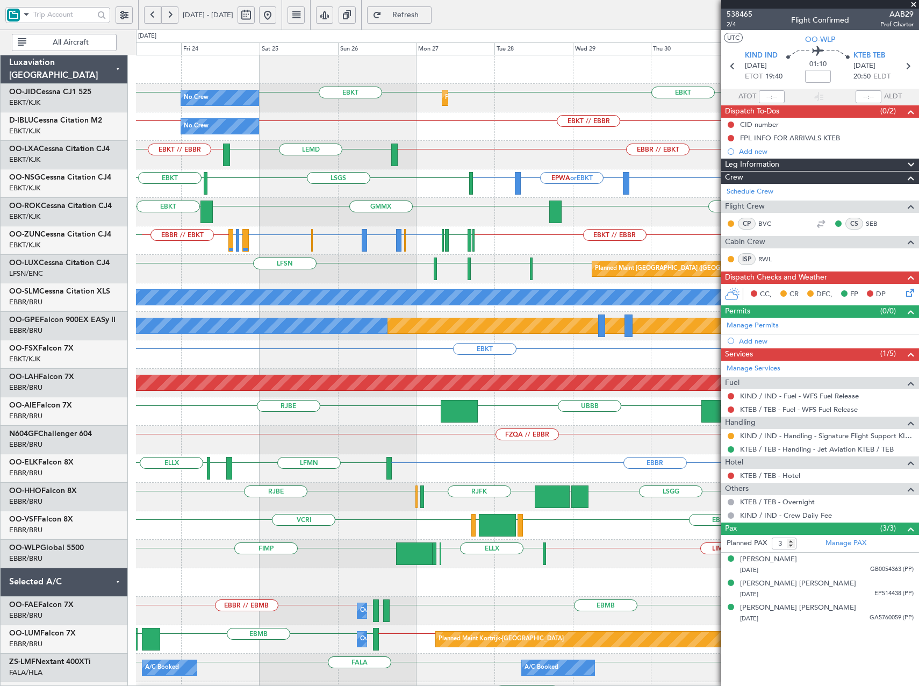
click at [400, 184] on div "EBKT EPWA or EBKT EBKT LSGS EBKT" at bounding box center [527, 183] width 783 height 28
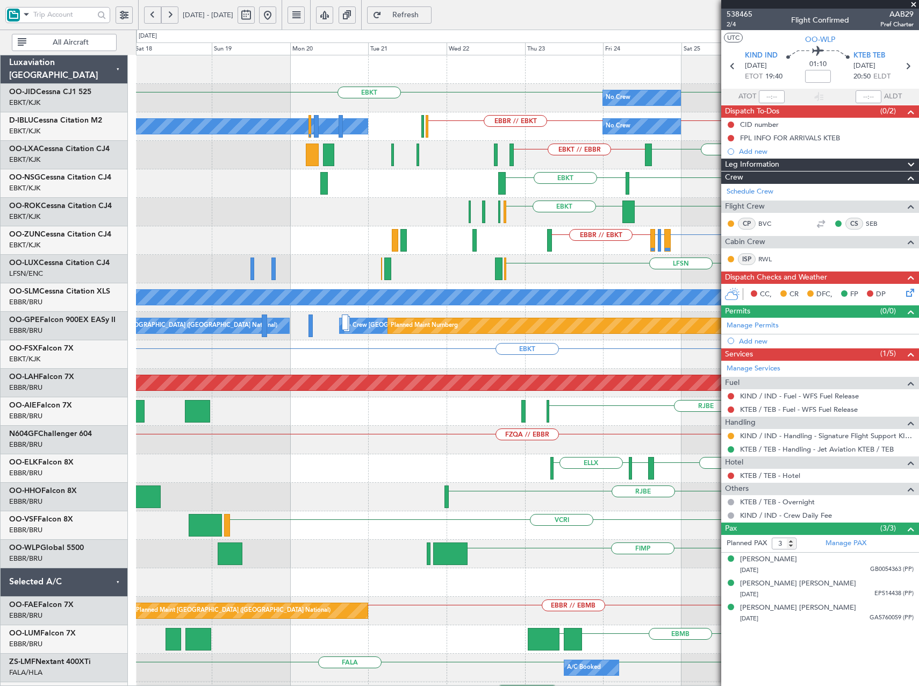
click at [682, 470] on div "EBKT EBKT EBKT No Crew Planned Maint Kortrijk-Wevelgem EBKT // EBBR EBBR // EBK…" at bounding box center [527, 411] width 783 height 712
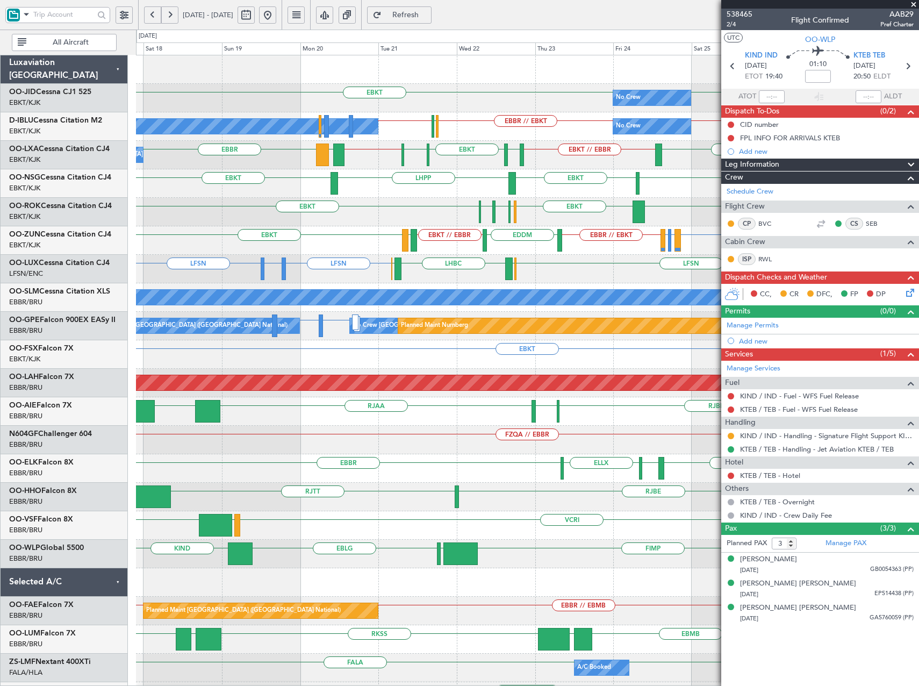
click at [276, 17] on button at bounding box center [267, 14] width 17 height 17
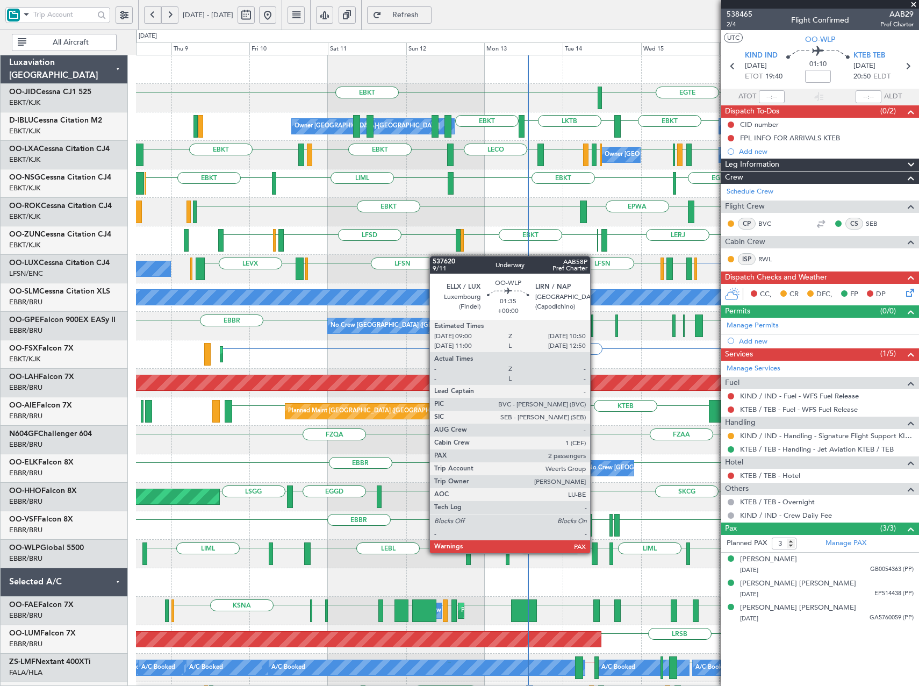
click at [595, 552] on div at bounding box center [595, 553] width 6 height 23
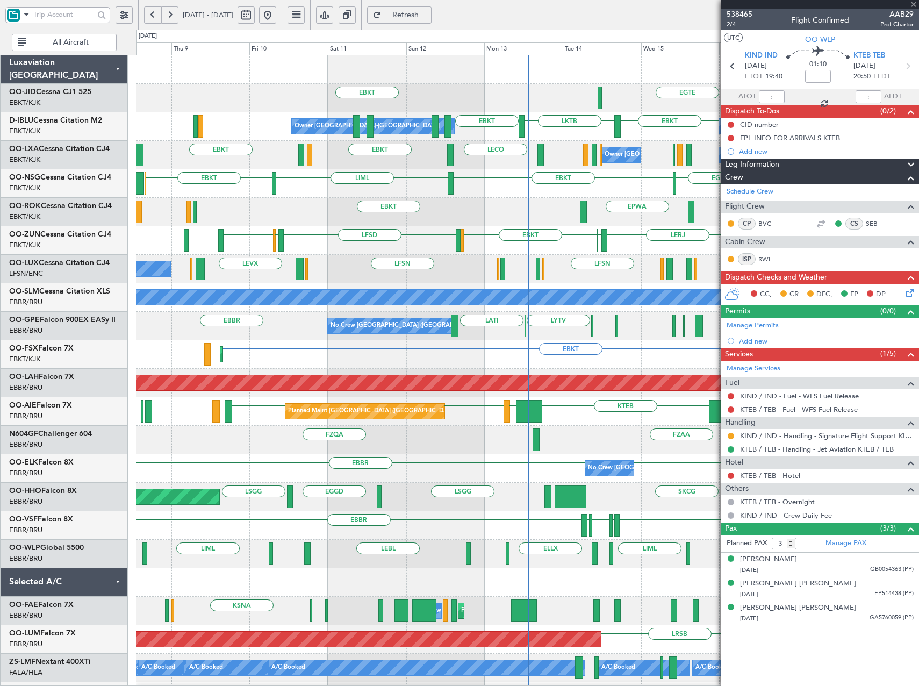
type input "2"
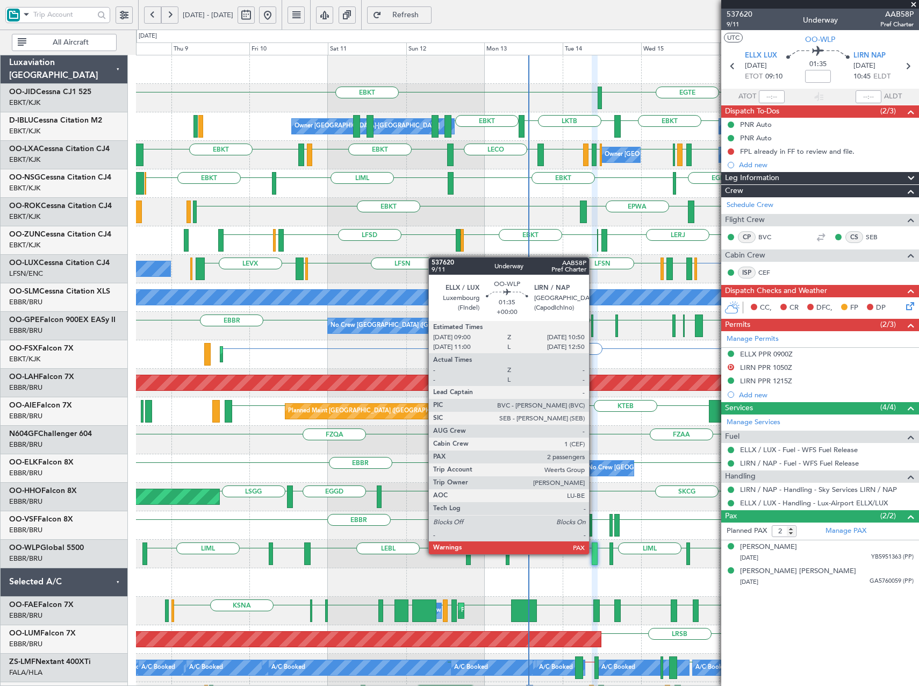
click at [592, 553] on div at bounding box center [595, 553] width 6 height 23
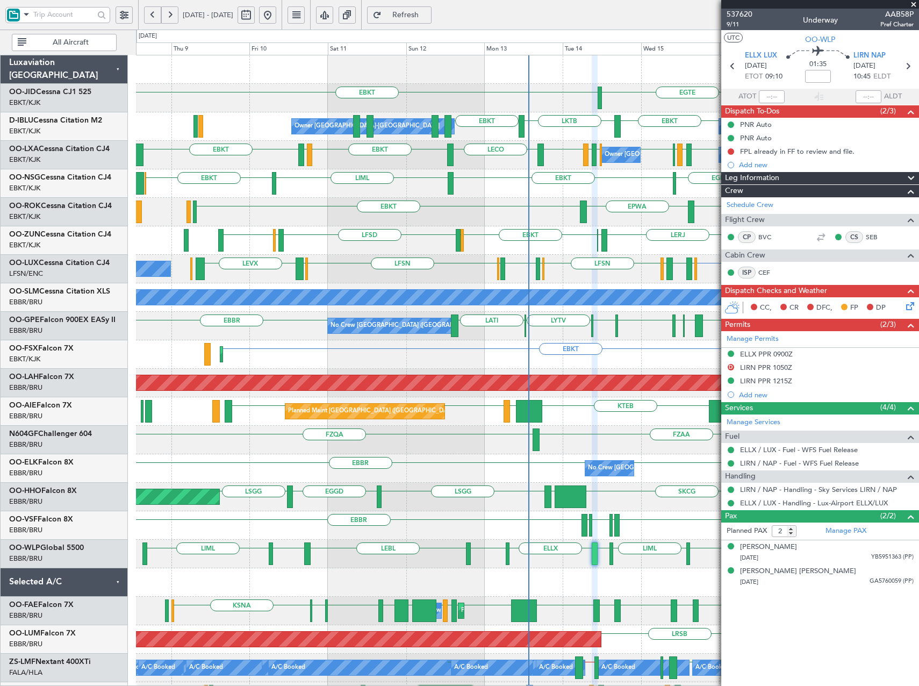
click at [913, 2] on span at bounding box center [913, 5] width 11 height 10
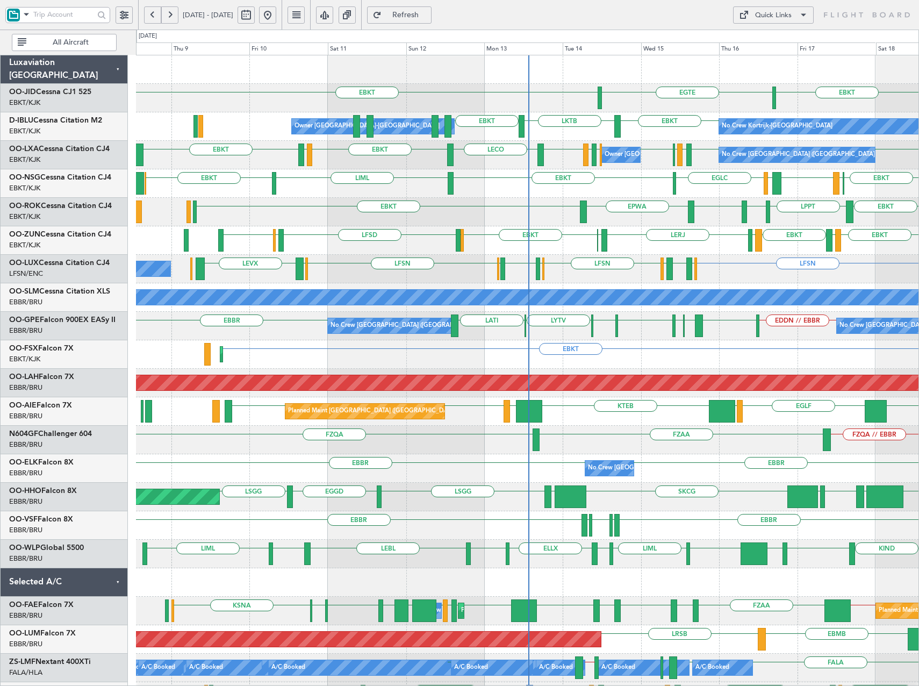
click at [781, 13] on div "Quick Links" at bounding box center [773, 15] width 37 height 11
click at [758, 43] on button "Trip Builder" at bounding box center [773, 41] width 81 height 26
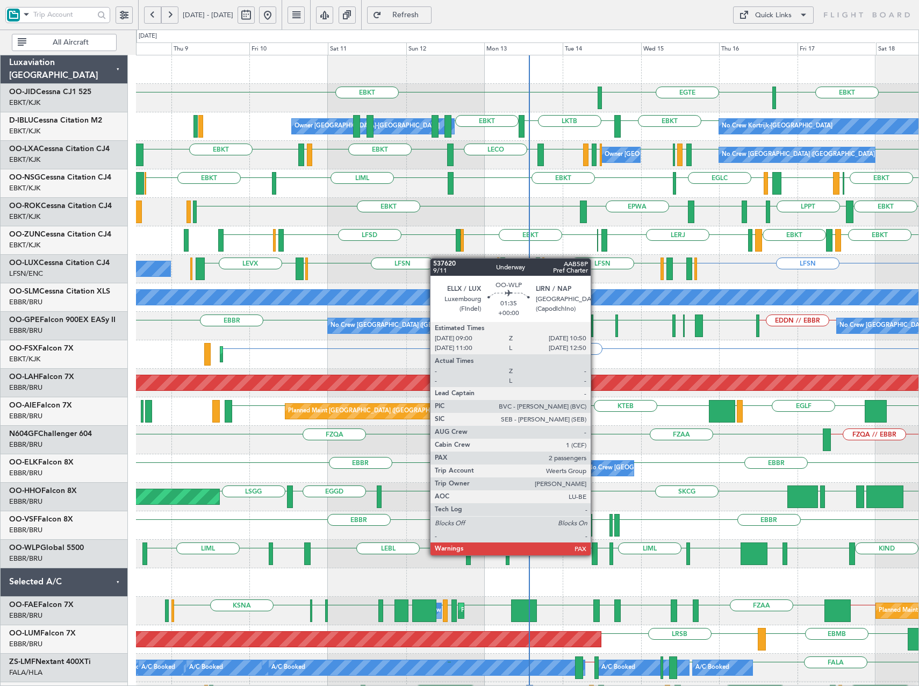
click at [596, 554] on div at bounding box center [595, 553] width 6 height 23
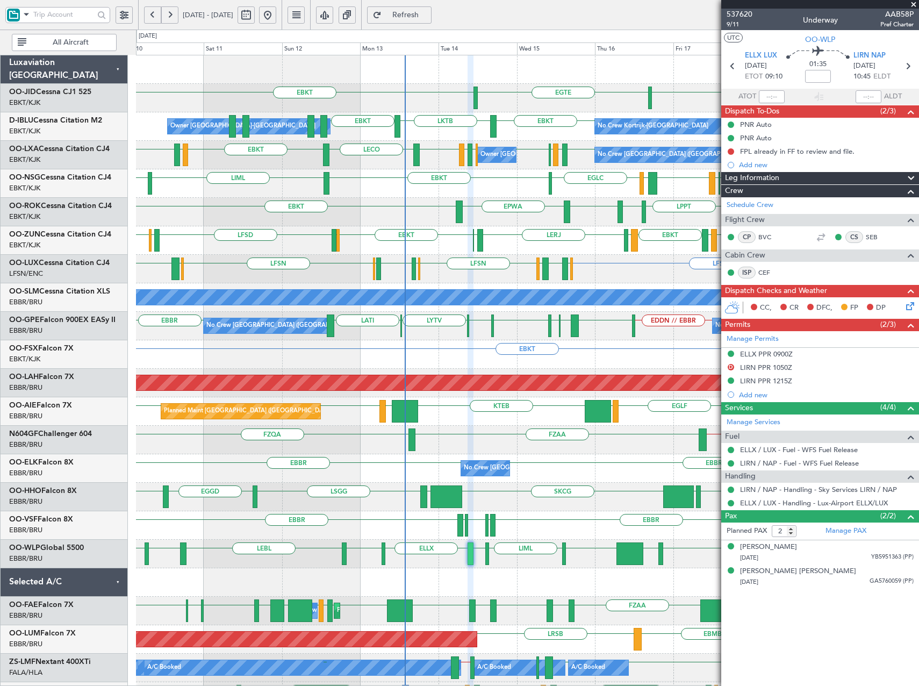
click at [537, 543] on div "EBKT EGTE EBKT EBKT LKTB EBKT No Crew Kortrijk-Wevelgem Owner Kortrijk-Wevelgem…" at bounding box center [527, 482] width 783 height 855
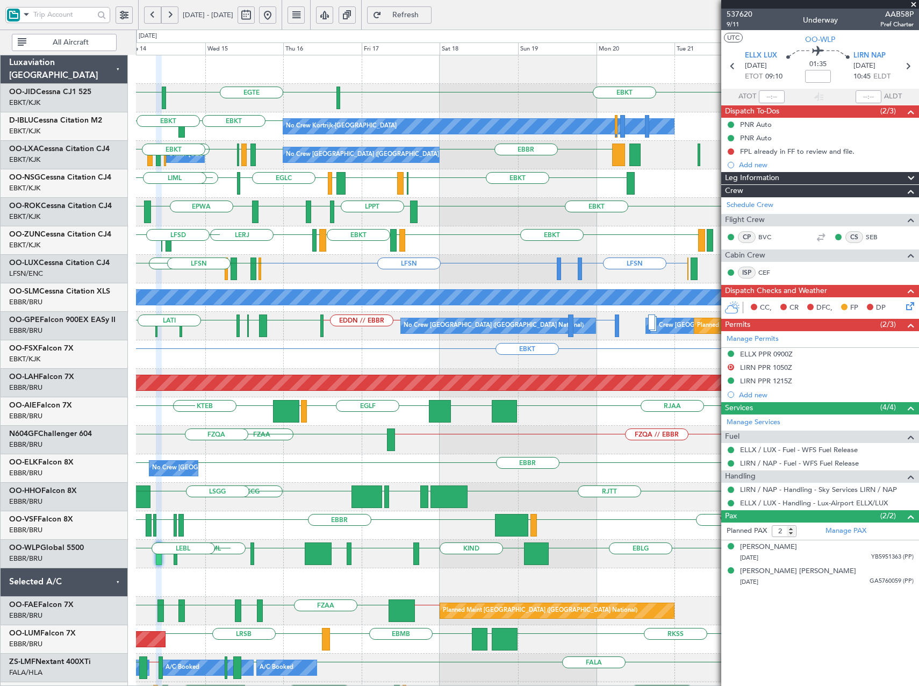
click at [265, 255] on div "EBKT EGTE EBKT No Crew No Crew Kortrijk-Wevelgem EBKT LKTB No Crew EBKT Owner K…" at bounding box center [527, 482] width 783 height 855
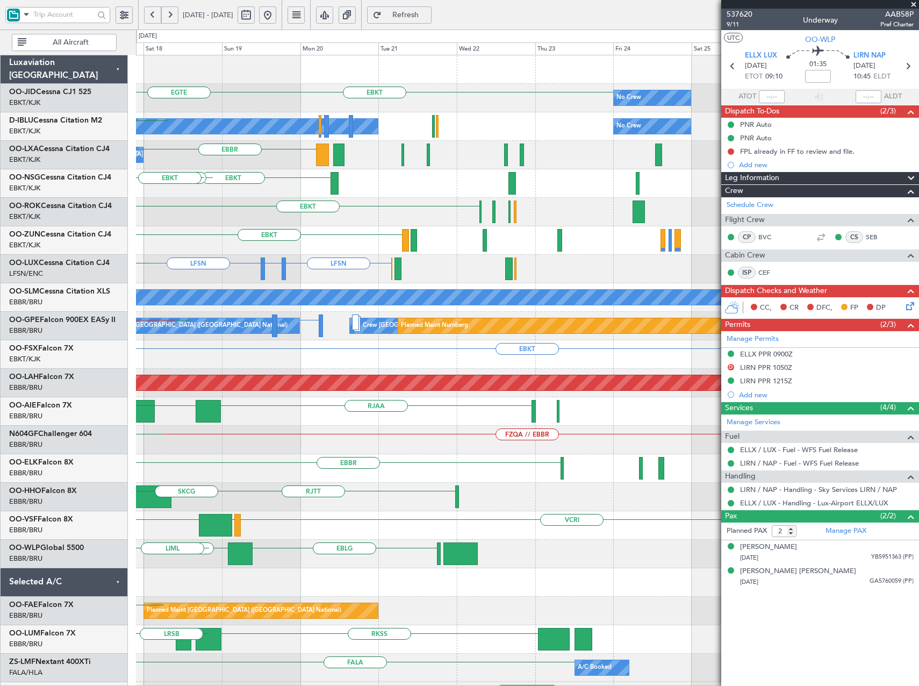
click at [329, 270] on div "EBKT No Crew Planned Maint Kortrijk-Wevelgem EGTE No Crew Kortrijk-Wevelgem No …" at bounding box center [527, 482] width 783 height 855
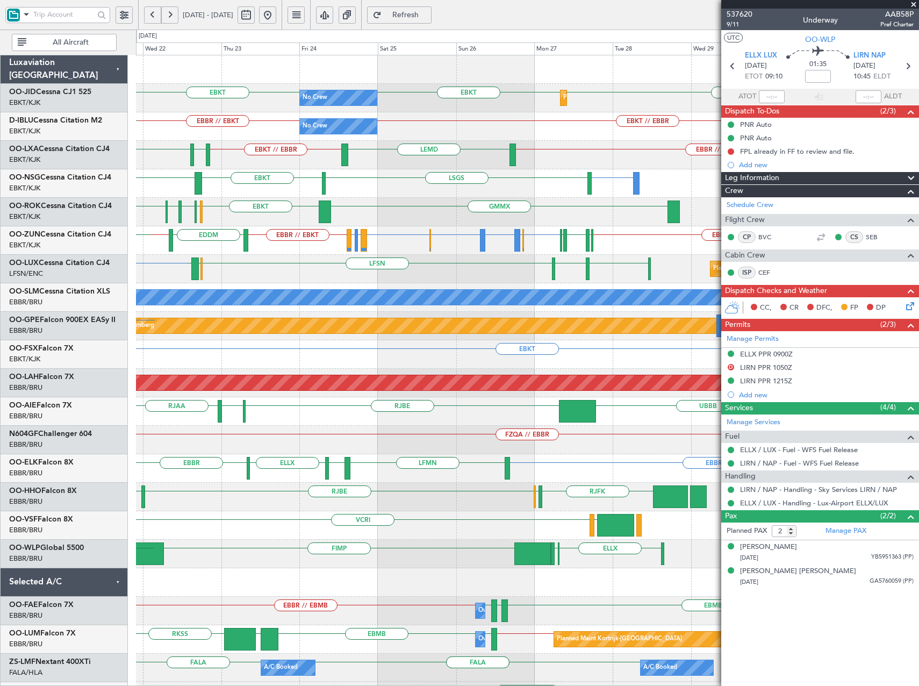
click at [276, 283] on div "No Crew Planned Maint Kortrijk-Wevelgem EBKT EBKT EBKT No Crew EBKT // EBBR EBB…" at bounding box center [527, 439] width 783 height 769
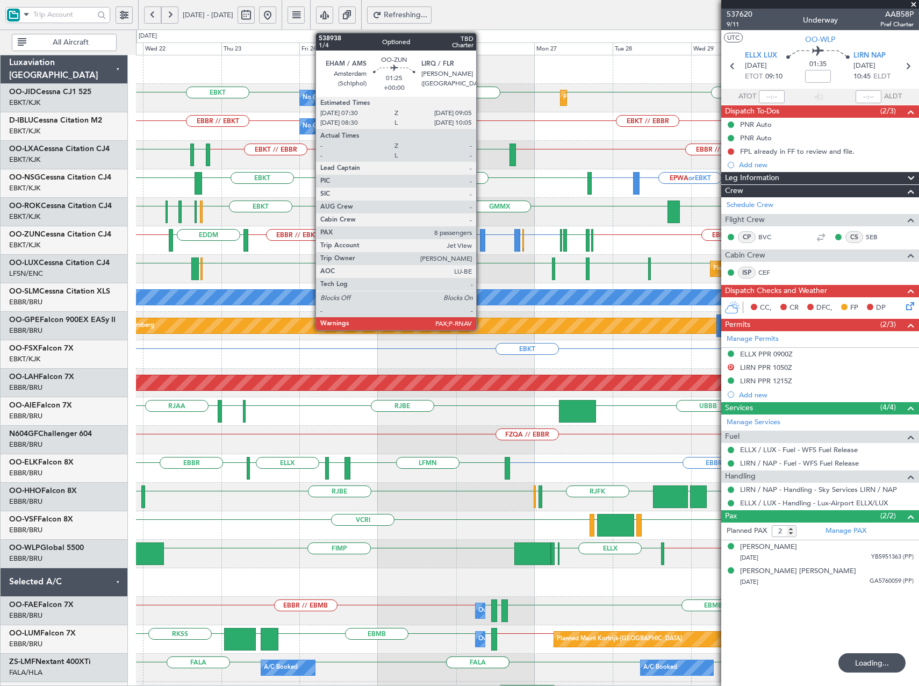
click at [481, 245] on div at bounding box center [482, 240] width 5 height 23
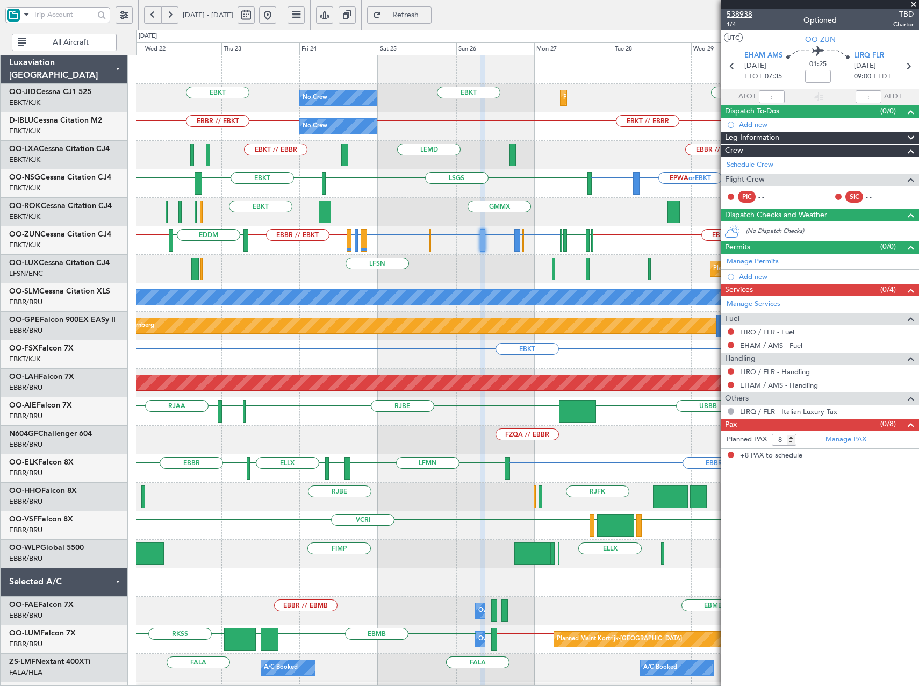
click at [751, 13] on span "538938" at bounding box center [740, 14] width 26 height 11
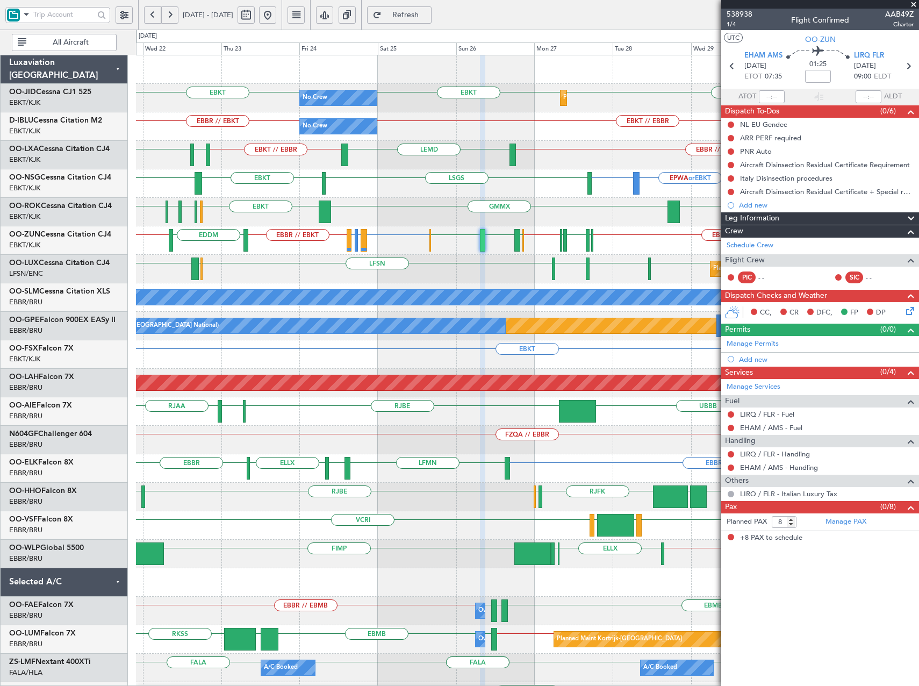
click at [912, 3] on span at bounding box center [913, 5] width 11 height 10
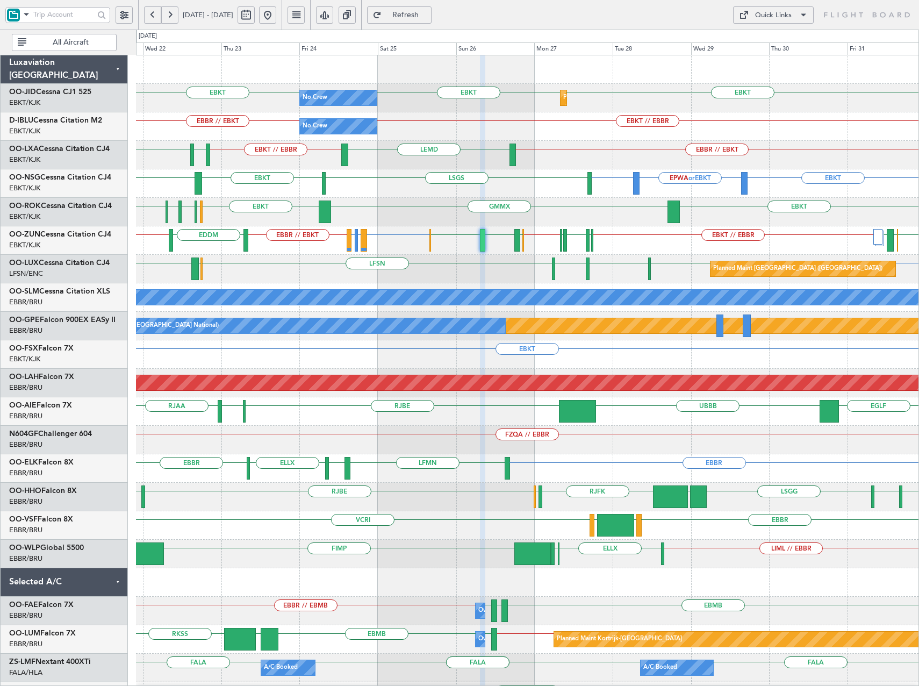
type input "0"
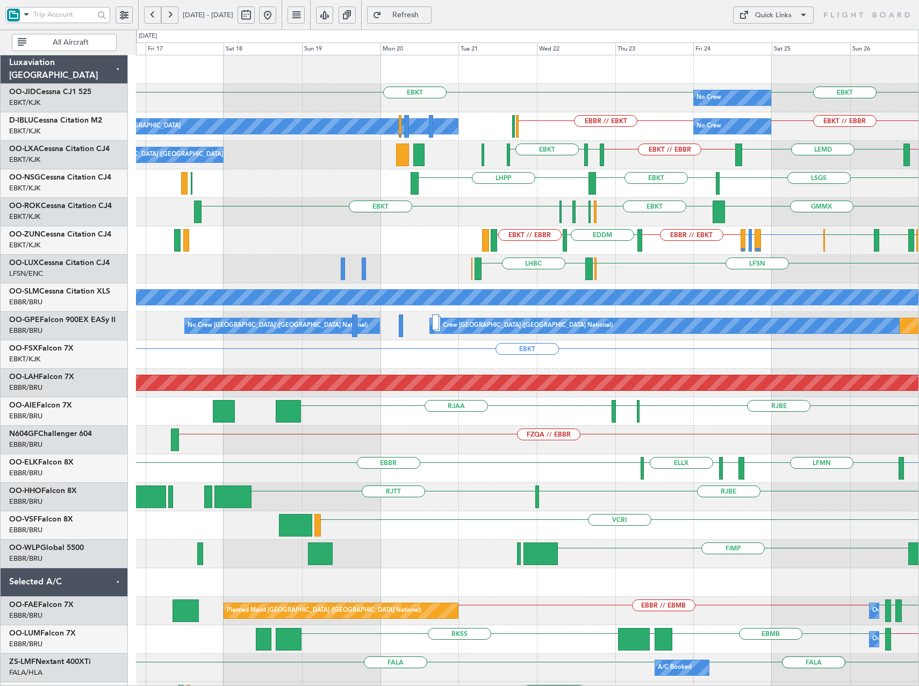
click at [693, 198] on div "EBKT EBKT No Crew Planned Maint Kortrijk-Wevelgem EBKT EBKT // EBBR EBBR // EBK…" at bounding box center [527, 411] width 783 height 712
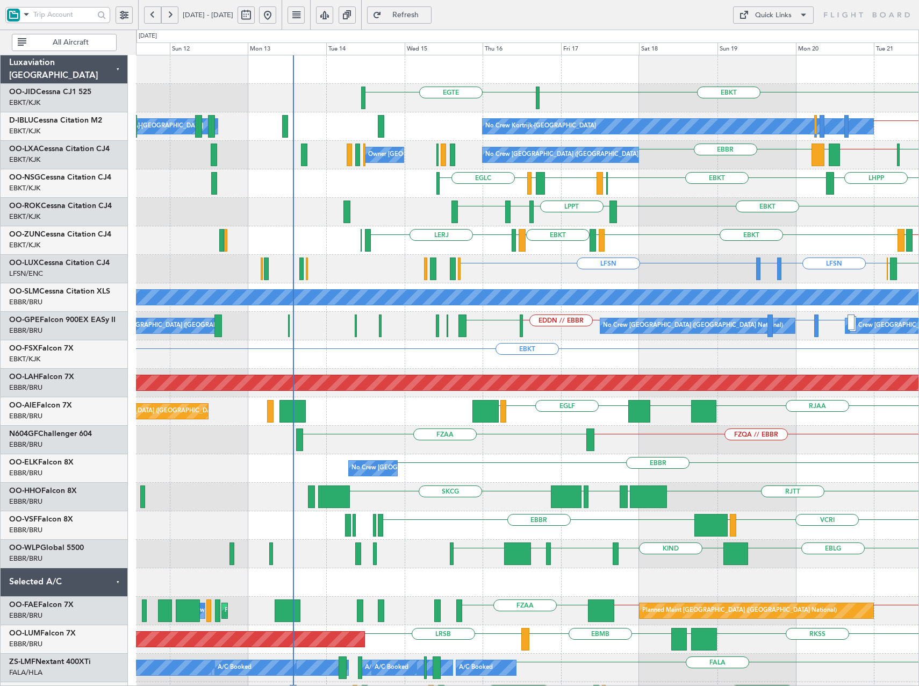
click at [604, 465] on div "EGTE EBKT No Crew No Crew Kortrijk-Wevelgem EBKT // EBBR Owner Kortrijk-Wevelge…" at bounding box center [527, 468] width 783 height 826
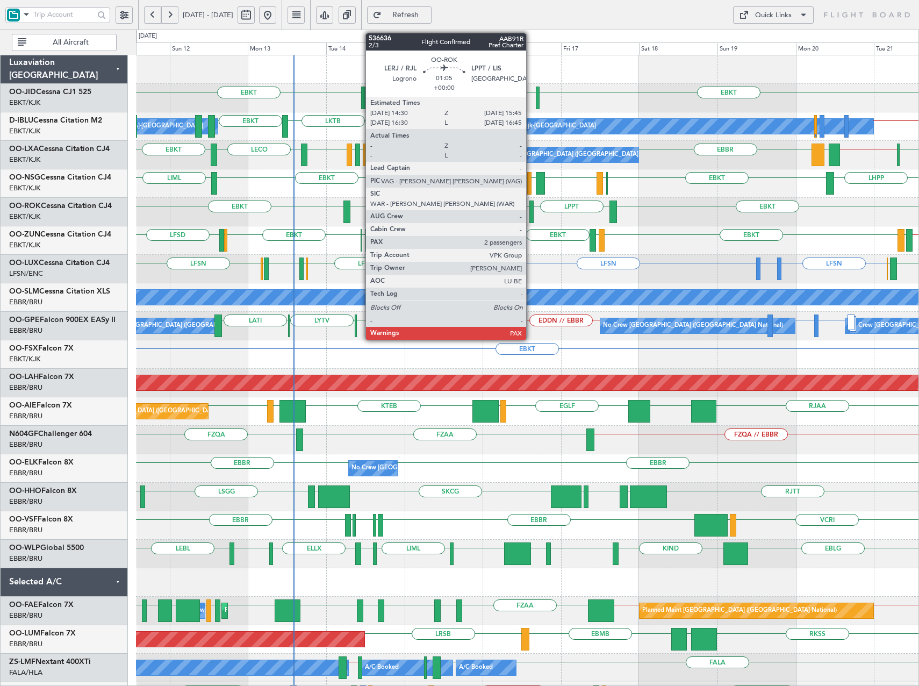
click at [531, 213] on div at bounding box center [531, 212] width 4 height 23
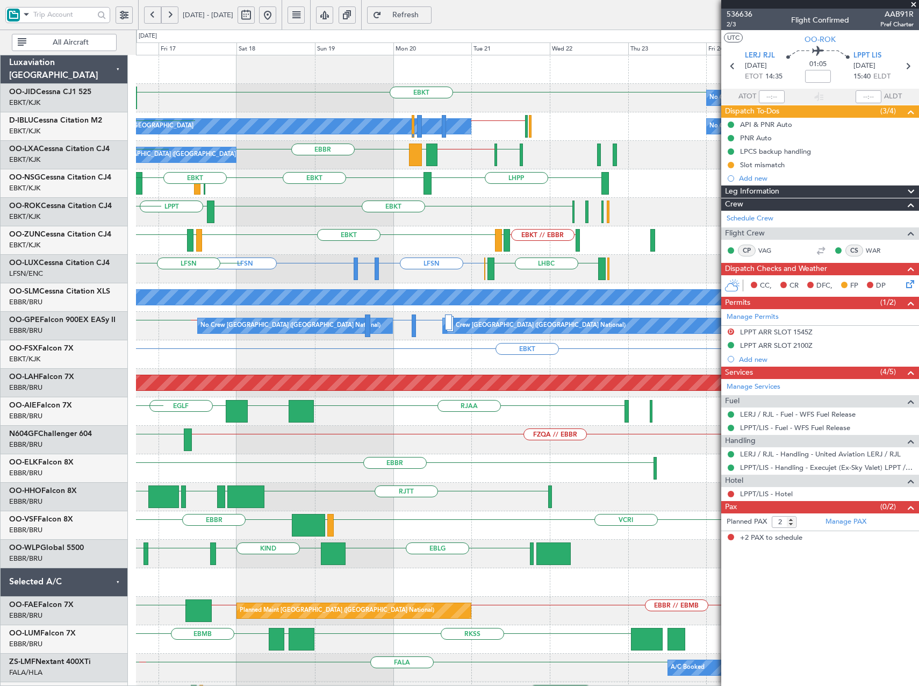
click at [144, 264] on div "LFSN LFBO or LFSN LFSN LHBC ELLX LSZH LIEE LSZH LFSN" at bounding box center [527, 269] width 783 height 28
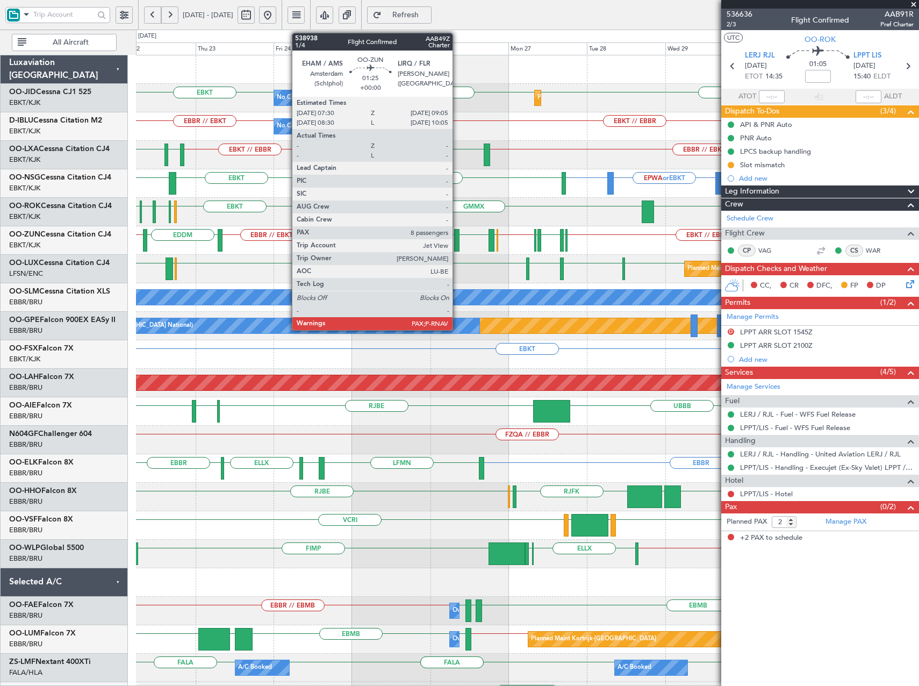
click at [457, 240] on div at bounding box center [456, 240] width 5 height 23
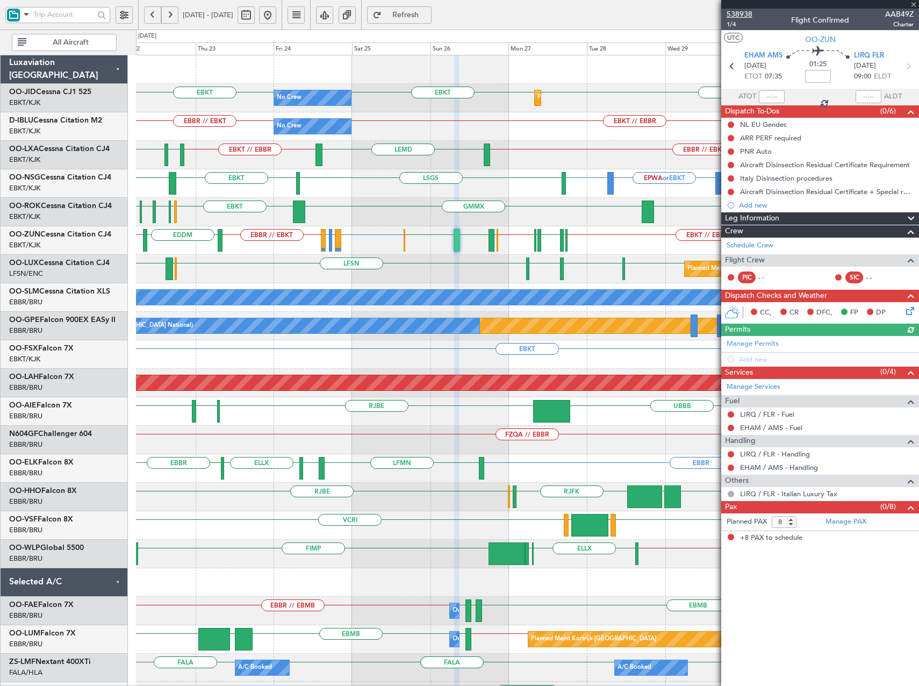
click at [748, 13] on span "538938" at bounding box center [740, 14] width 26 height 11
click at [847, 213] on fb-app "22 Oct 2025 - 01 Nov 2025 Refresh Quick Links All Aircraft EBKT EBKT EBKT No Cr…" at bounding box center [459, 349] width 919 height 673
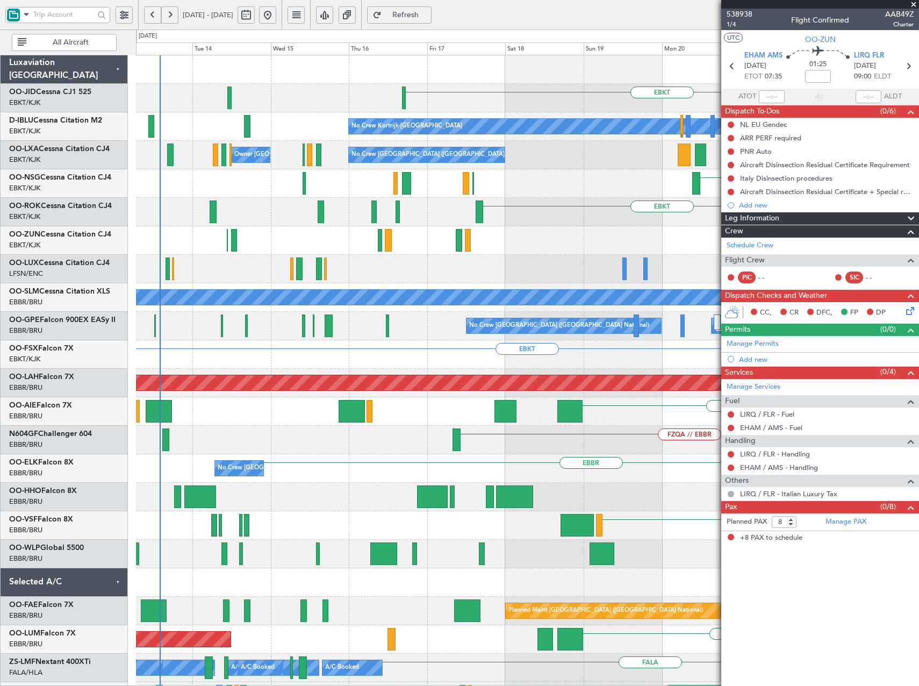
click at [481, 316] on div "EBKT No Crew EBKT EBBR // EBKT No Crew Kortrijk-Wevelgem No Crew EBKT // EBBR O…" at bounding box center [527, 411] width 783 height 712
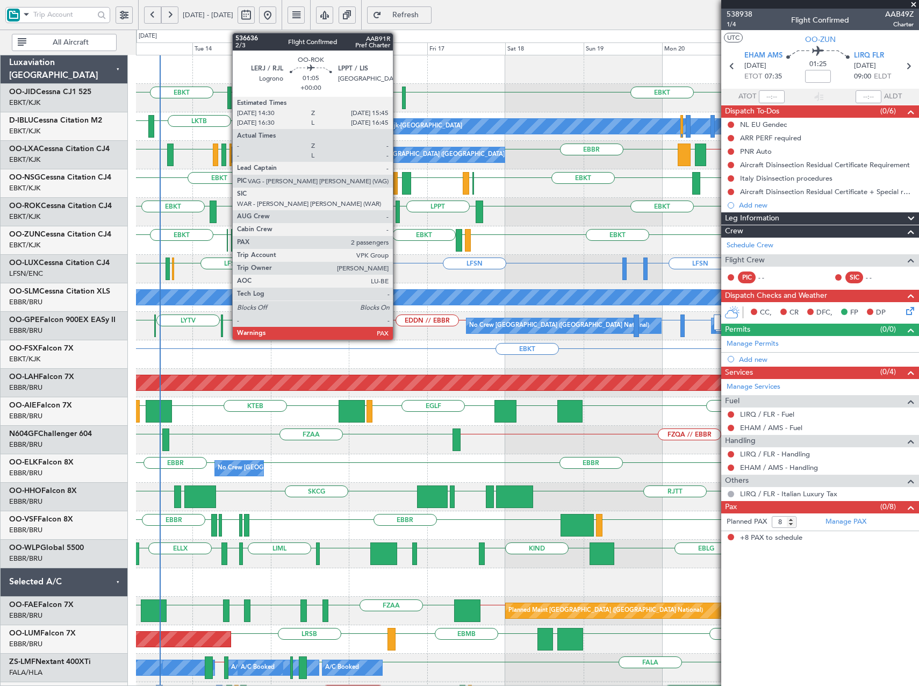
click at [398, 218] on div at bounding box center [398, 212] width 4 height 23
type input "2"
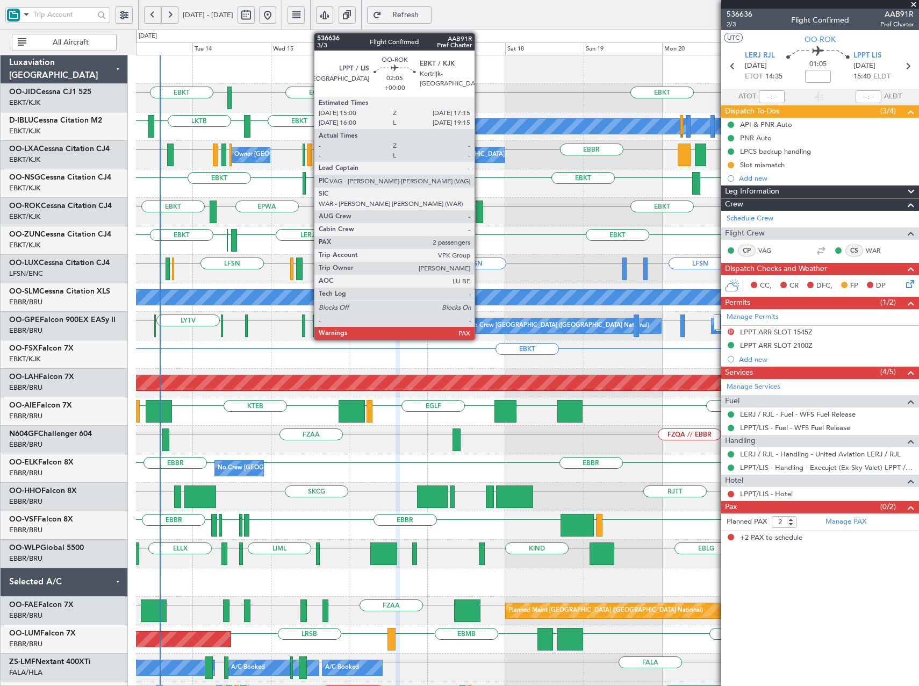
click at [480, 211] on div at bounding box center [480, 212] width 8 height 23
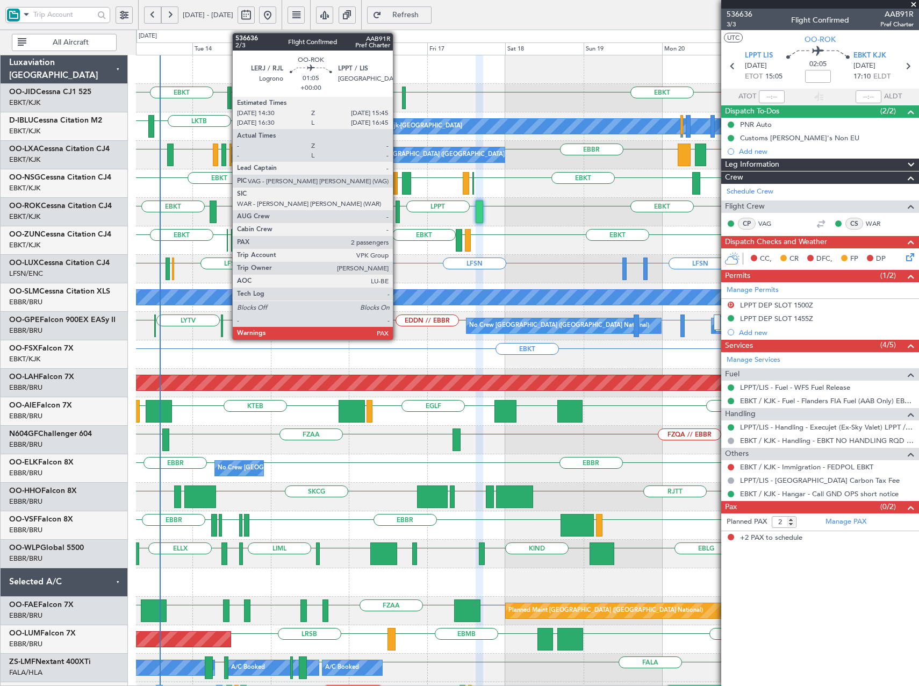
click at [398, 212] on div at bounding box center [398, 212] width 4 height 23
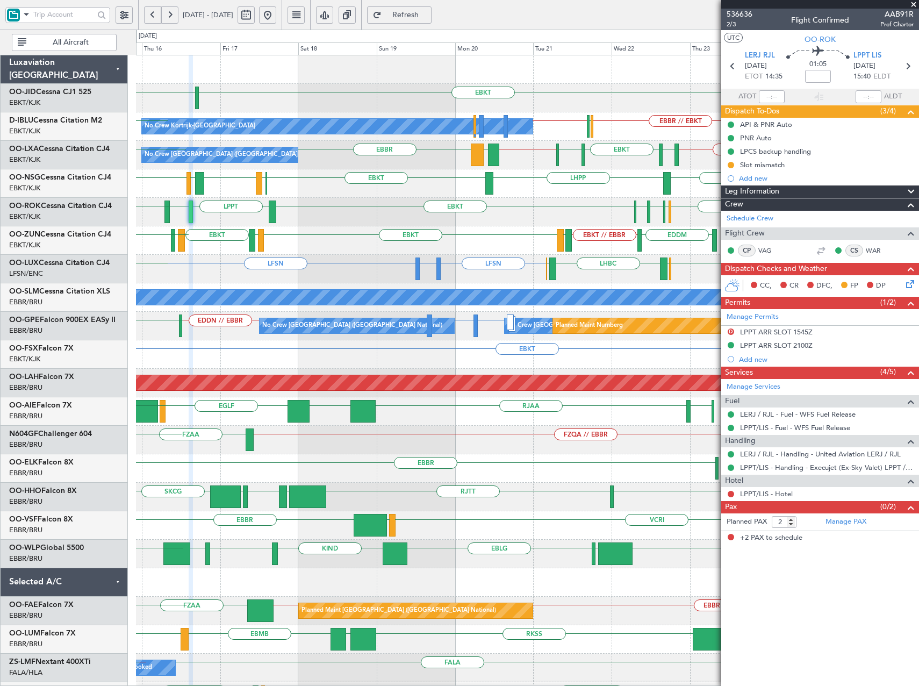
click at [97, 274] on div "EGTE EBKT No Crew Planned Maint Kortrijk-Wevelgem EBKT EBKT No Crew Kortrijk-We…" at bounding box center [459, 358] width 919 height 656
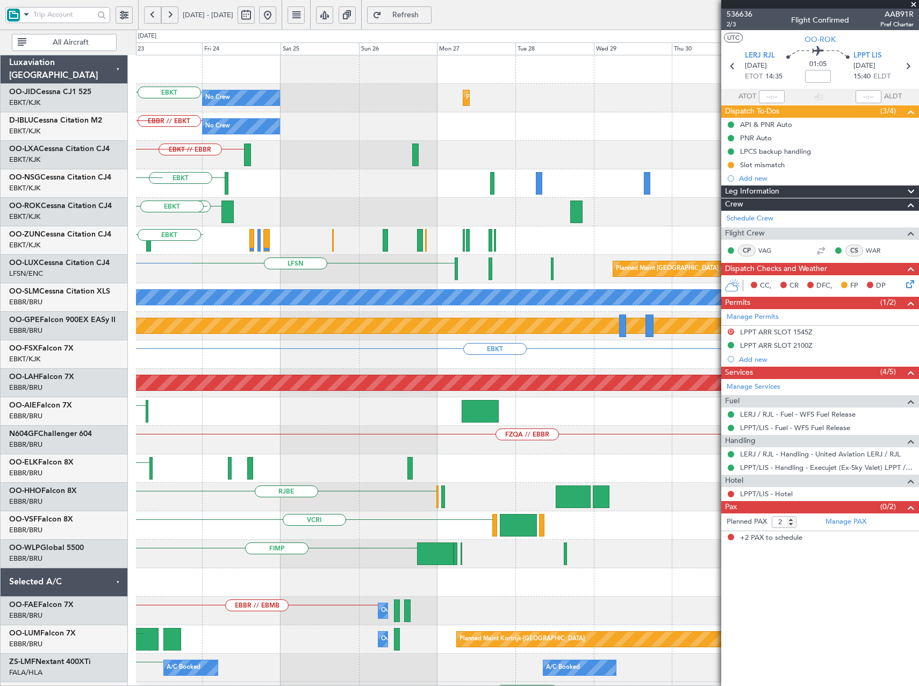
click at [160, 248] on div "EBKT No Crew Planned Maint Kortrijk-Wevelgem EBBR // EBKT No Crew LFPB EBKT // …" at bounding box center [527, 482] width 783 height 855
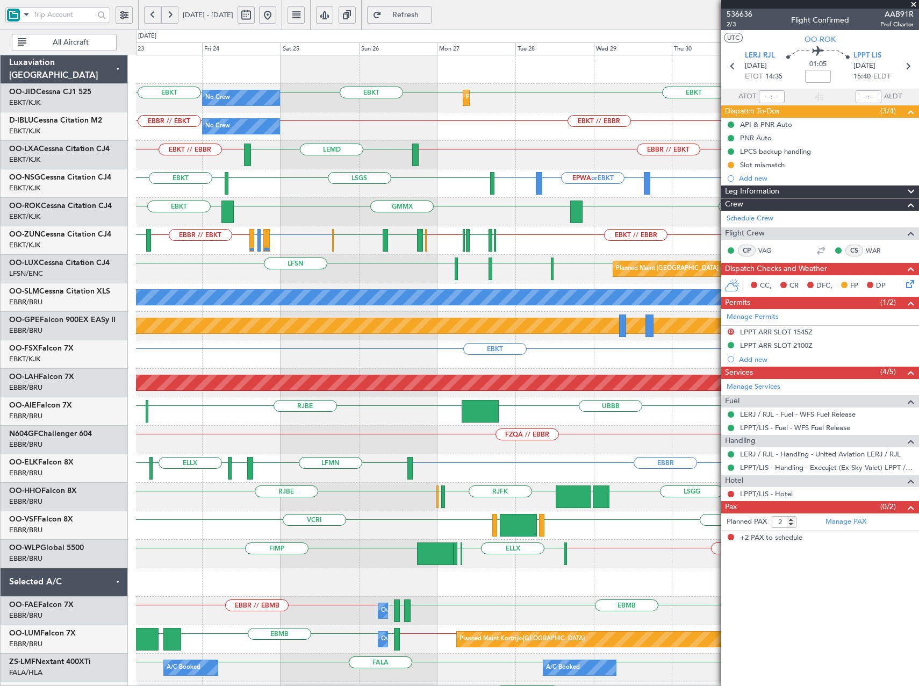
drag, startPoint x: 294, startPoint y: 22, endPoint x: 298, endPoint y: 18, distance: 5.7
click at [276, 22] on button at bounding box center [267, 14] width 17 height 17
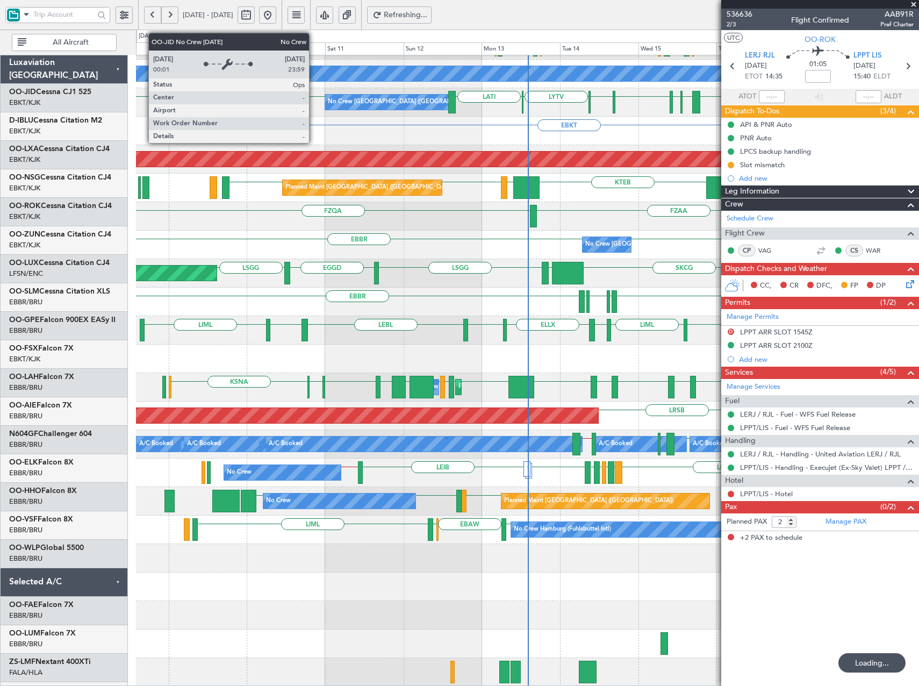
scroll to position [224, 0]
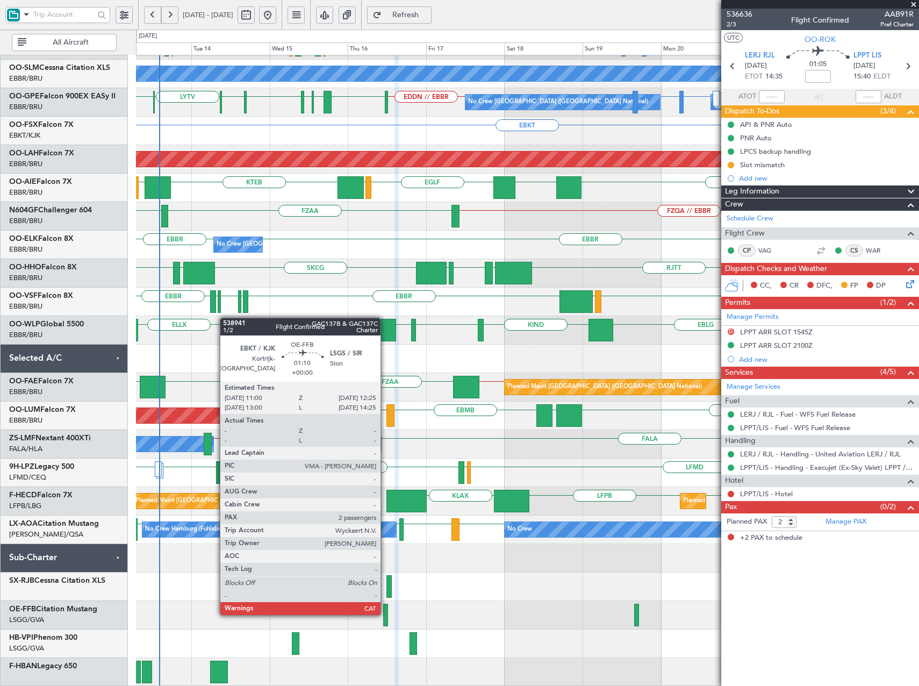
click at [385, 614] on div at bounding box center [385, 615] width 5 height 23
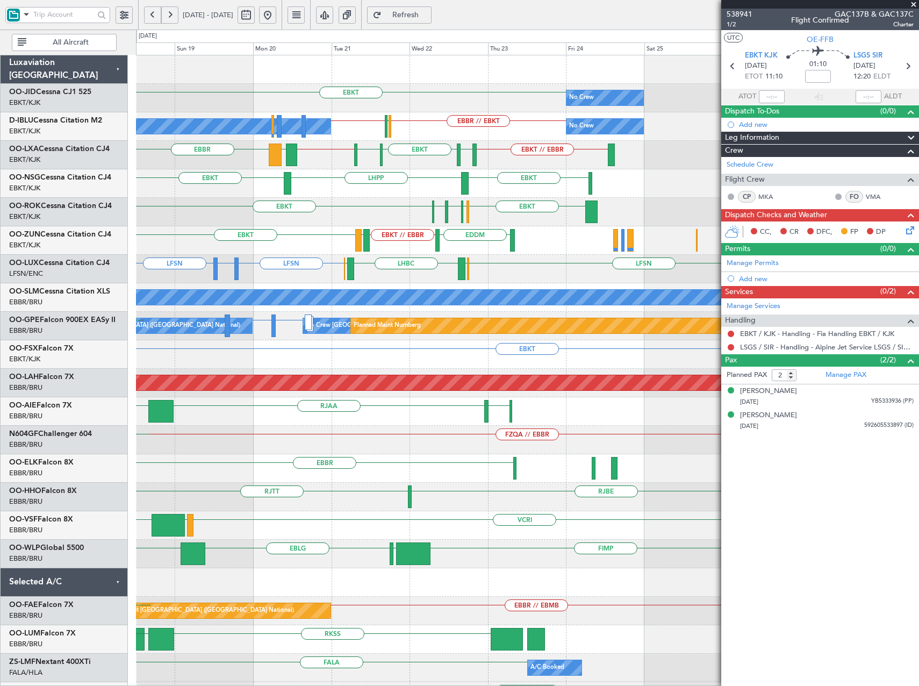
click at [237, 685] on html "13 Oct 2025 - 23 Oct 2025 Refresh Quick Links All Aircraft EBKT No Crew Planned…" at bounding box center [459, 343] width 919 height 686
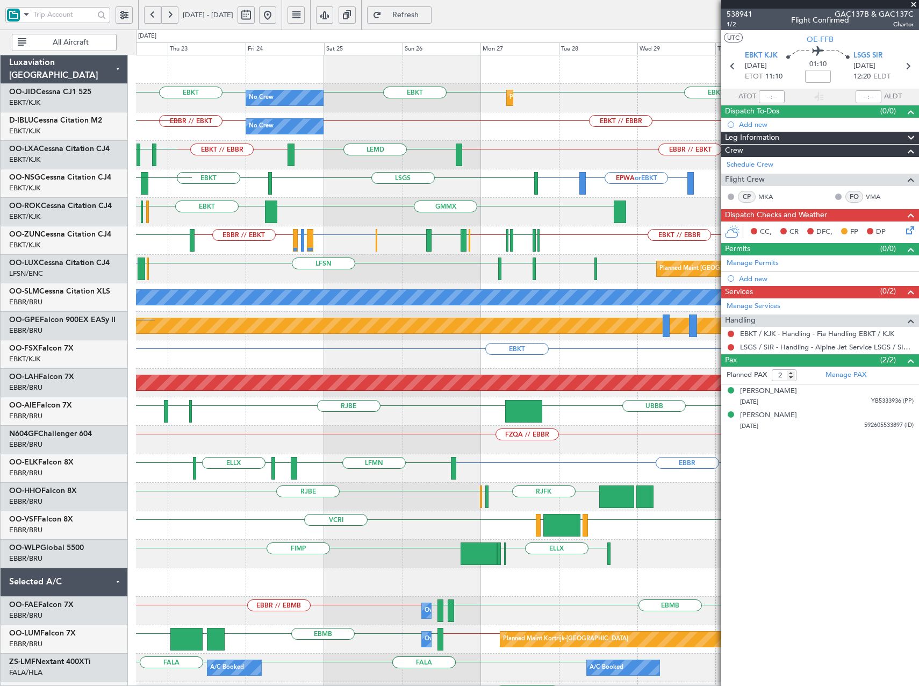
click at [28, 304] on div "No Crew Planned Maint Kortrijk-Wevelgem EBKT EBKT EBKT No Crew EBKT // EBBR EBB…" at bounding box center [459, 358] width 919 height 656
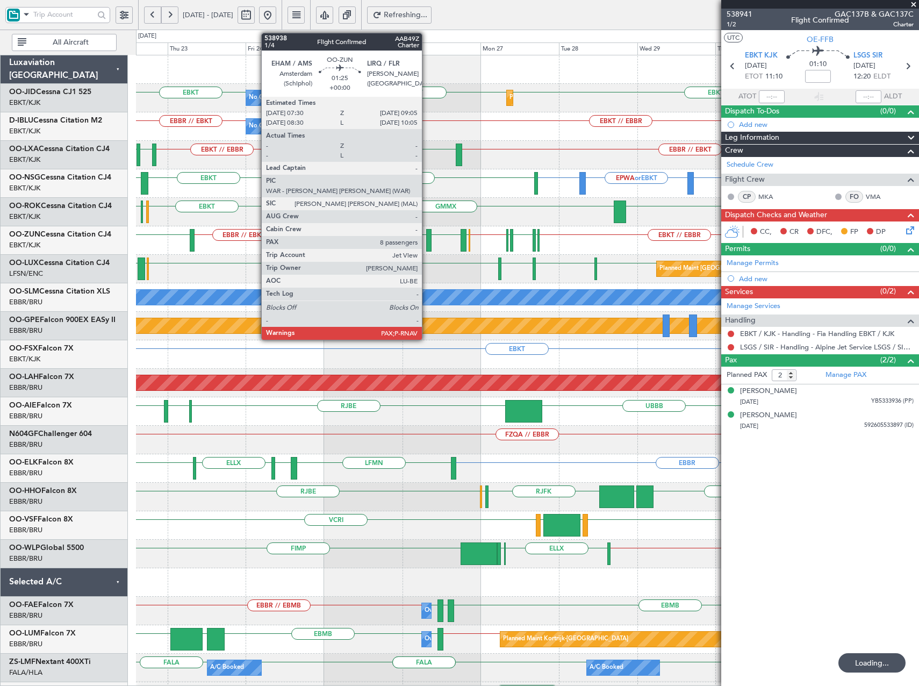
click at [427, 238] on div at bounding box center [428, 240] width 5 height 23
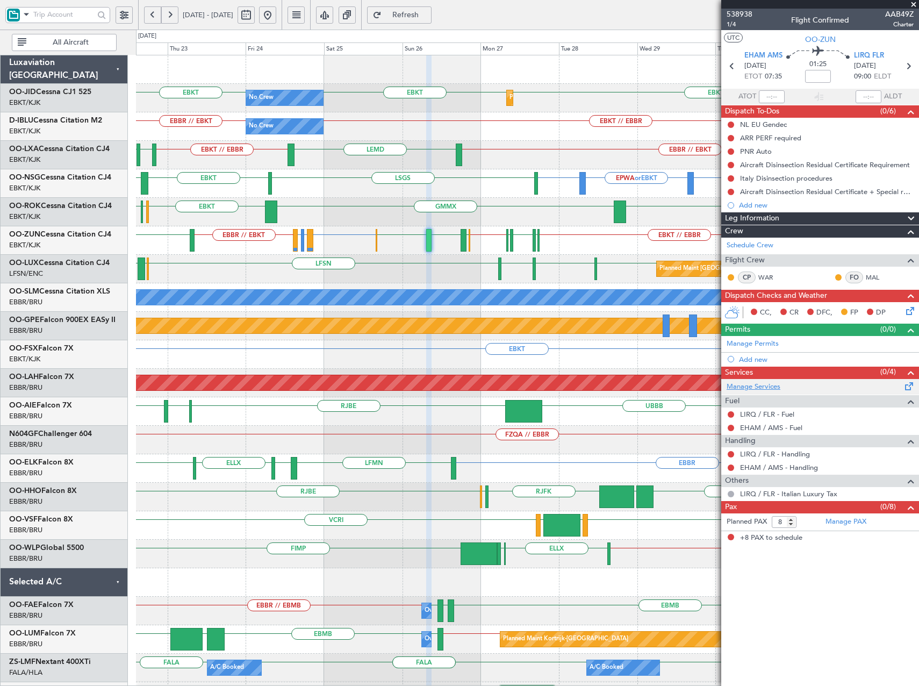
click at [749, 385] on link "Manage Services" at bounding box center [754, 387] width 54 height 11
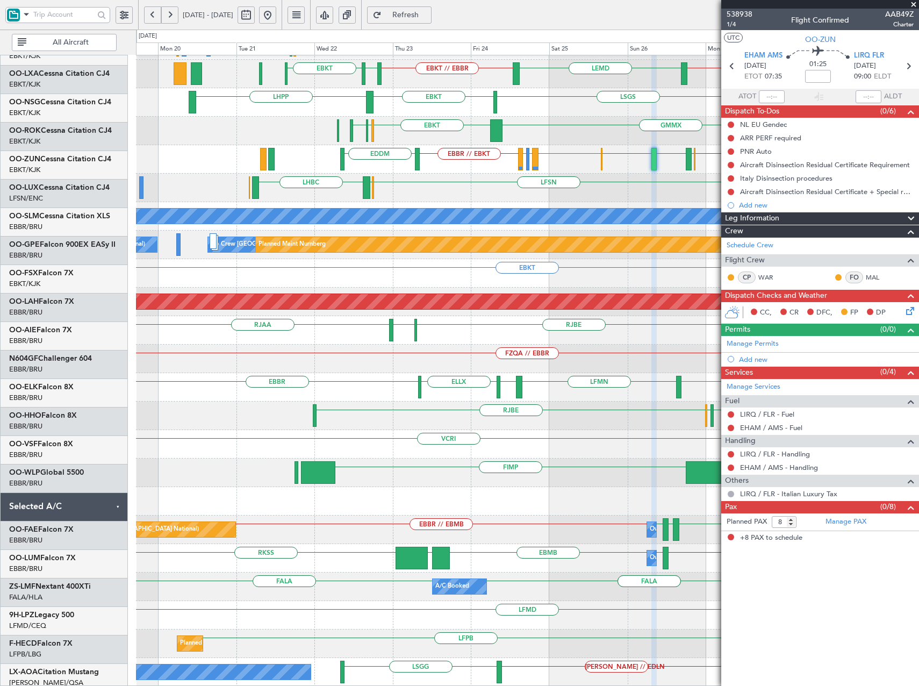
scroll to position [81, 0]
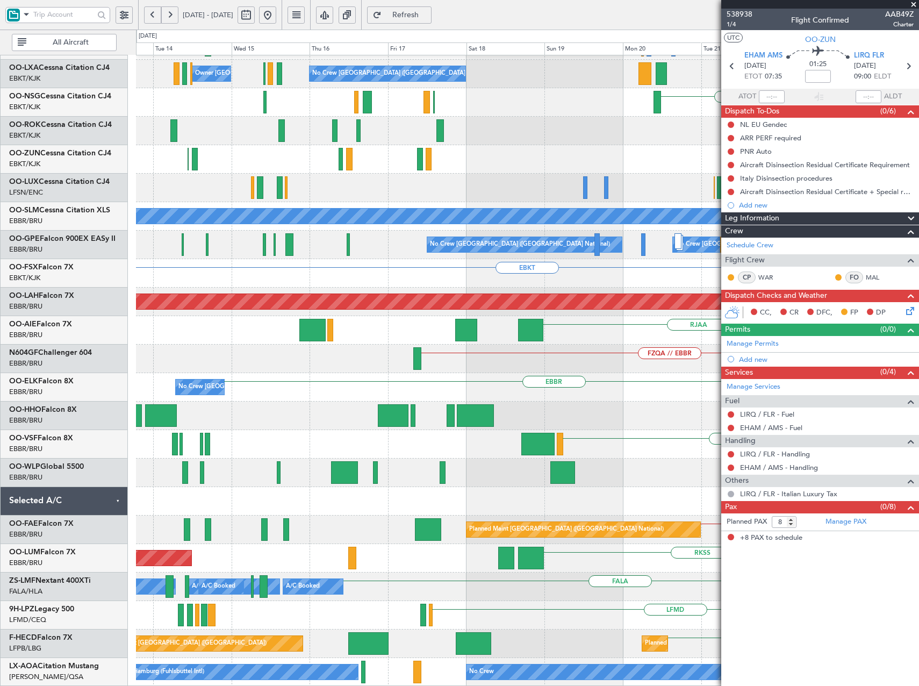
click at [919, 237] on html "22 Oct 2025 - 01 Nov 2025 Refresh Quick Links All Aircraft EBBR // EBKT No Crew…" at bounding box center [459, 343] width 919 height 686
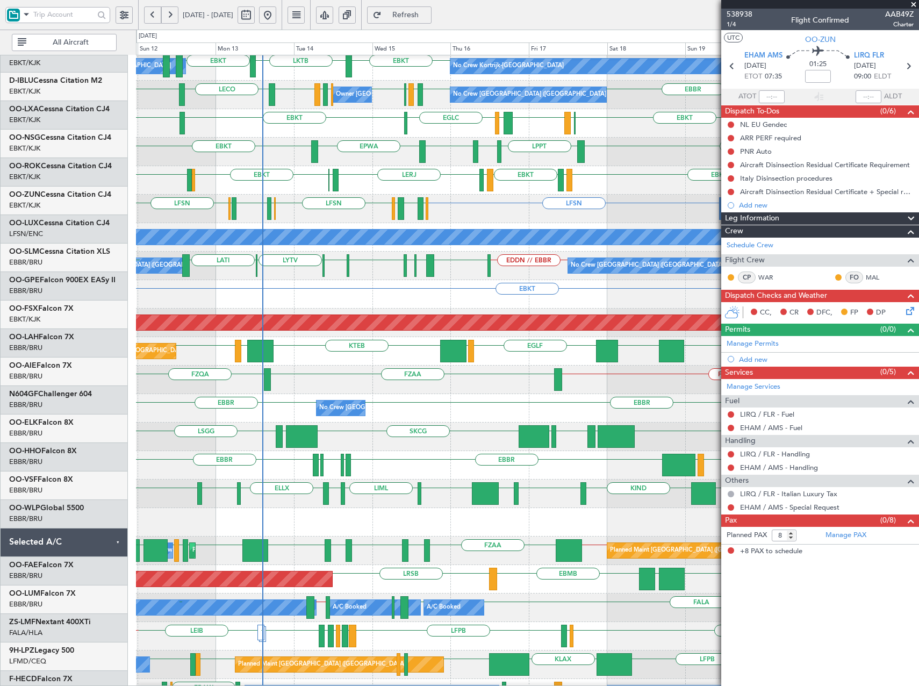
scroll to position [63, 0]
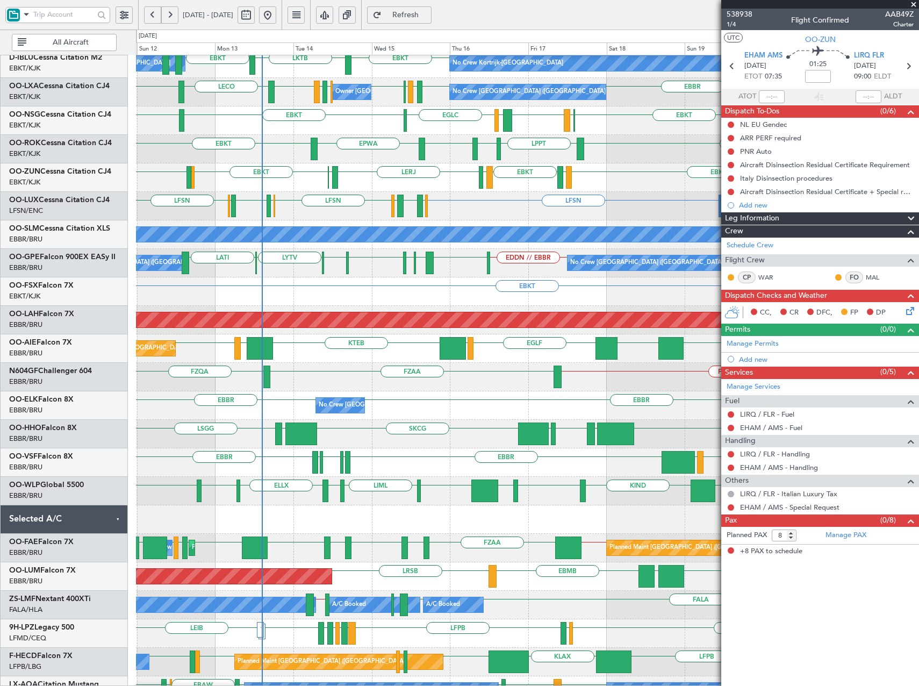
click at [431, 412] on div "No Crew Brussels (Brussels National) EBBR EBBR" at bounding box center [527, 405] width 783 height 28
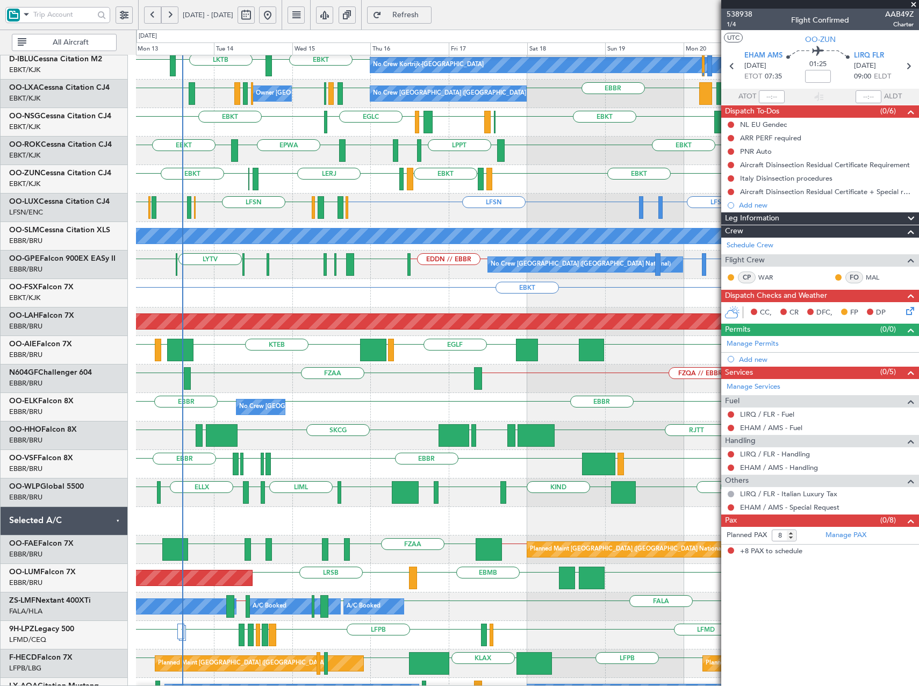
click at [462, 496] on div "EBLG KIND KTEB KIND EBLG LIML LIRN ELLX LIML LIML LEBL" at bounding box center [527, 492] width 783 height 28
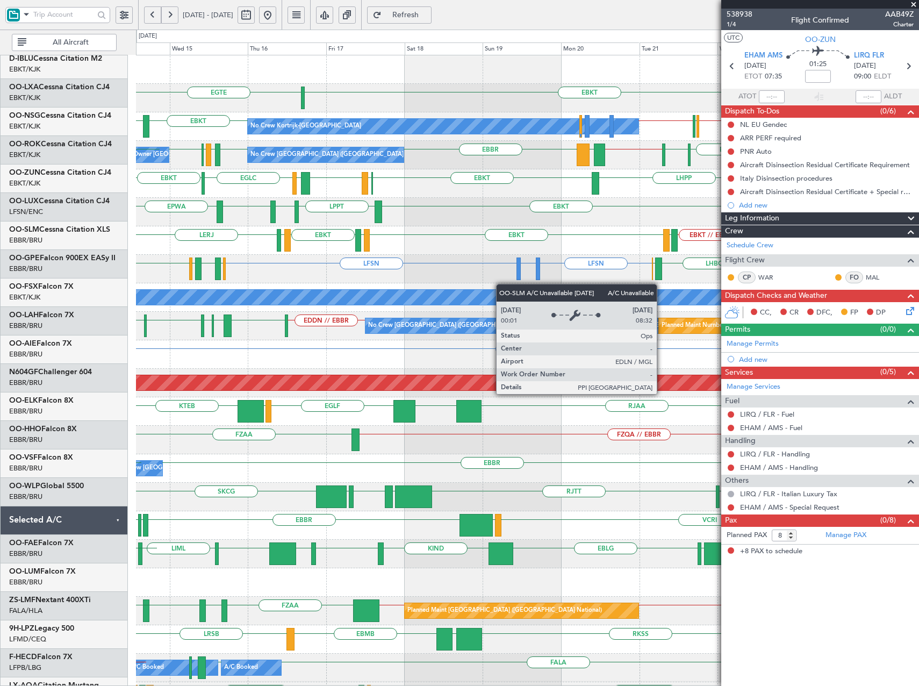
scroll to position [0, 0]
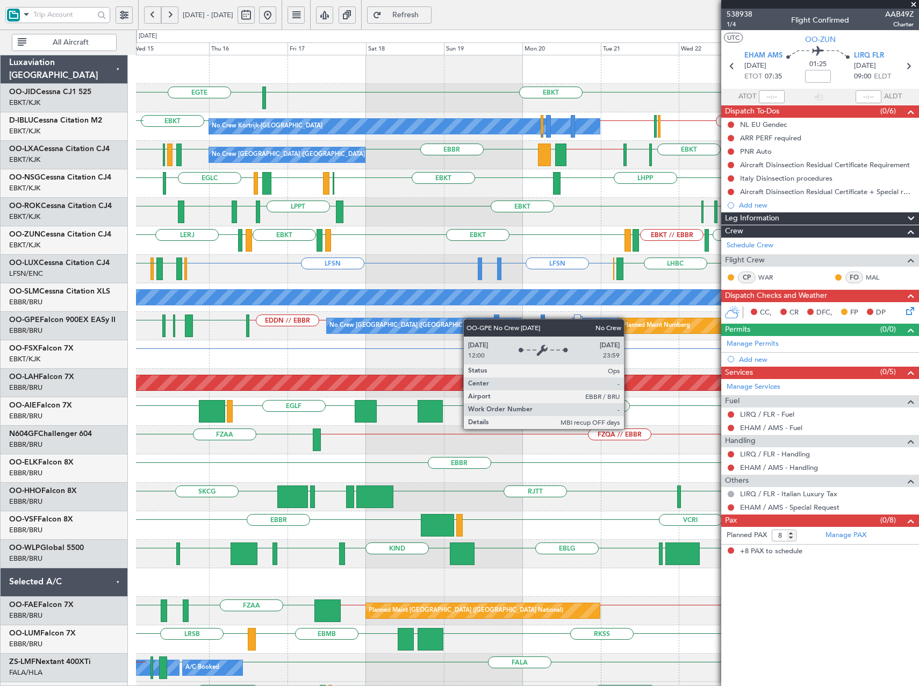
click at [463, 328] on div "EBKT EGTE No Crew Planned Maint Kortrijk-Wevelgem EBKT No Crew Kortrijk-Wevelge…" at bounding box center [527, 482] width 783 height 855
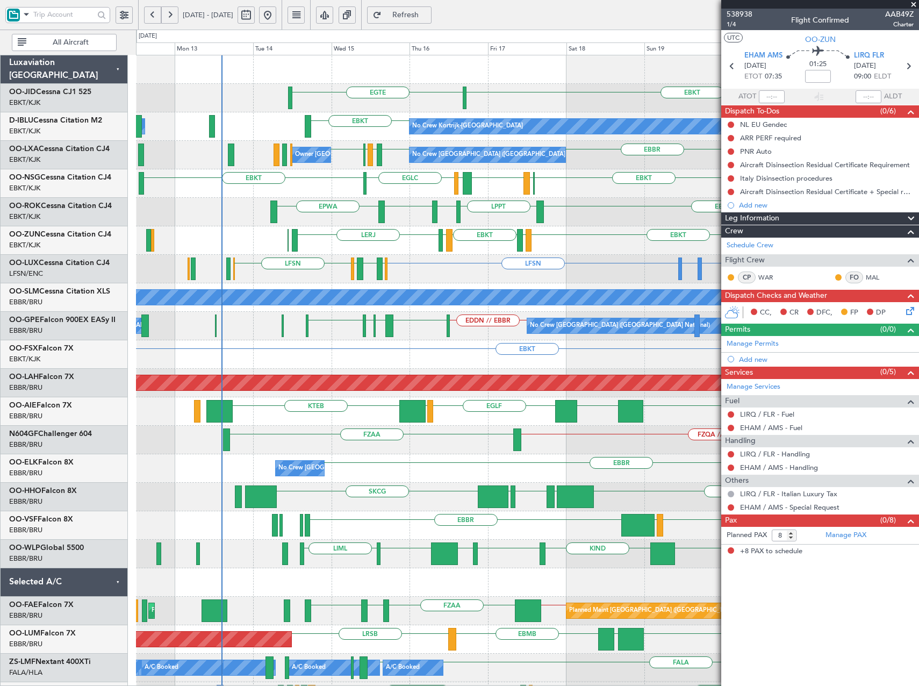
click at [577, 280] on div "EBKT EGTE No Crew EBKT No Crew Kortrijk-Wevelgem EBKT EBBR // EBKT LFPB EBKT //…" at bounding box center [527, 468] width 783 height 826
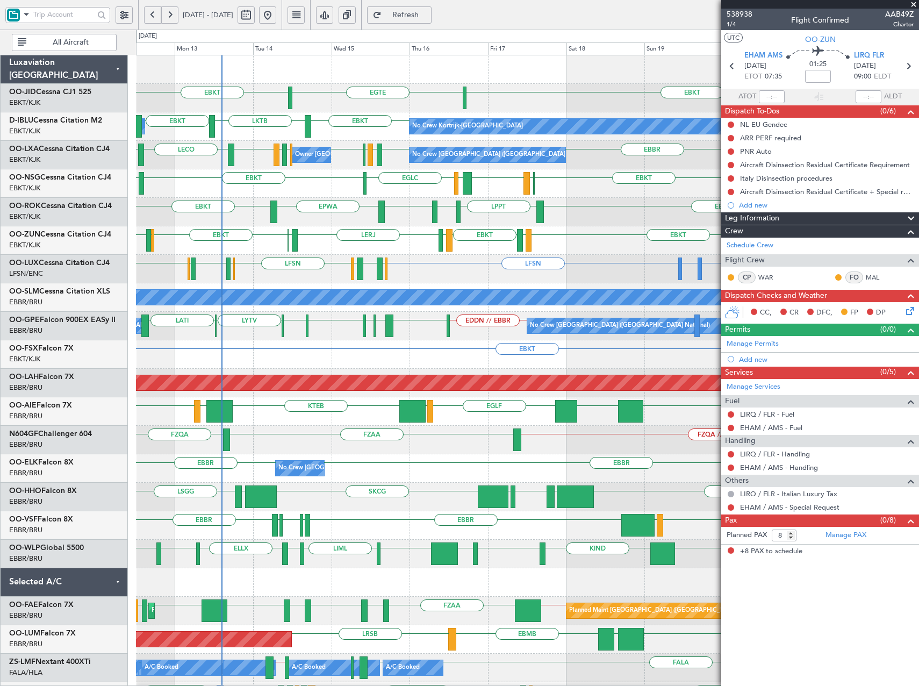
click at [342, 392] on div "EBKT EGTE EBKT No Crew No Crew Kortrijk-Wevelgem Owner Kortrijk-Wevelgem EBKT L…" at bounding box center [527, 482] width 783 height 855
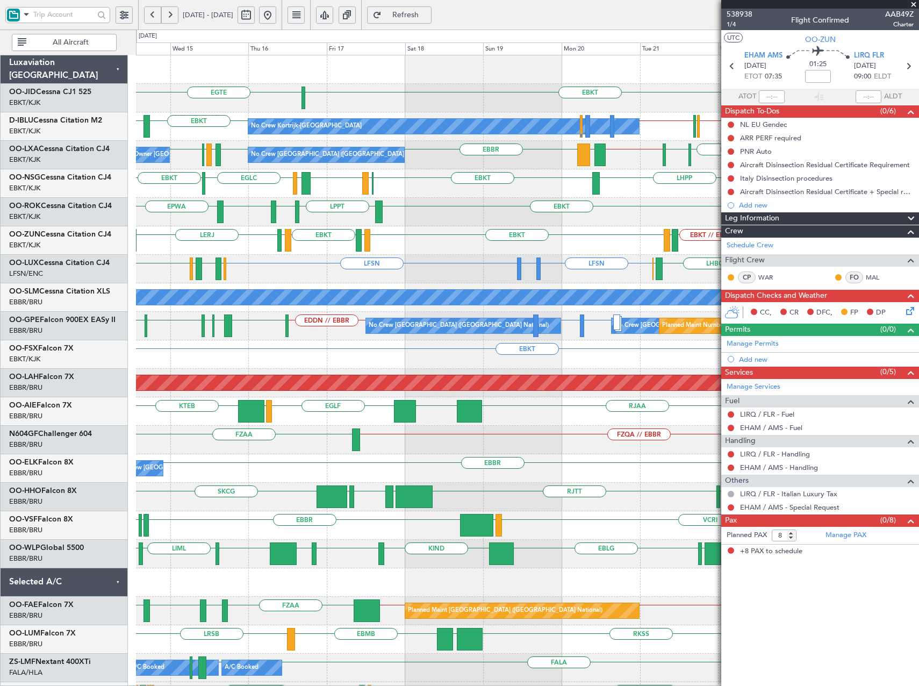
drag, startPoint x: 913, startPoint y: 3, endPoint x: 772, endPoint y: 51, distance: 148.7
click at [913, 3] on span at bounding box center [913, 5] width 11 height 10
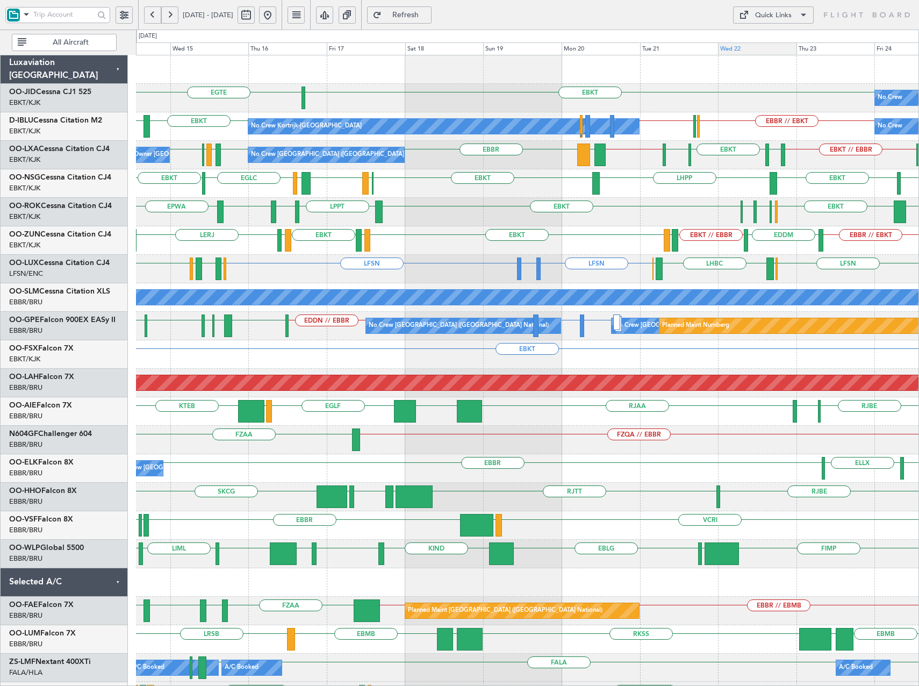
type input "0"
click at [63, 262] on link "OO-LUX Cessna Citation CJ4" at bounding box center [59, 263] width 101 height 8
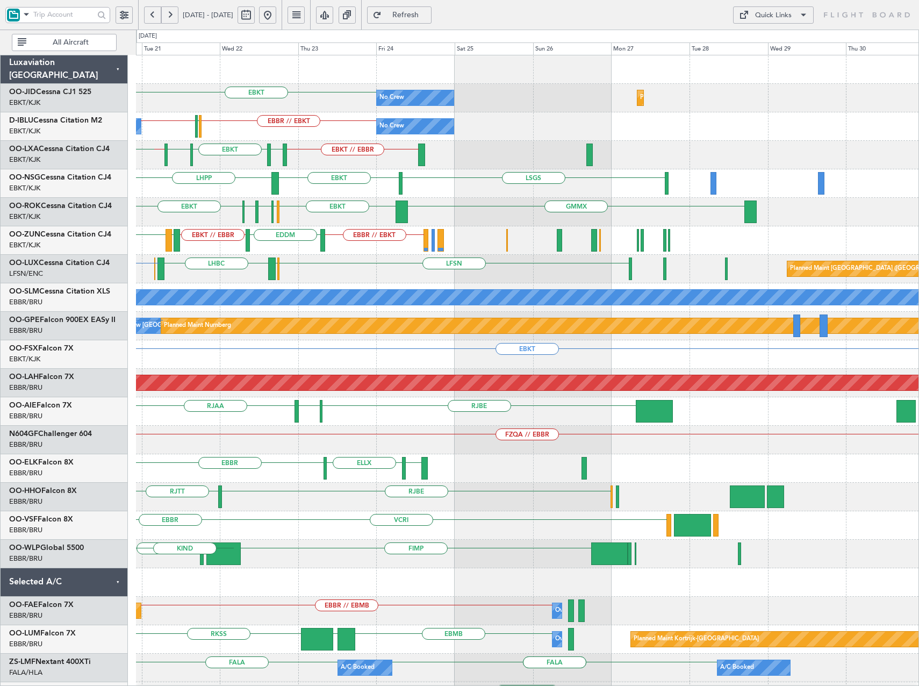
click at [274, 374] on div "EBKT No Crew Planned Maint Kortrijk-Wevelgem EBBR // EBKT LFPB EBKT // EBBR No …" at bounding box center [527, 468] width 783 height 826
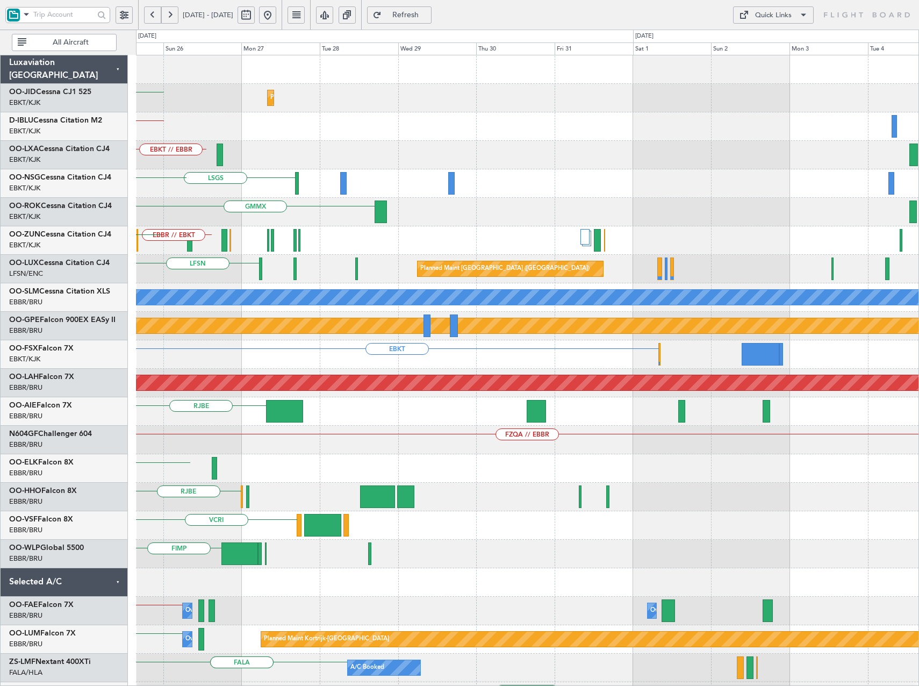
click at [460, 359] on div "Planned Maint Kortrijk-Wevelgem No Crew EBKT No Crew Planned Maint Paris (Le Bo…" at bounding box center [527, 468] width 783 height 826
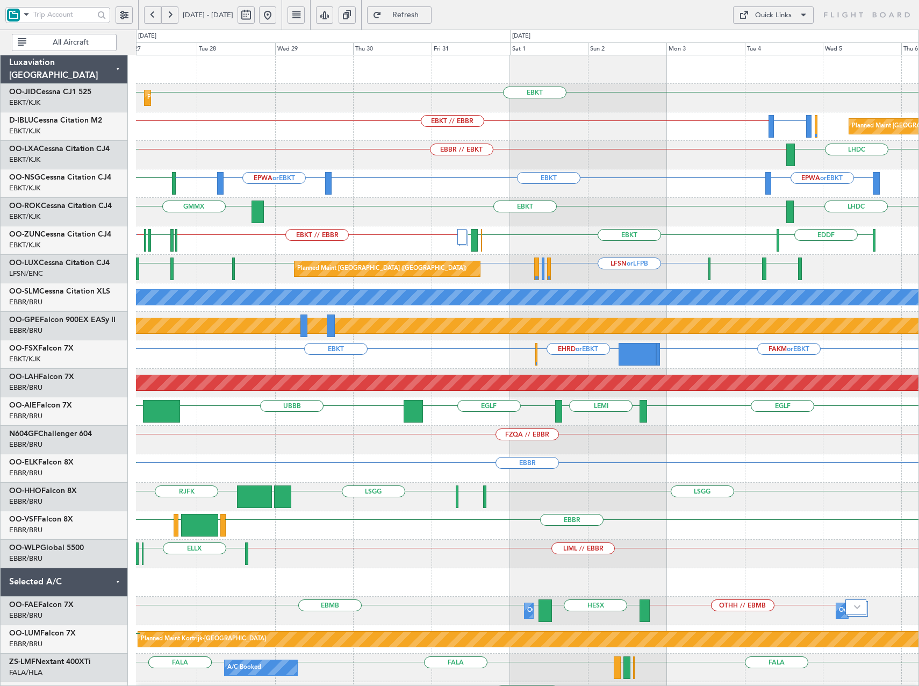
click at [593, 274] on div "LFSN or LFPB LFMN or LFPB LIRQ or LFPB LFPB LFBD LFSN LFPB LFSN LFOH Planned Ma…" at bounding box center [527, 269] width 783 height 28
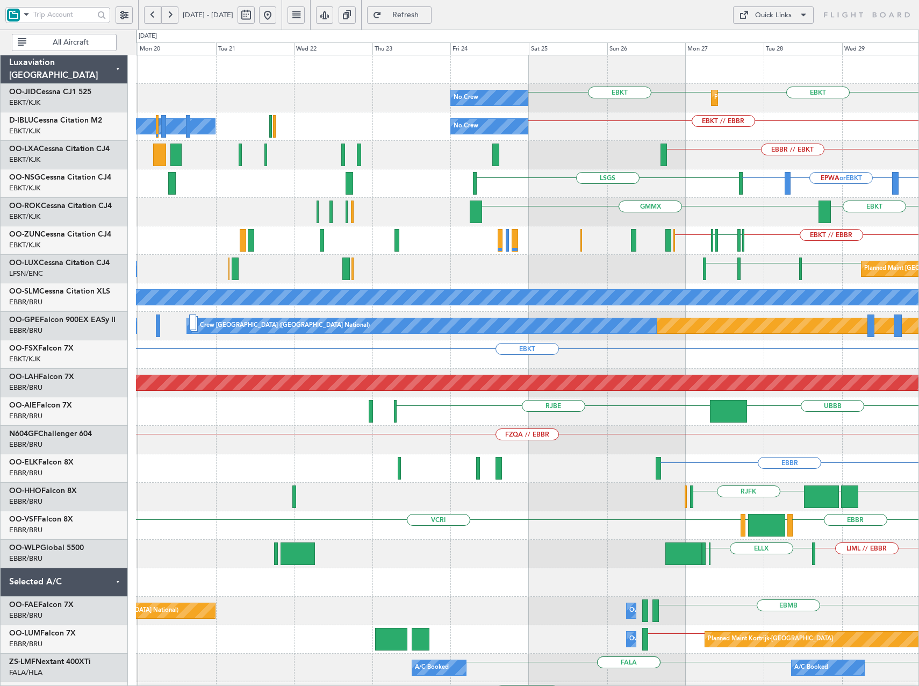
click at [919, 610] on html "27 Oct 2025 - 06 Nov 2025 Refresh Quick Links All Aircraft Planned Maint Kortri…" at bounding box center [459, 343] width 919 height 686
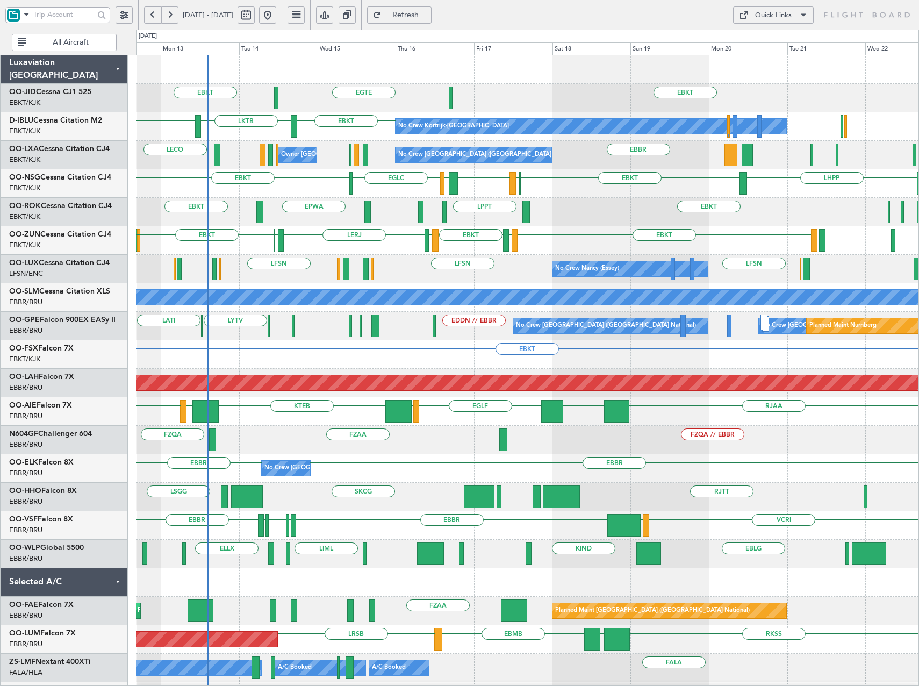
click at [492, 275] on div "LFSN LFSN LSZH LIEE LSZH LFSN ELLX EGBB ELLX LFSN No Crew Nancy (Essey)" at bounding box center [527, 269] width 783 height 28
click at [483, 259] on div "EBKT EGTE EBKT No Crew No Crew Kortrijk-Wevelgem EBKT LKTB EBKT EBBR // EBKT LF…" at bounding box center [527, 482] width 783 height 855
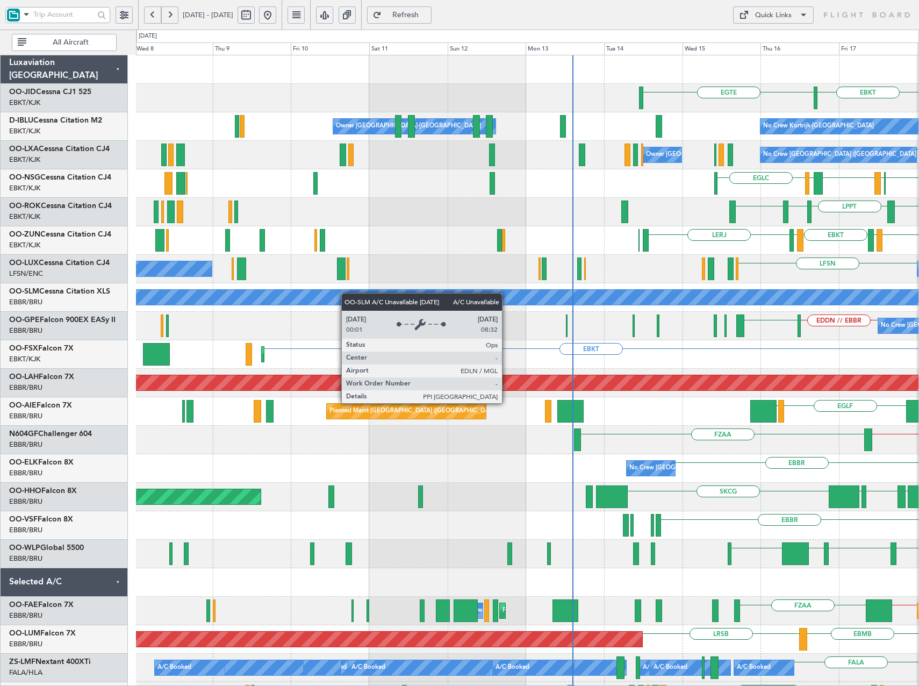
click at [831, 301] on div "EBKT EGTE No Crew Kortrijk-Wevelgem Owner Kortrijk-Wevelgem No Crew Brussels (B…" at bounding box center [527, 468] width 783 height 826
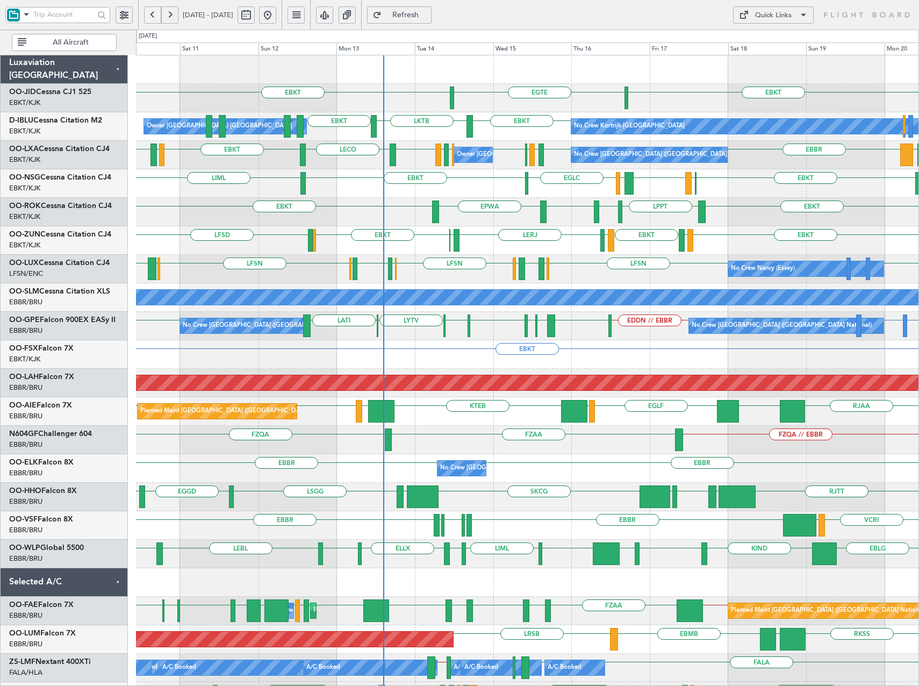
click at [78, 324] on div "EBKT EGTE EBKT Owner Kortrijk-Wevelgem No Crew Kortrijk-Wevelgem EBKT LKTB EBKT…" at bounding box center [459, 358] width 919 height 656
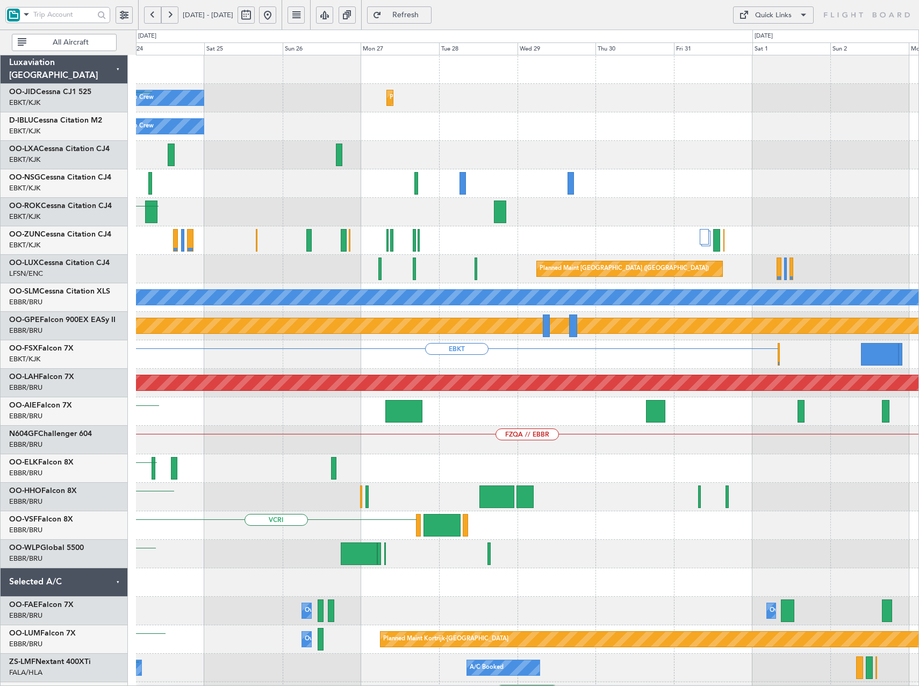
click at [266, 350] on div "No Crew Planned Maint Kortrijk-Wevelgem EBKT No Crew Planned Maint Paris (Le Bo…" at bounding box center [527, 482] width 783 height 855
click at [319, 331] on div "No Crew Planned Maint Kortrijk-Wevelgem EBKT No Crew Planned Maint Paris (Le Bo…" at bounding box center [527, 482] width 783 height 855
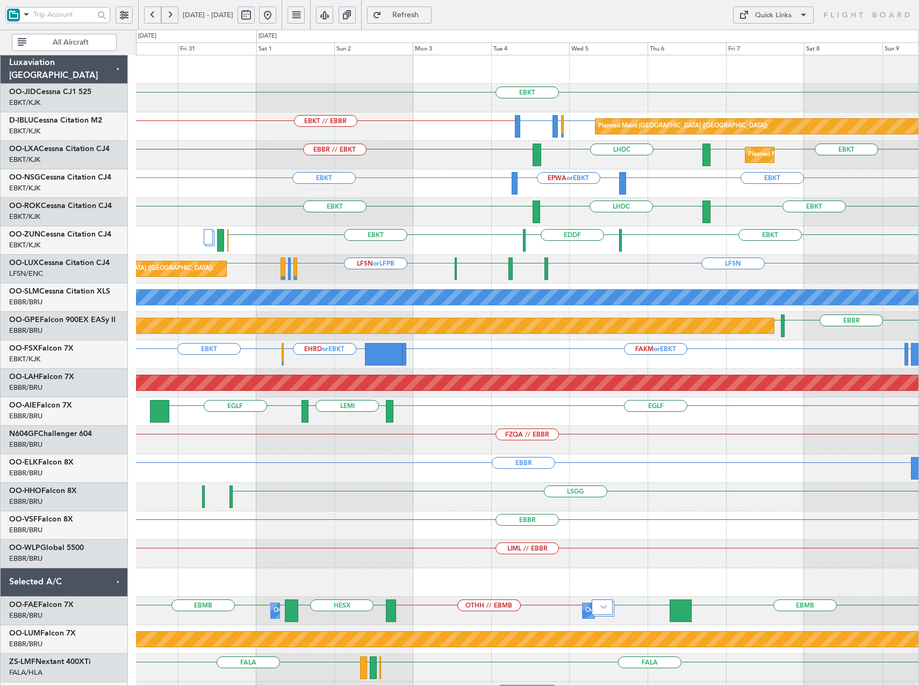
click at [327, 276] on div "LFSN or LFPB LFMN or LFPB LIRQ or LFPB LFPB LFSN LFBD LFSN Planned Maint Paris …" at bounding box center [527, 269] width 783 height 28
click at [413, 15] on button "Refresh" at bounding box center [399, 14] width 65 height 17
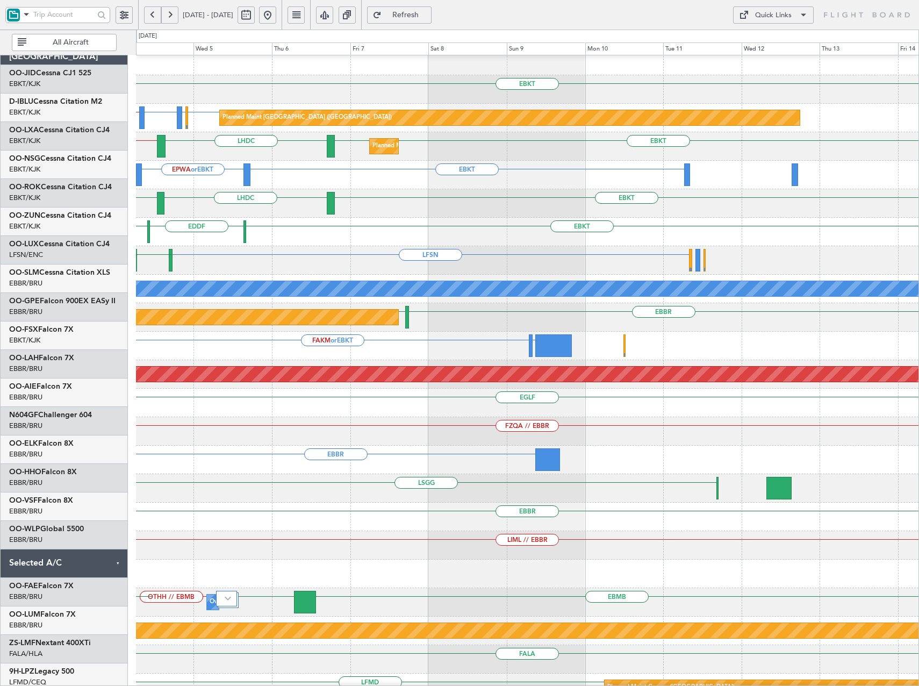
click at [112, 205] on div "EBKT EBKT // EBBR LFPB or EBKT EBBR or EBKT LFMD or EBKT Planned Maint Paris (L…" at bounding box center [459, 358] width 919 height 656
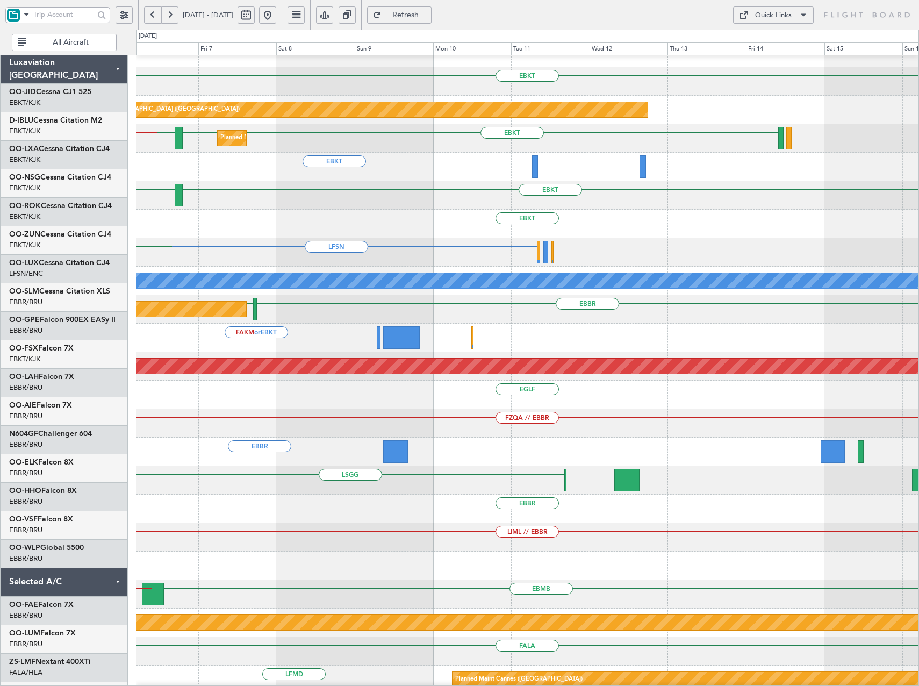
click at [307, 231] on div "EBKT Planned Maint Paris (Le Bourget) LFMD or EBKT EBBR or EBKT LFPB or EBKT EB…" at bounding box center [527, 438] width 783 height 798
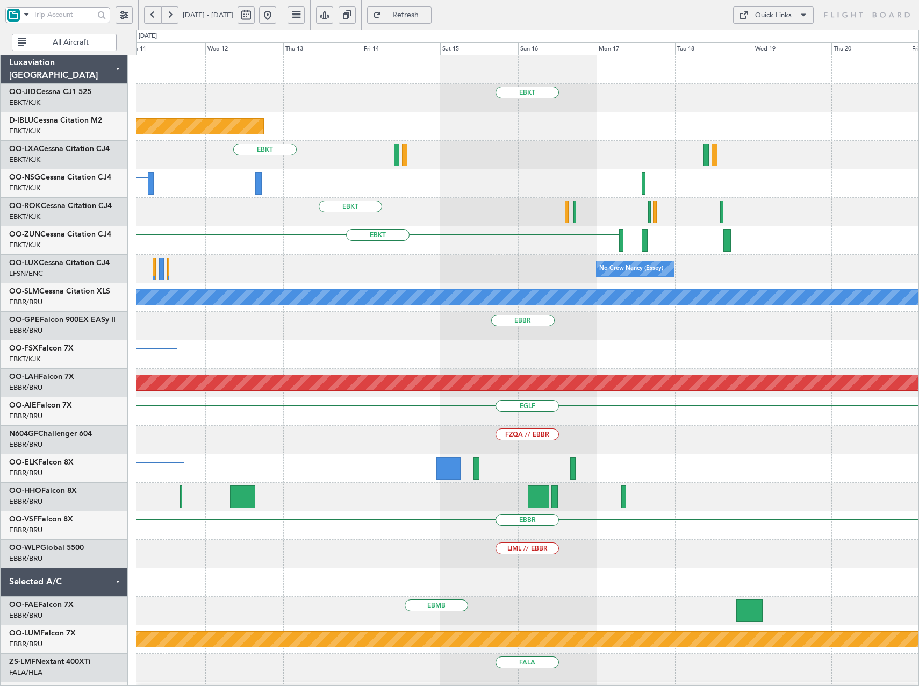
click at [410, 249] on div "EBKT" at bounding box center [527, 240] width 783 height 28
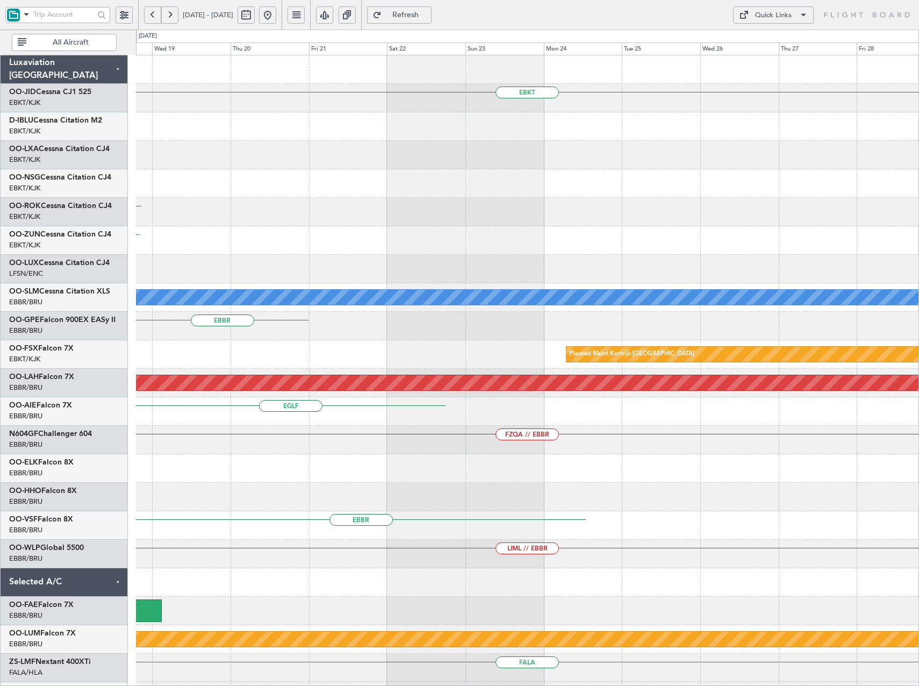
click at [432, 245] on div "EBKT" at bounding box center [527, 240] width 783 height 28
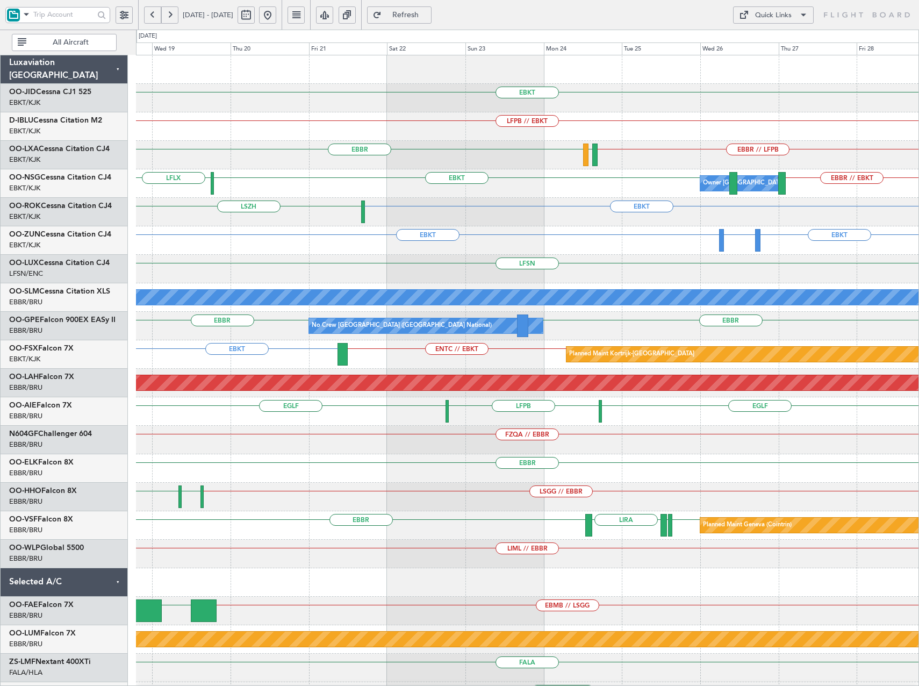
click at [428, 16] on span "Refresh" at bounding box center [406, 15] width 44 height 8
drag, startPoint x: 304, startPoint y: 16, endPoint x: 303, endPoint y: 23, distance: 7.7
click at [276, 16] on button at bounding box center [267, 14] width 17 height 17
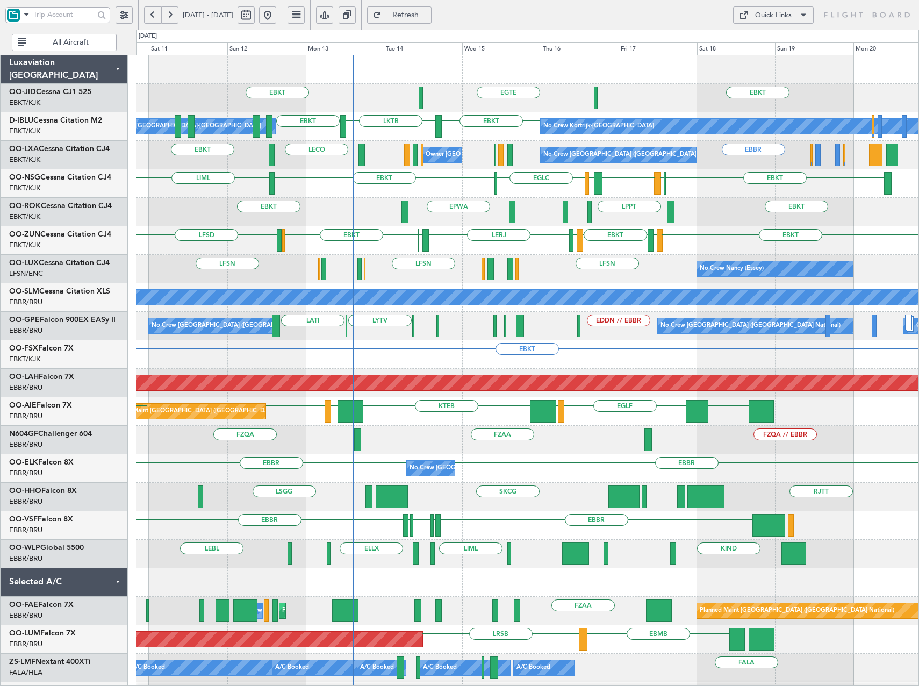
click at [370, 211] on div "EBKT EPWA EBKT LPPT LERJ EBKT" at bounding box center [527, 212] width 783 height 28
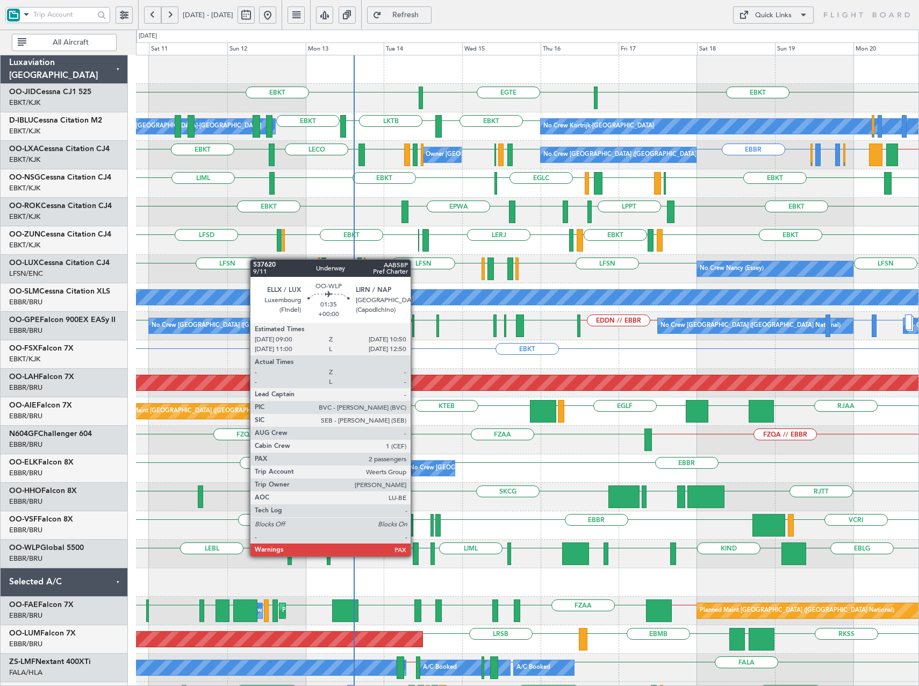
click at [416, 555] on div at bounding box center [416, 553] width 6 height 23
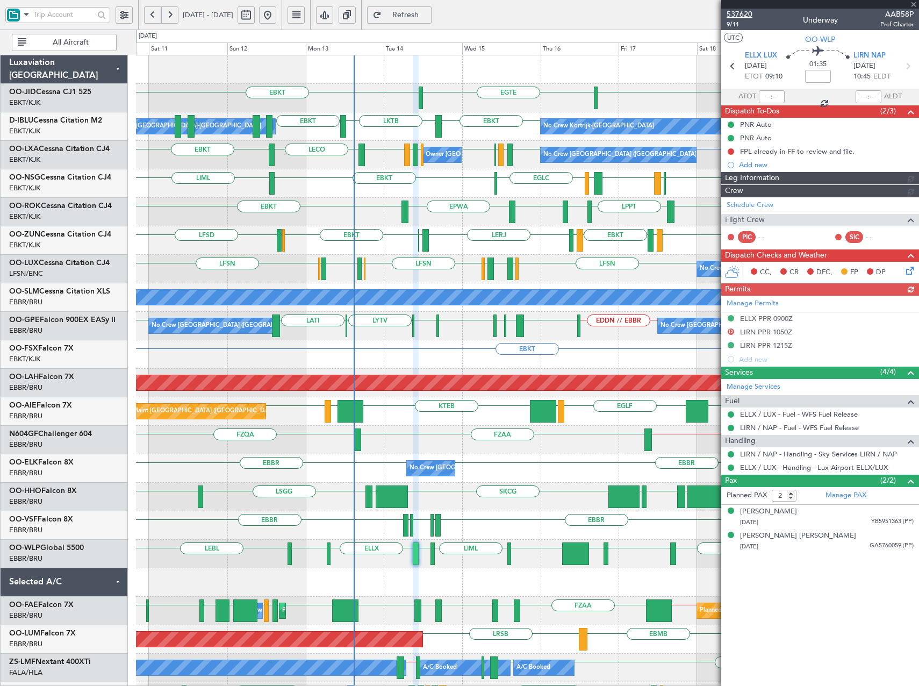
click at [737, 9] on span "537620" at bounding box center [740, 14] width 26 height 11
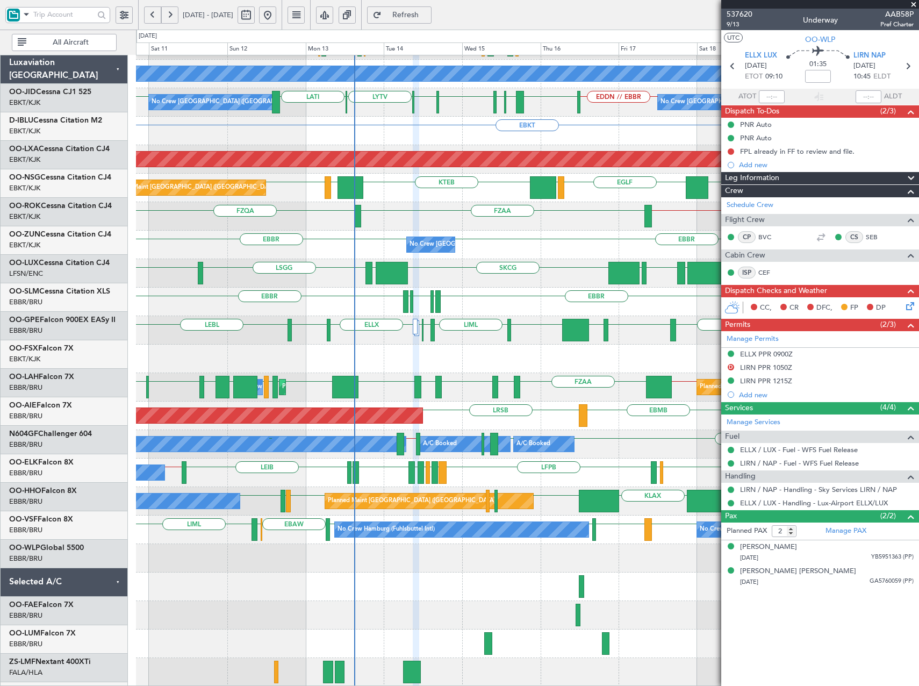
scroll to position [224, 0]
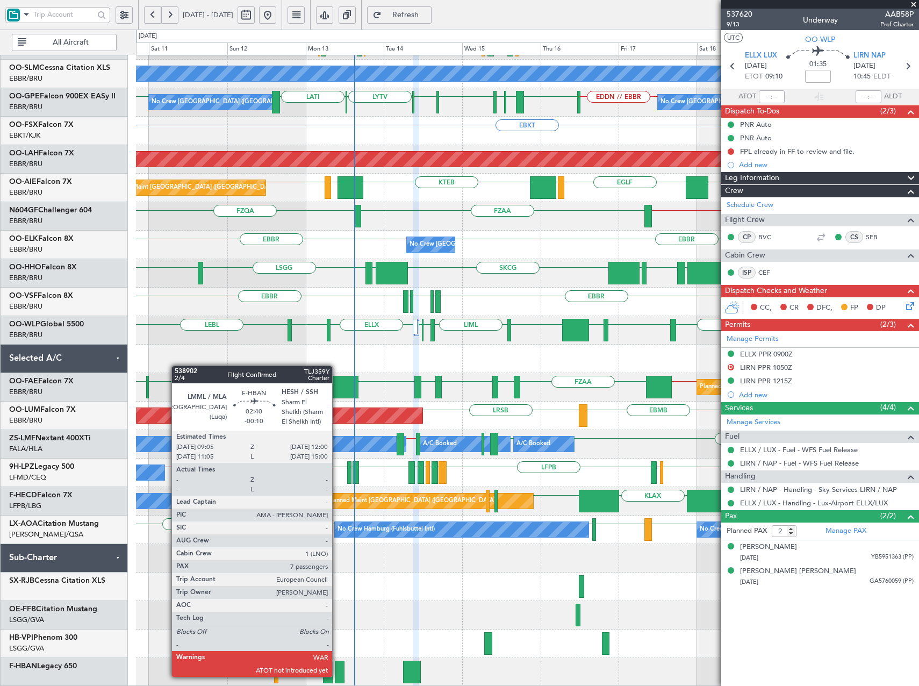
click at [337, 676] on div at bounding box center [340, 672] width 10 height 23
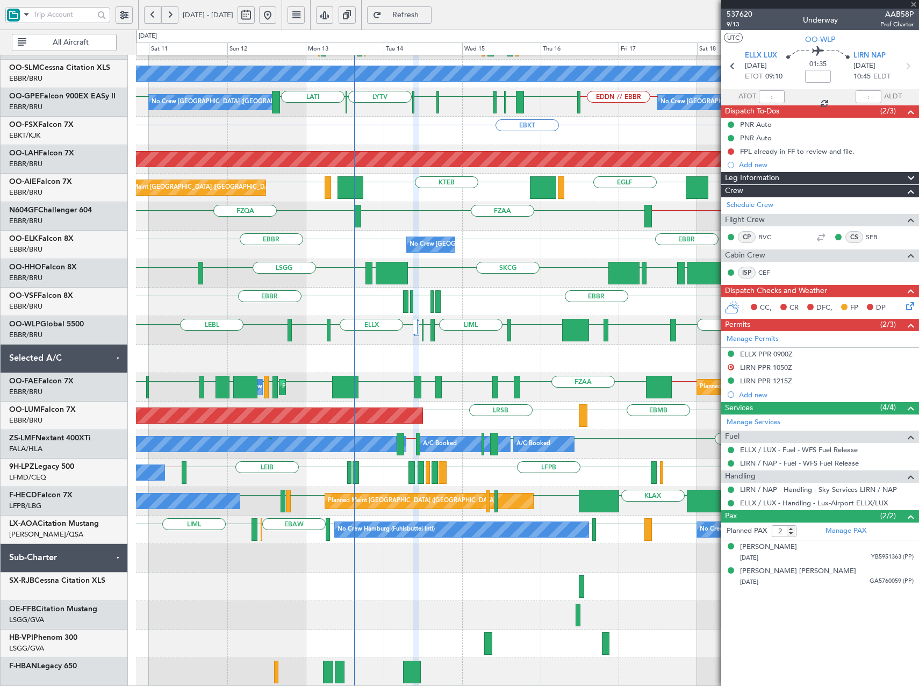
type input "-00:10"
type input "7"
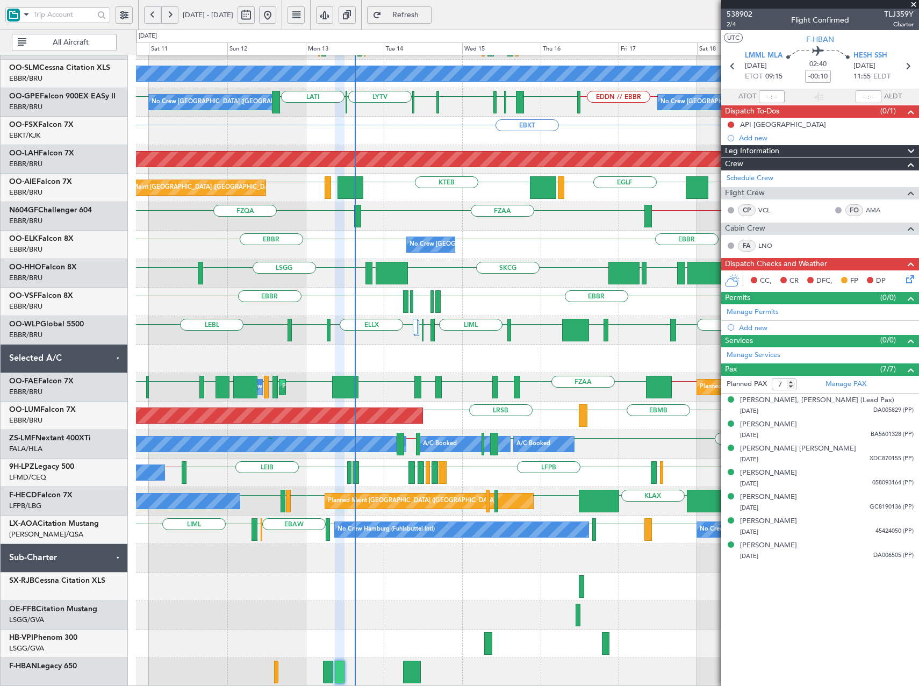
scroll to position [116, 0]
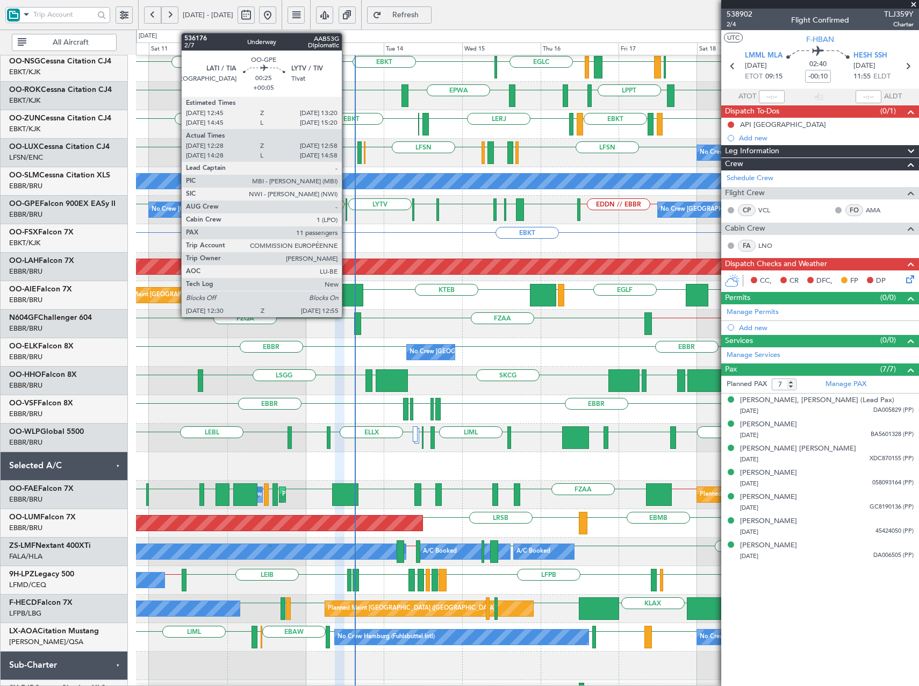
click at [347, 210] on div at bounding box center [347, 209] width 2 height 23
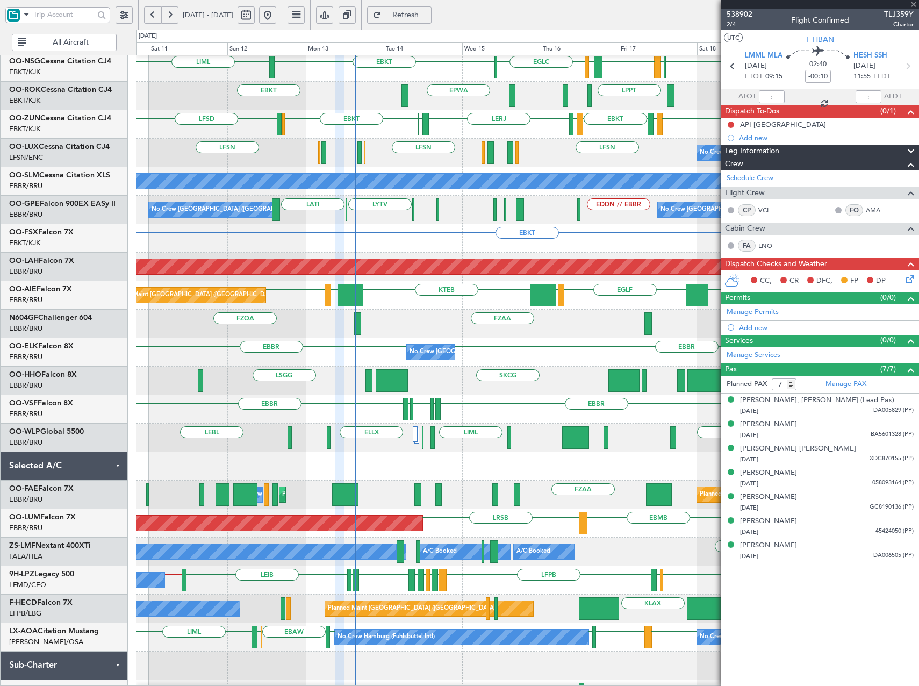
type input "+00:05"
type input "12:33"
type input "12:53"
type input "11"
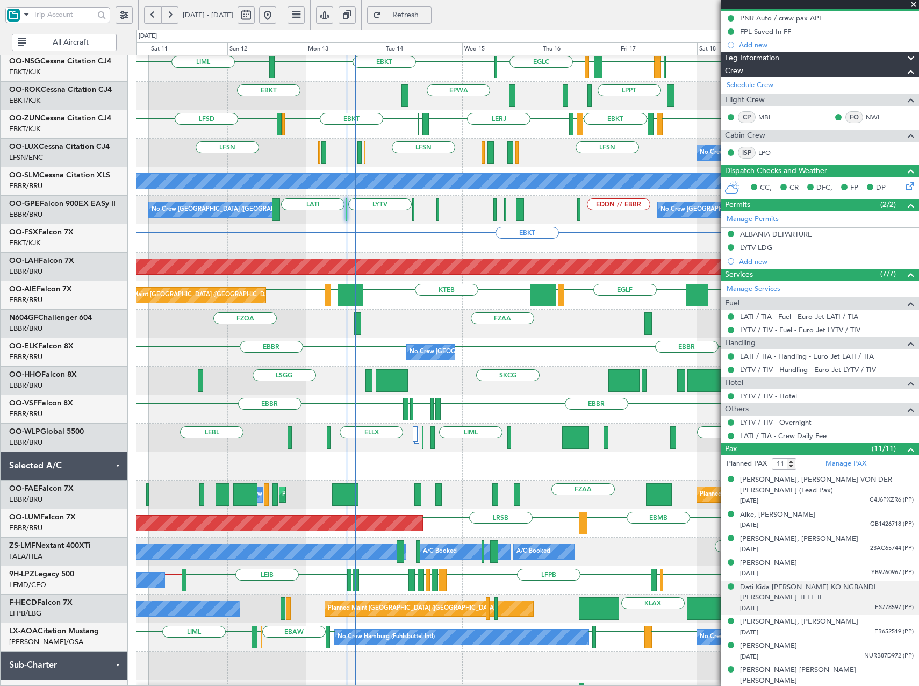
scroll to position [159, 0]
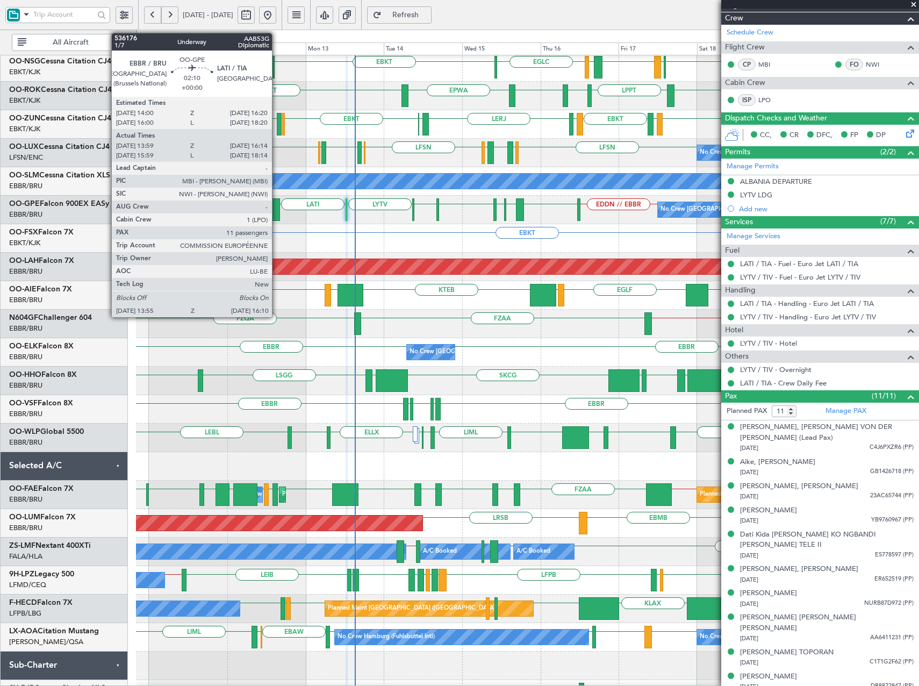
click at [277, 214] on div at bounding box center [276, 209] width 8 height 23
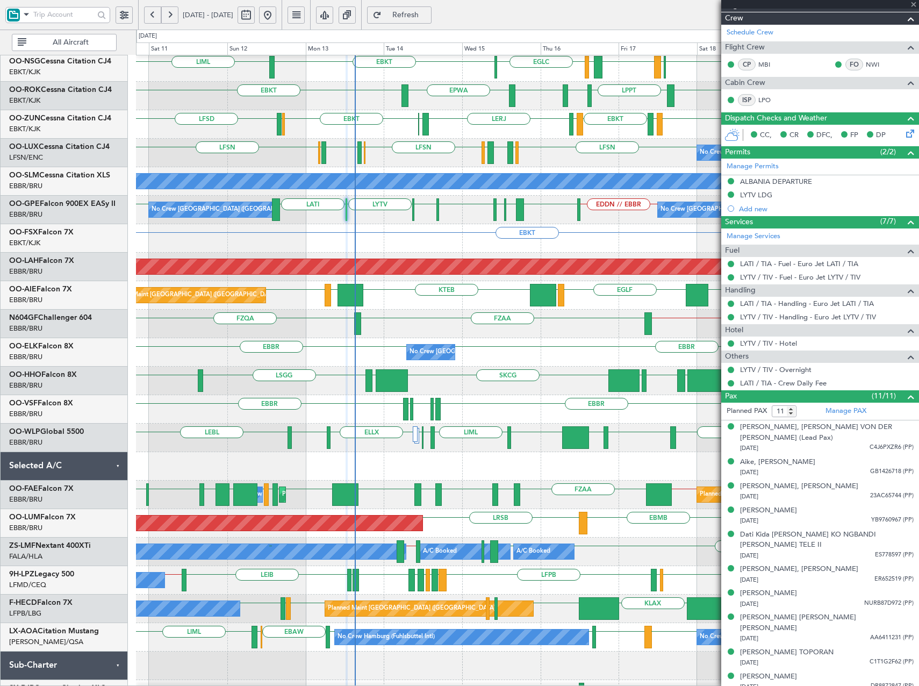
type input "14:04"
type input "16:09"
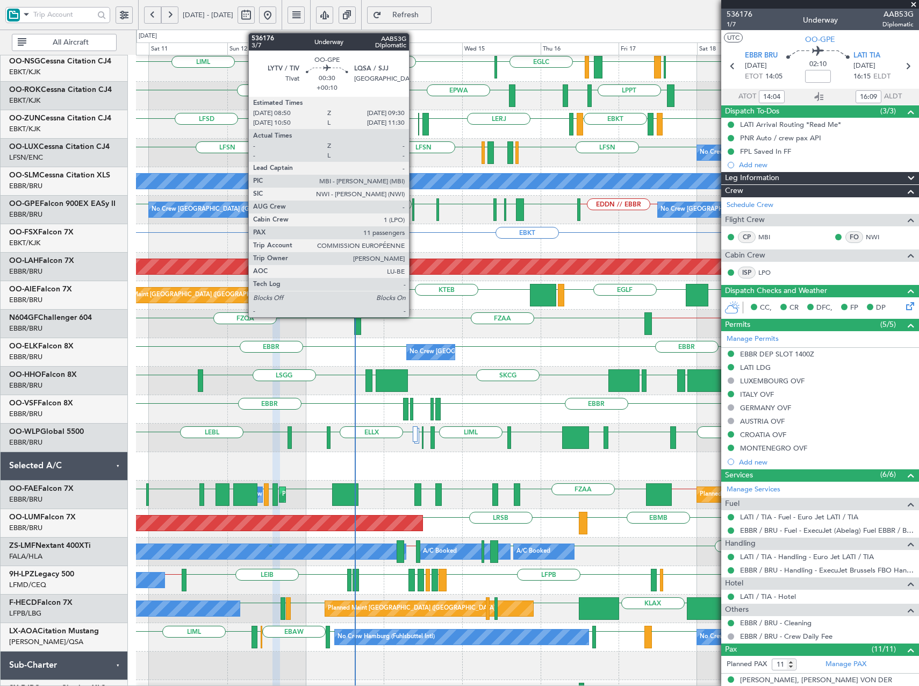
click at [414, 217] on div at bounding box center [413, 209] width 3 height 23
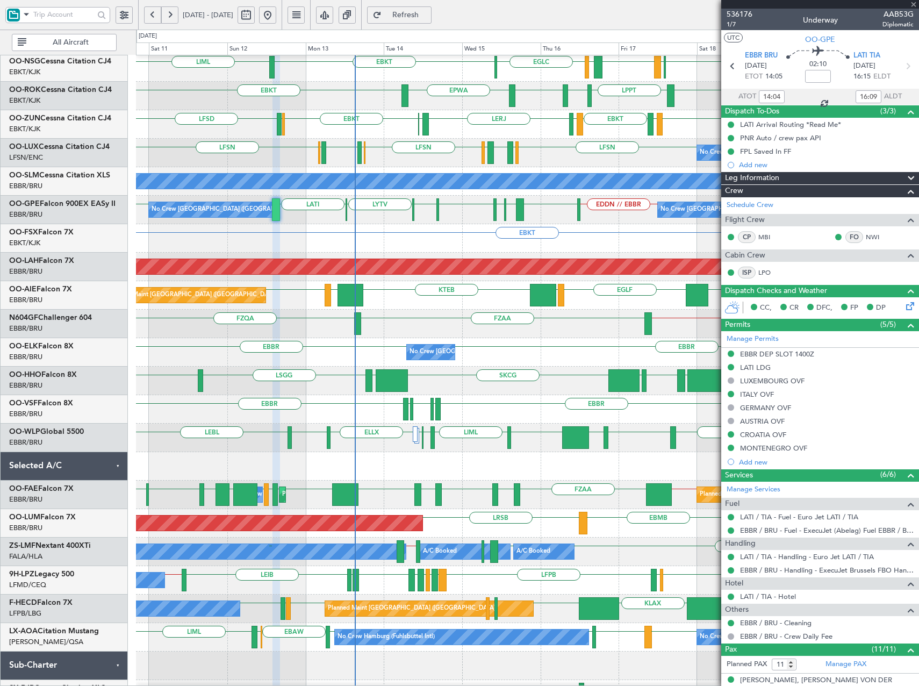
type input "+00:10"
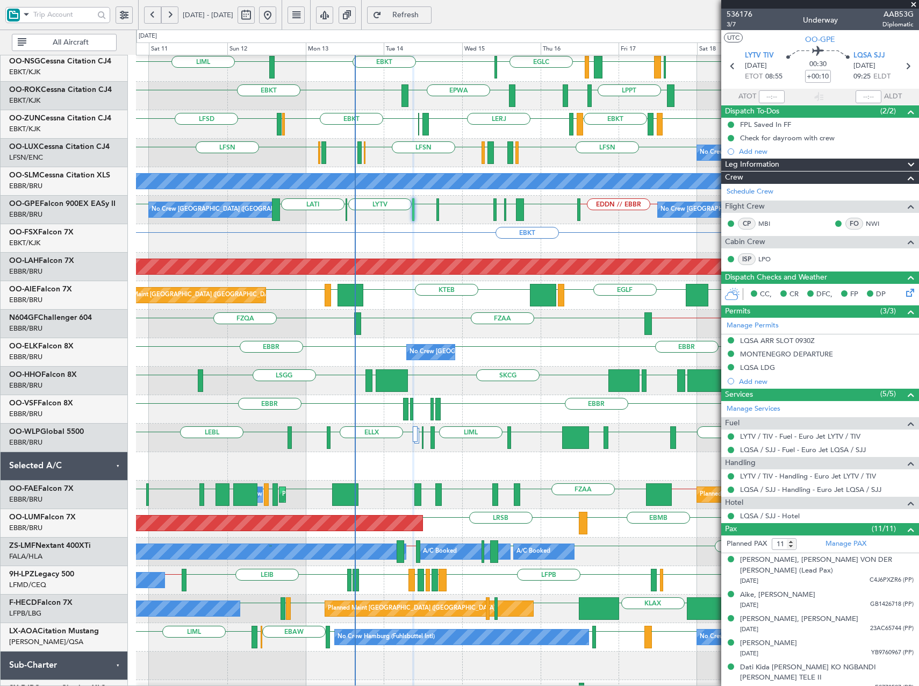
click at [46, 285] on div "EBBR LFSN or EBBR LFBO or [GEOGRAPHIC_DATA] LFSN or EBBR [GEOGRAPHIC_DATA] [GEO…" at bounding box center [459, 358] width 919 height 656
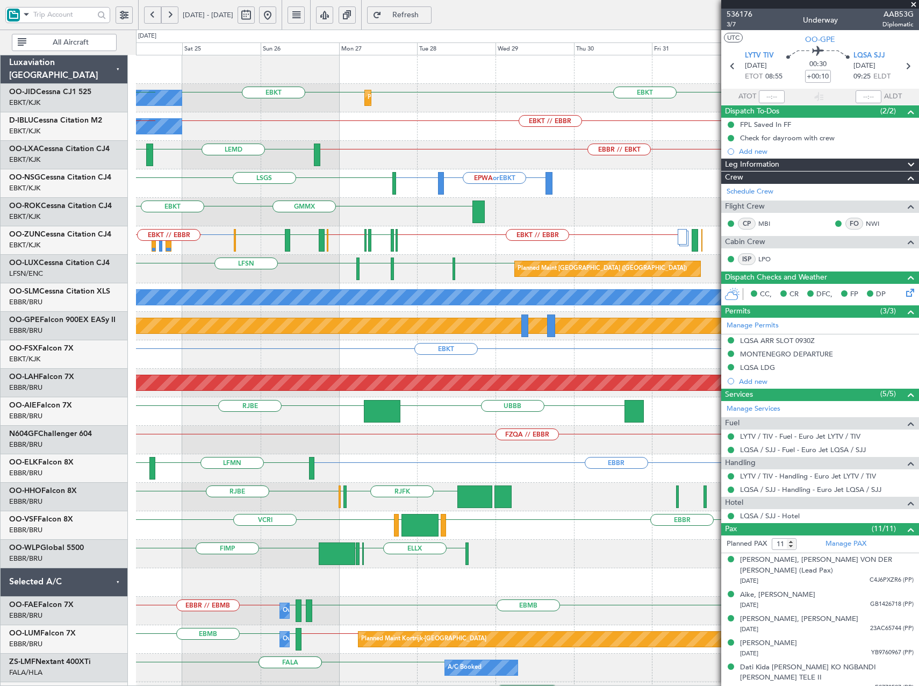
click at [198, 433] on div "EBKT EBKT No Crew Planned Maint [GEOGRAPHIC_DATA]-[GEOGRAPHIC_DATA] EBKT EBKT /…" at bounding box center [527, 439] width 783 height 769
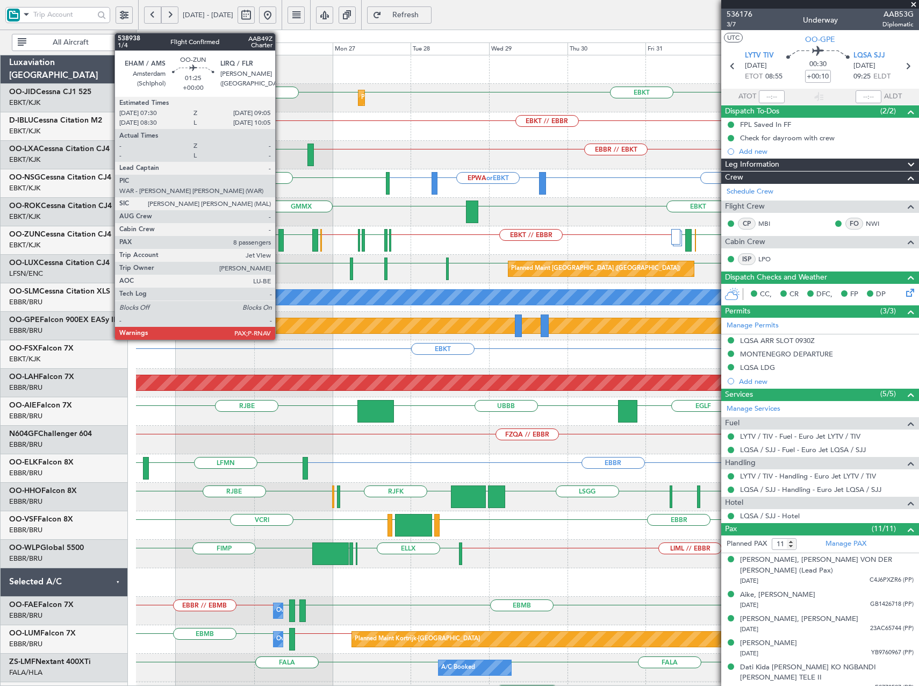
click at [281, 239] on div at bounding box center [280, 240] width 5 height 23
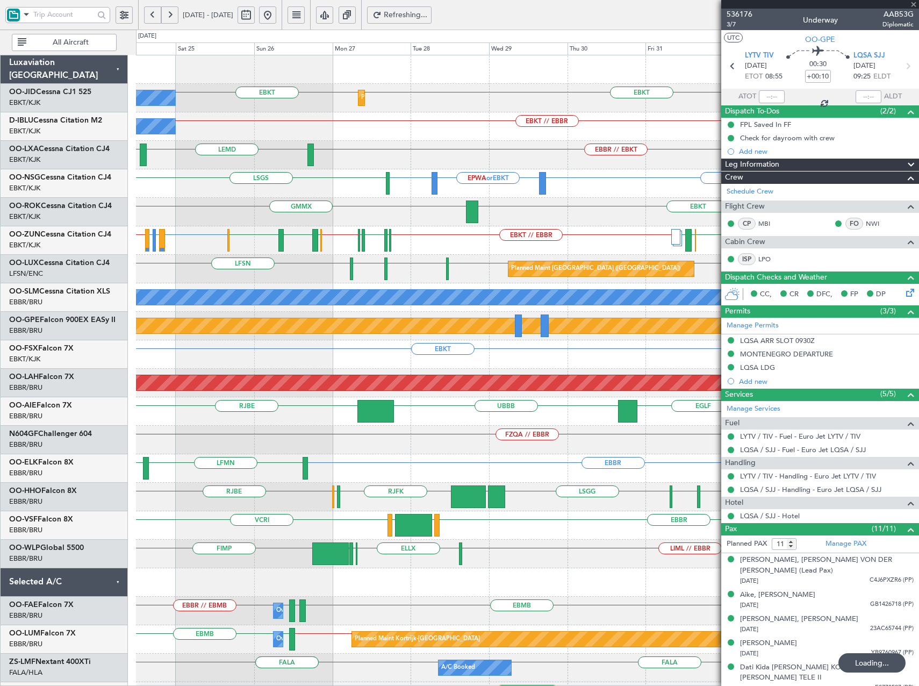
type input "8"
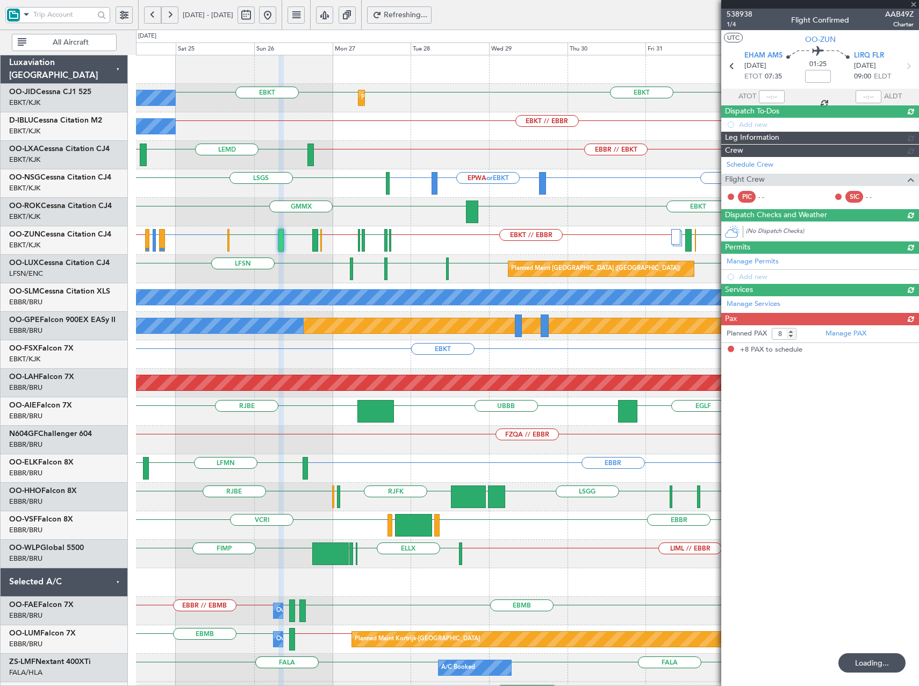
type input "+00:10"
type input "11"
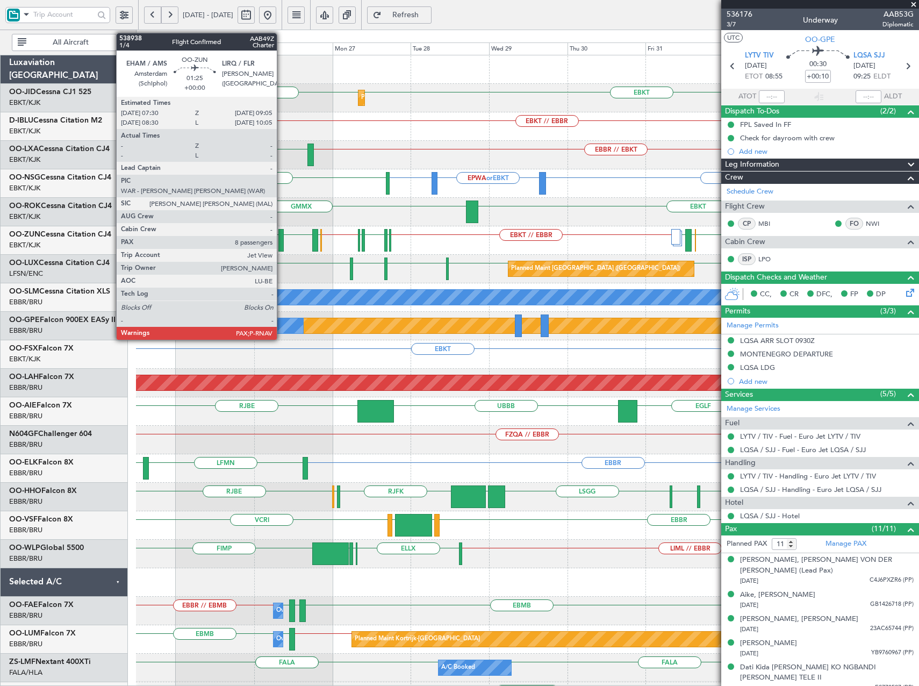
click at [282, 242] on div at bounding box center [280, 240] width 5 height 23
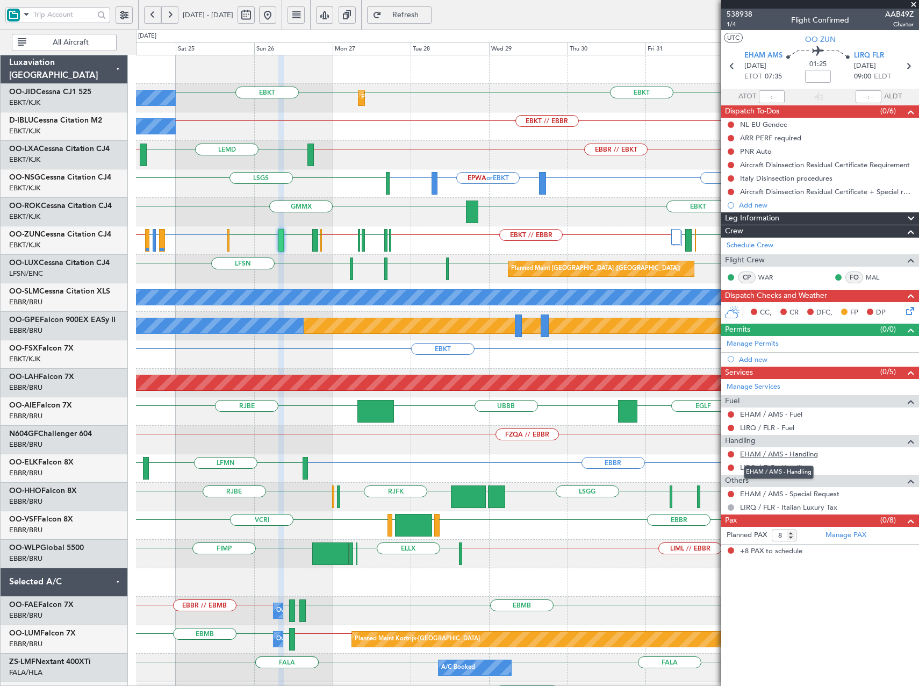
click at [801, 453] on link "EHAM / AMS - Handling" at bounding box center [779, 453] width 78 height 9
click at [424, 4] on fb-refresh-button "Refresh" at bounding box center [399, 15] width 75 height 30
click at [428, 13] on span "Refresh" at bounding box center [406, 15] width 44 height 8
click at [682, 23] on fb-flight-board "[DATE] - [DATE] Refreshing... Quick Links All Aircraft EBKT EBKT Planned Maint …" at bounding box center [459, 349] width 919 height 673
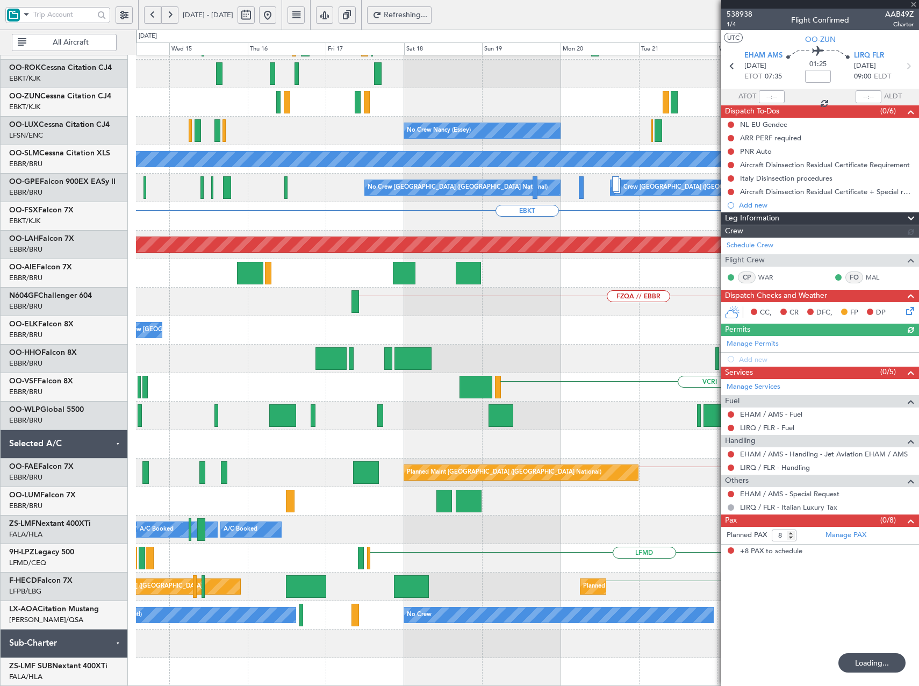
scroll to position [138, 0]
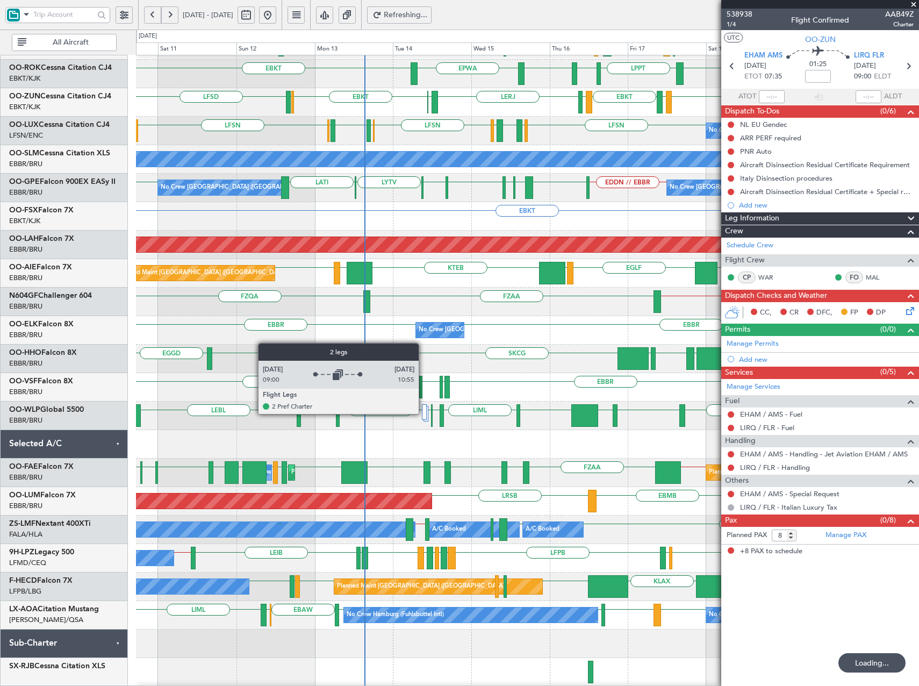
click at [424, 413] on div at bounding box center [424, 412] width 5 height 16
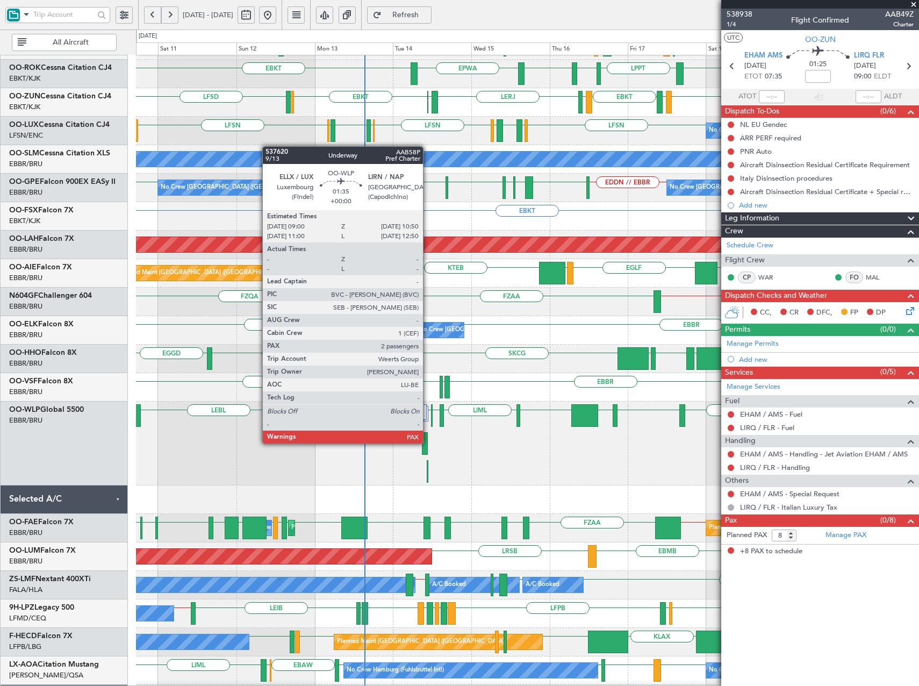
click at [427, 443] on div at bounding box center [425, 443] width 6 height 23
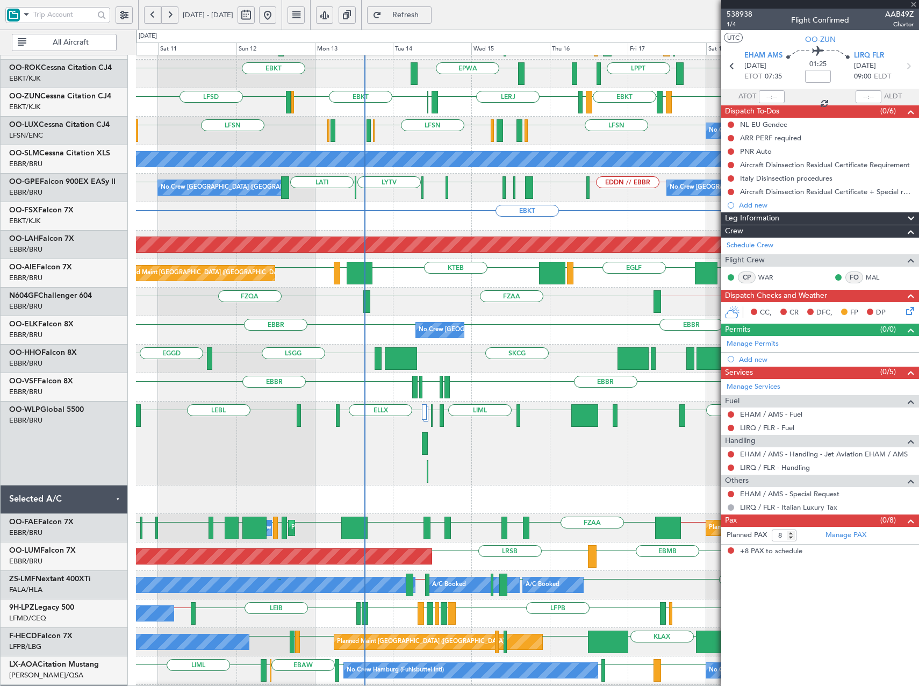
type input "2"
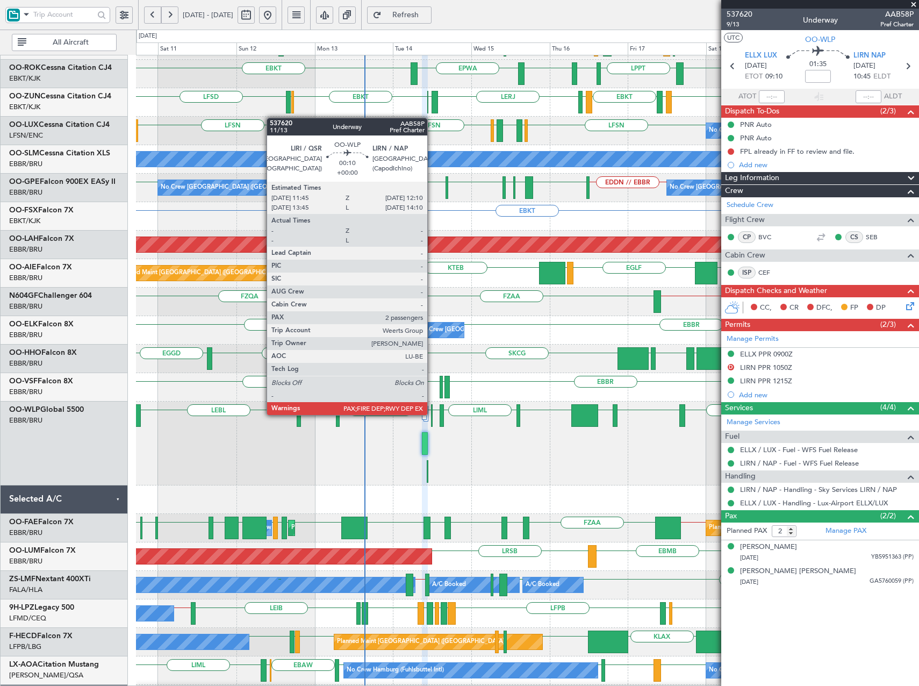
click at [432, 414] on div at bounding box center [432, 415] width 2 height 23
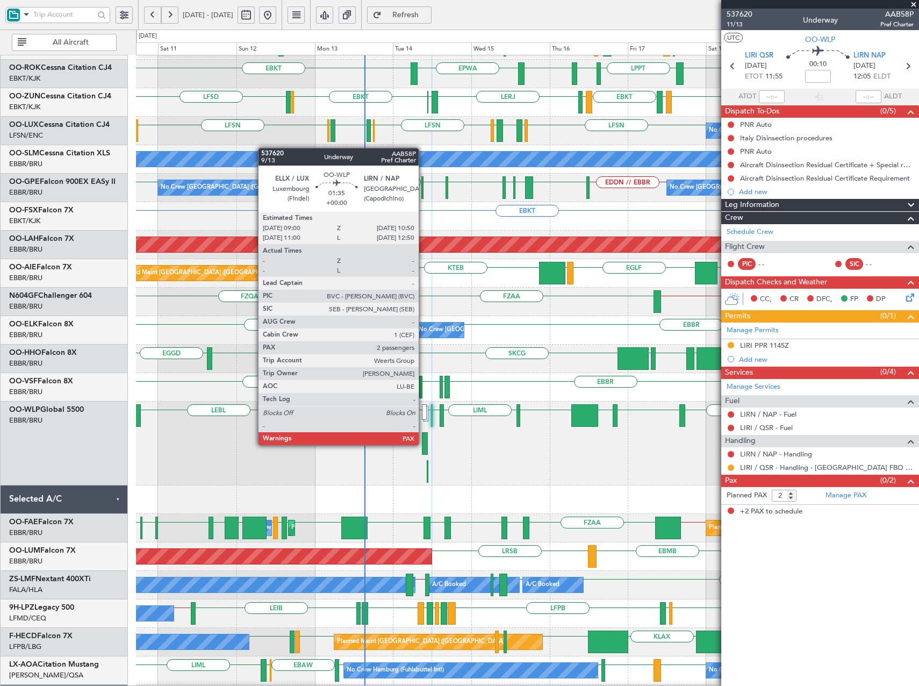
click at [420, 447] on div "LIML LIRN LIRI ELLX LIML LEBL EBLG KIND KTEB KIND EBLG" at bounding box center [527, 444] width 783 height 84
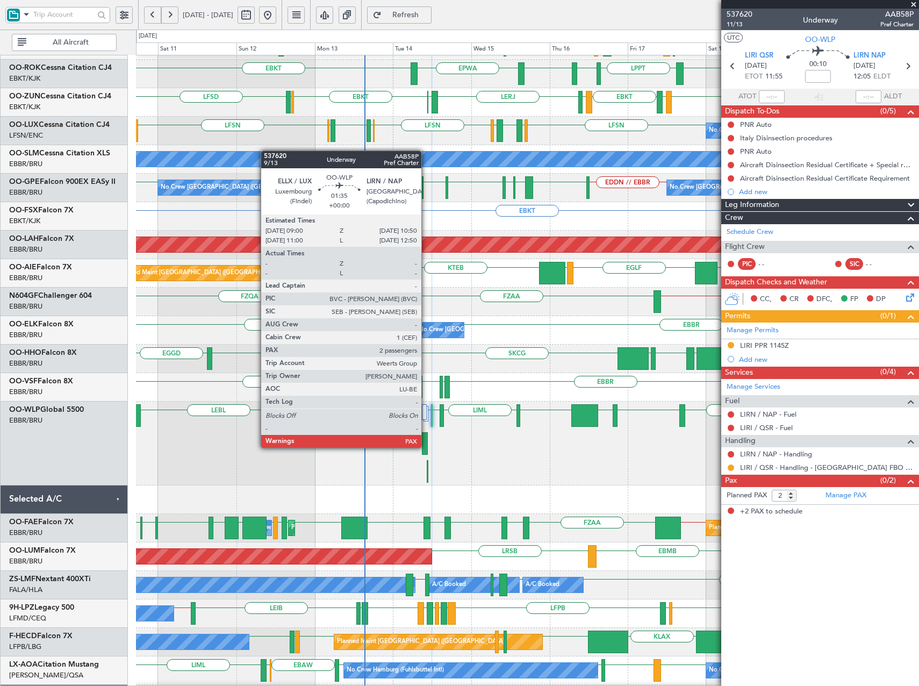
click at [426, 447] on div at bounding box center [425, 443] width 6 height 23
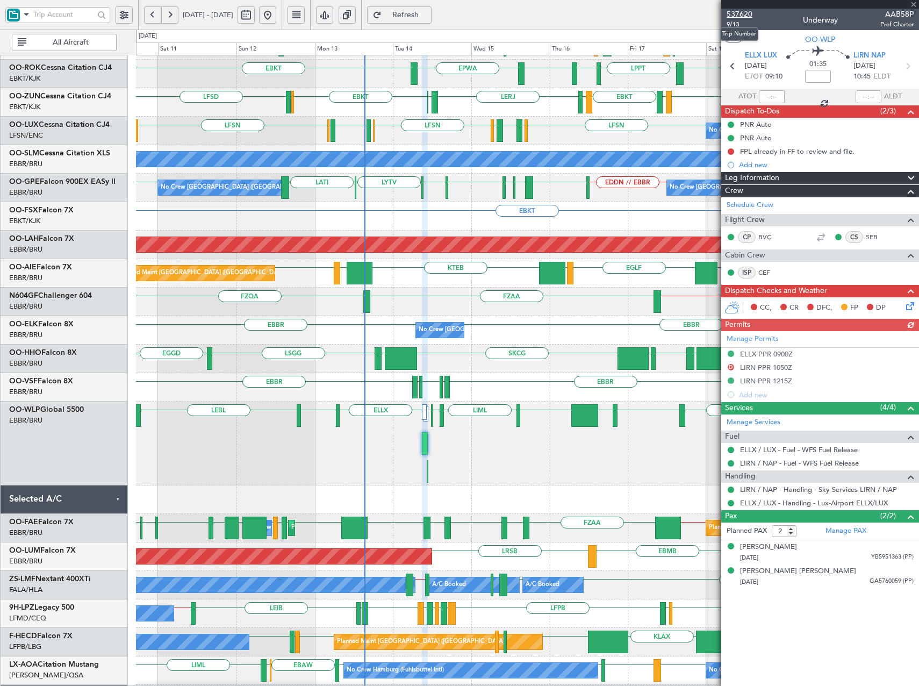
click at [740, 16] on span "537620" at bounding box center [740, 14] width 26 height 11
click at [428, 11] on span "Refresh" at bounding box center [406, 15] width 44 height 8
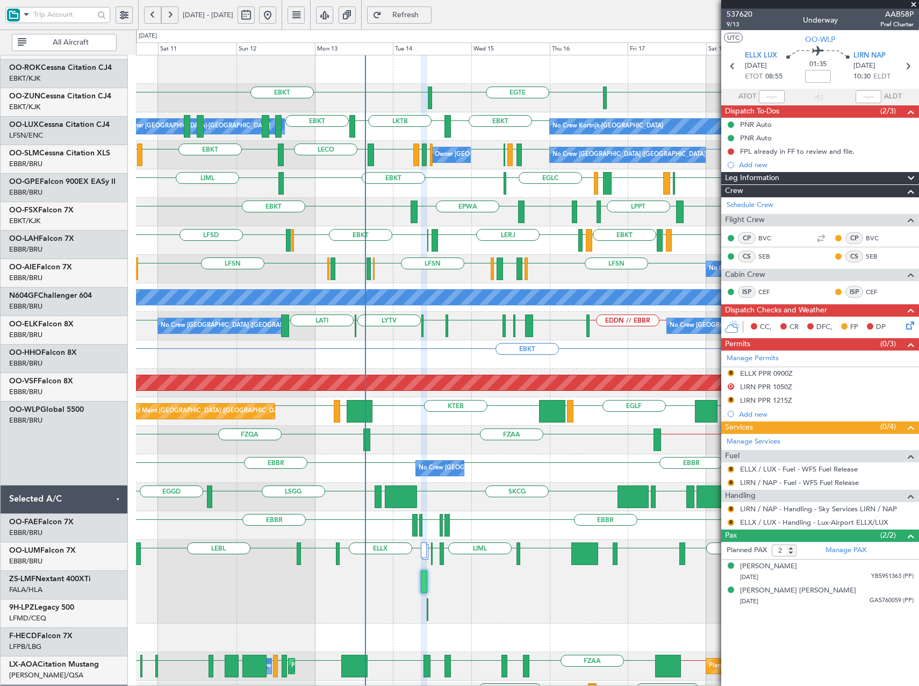
scroll to position [0, 0]
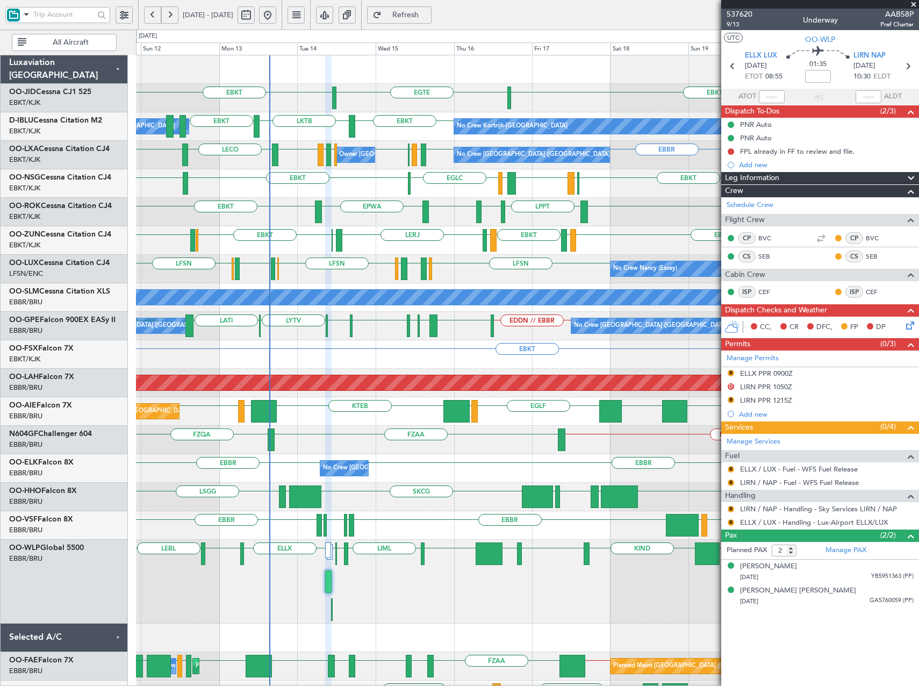
click at [504, 251] on div "EBKT LFMD EBKT [PERSON_NAME] LERJ EBOS EBKT EGGW LFSD" at bounding box center [527, 240] width 783 height 28
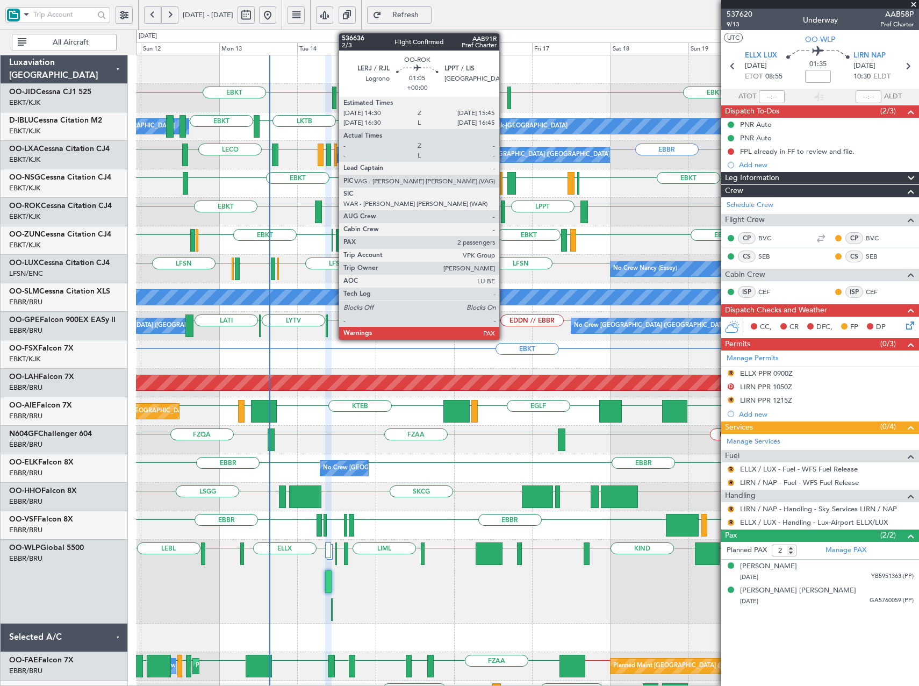
click at [504, 210] on div at bounding box center [503, 212] width 4 height 23
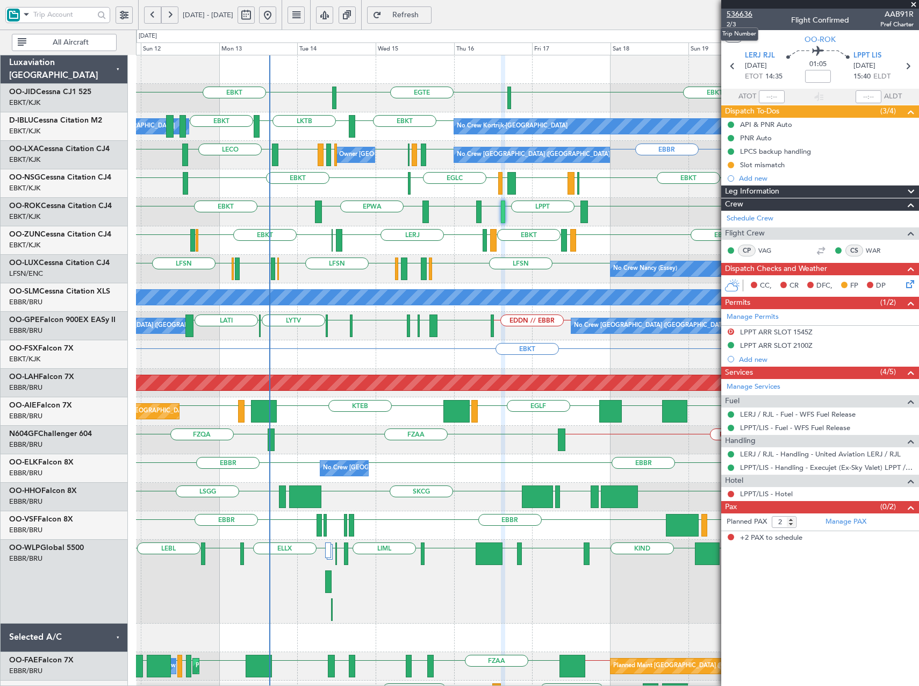
click at [738, 15] on span "536636" at bounding box center [740, 14] width 26 height 11
